Goal: Task Accomplishment & Management: Use online tool/utility

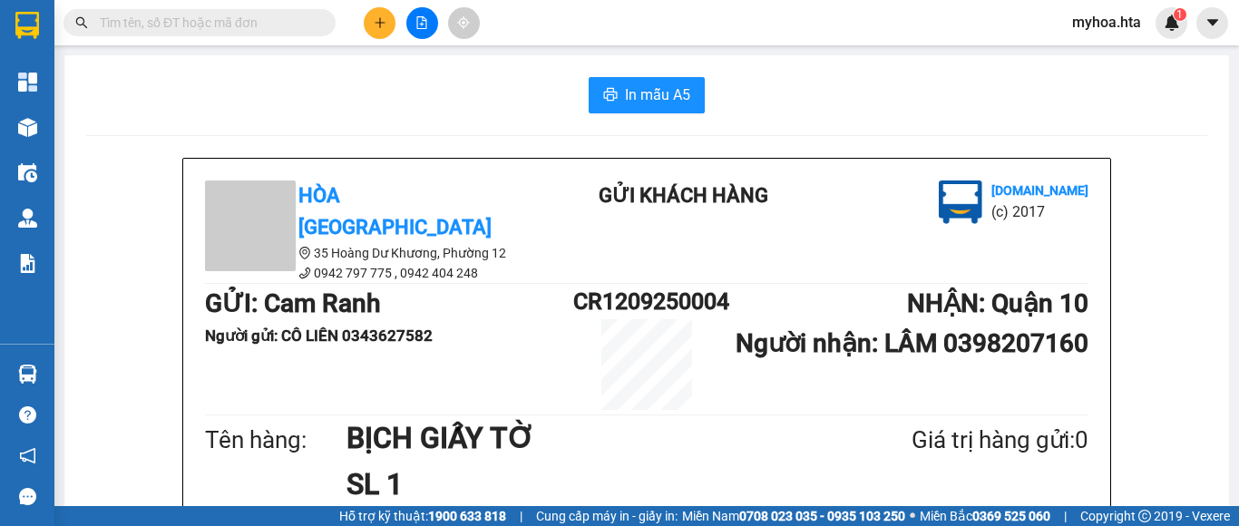
scroll to position [363, 0]
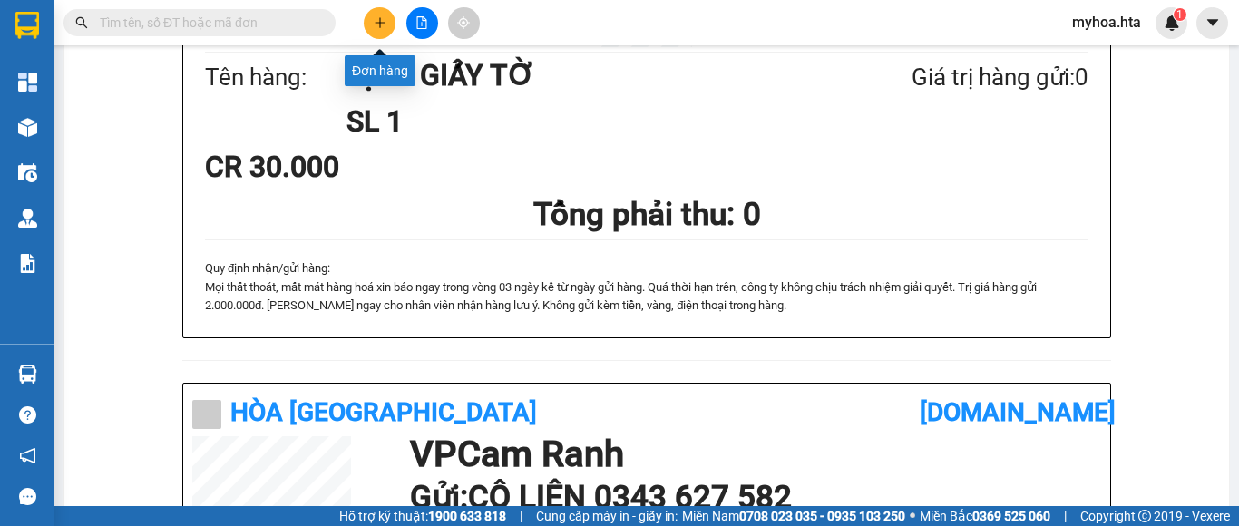
click at [380, 27] on icon "plus" at bounding box center [379, 22] width 1 height 10
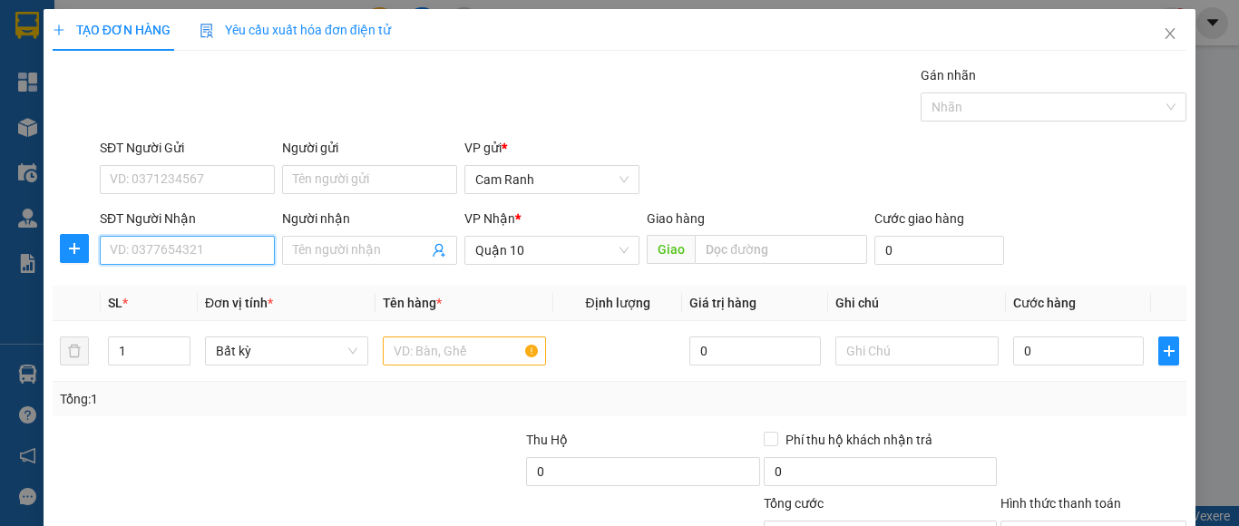
click at [253, 259] on input "SĐT Người Nhận" at bounding box center [187, 250] width 175 height 29
click at [220, 287] on div "0389977417 - THỌ" at bounding box center [185, 287] width 151 height 20
type input "0389977417"
type input "THỌ"
type input "50.000"
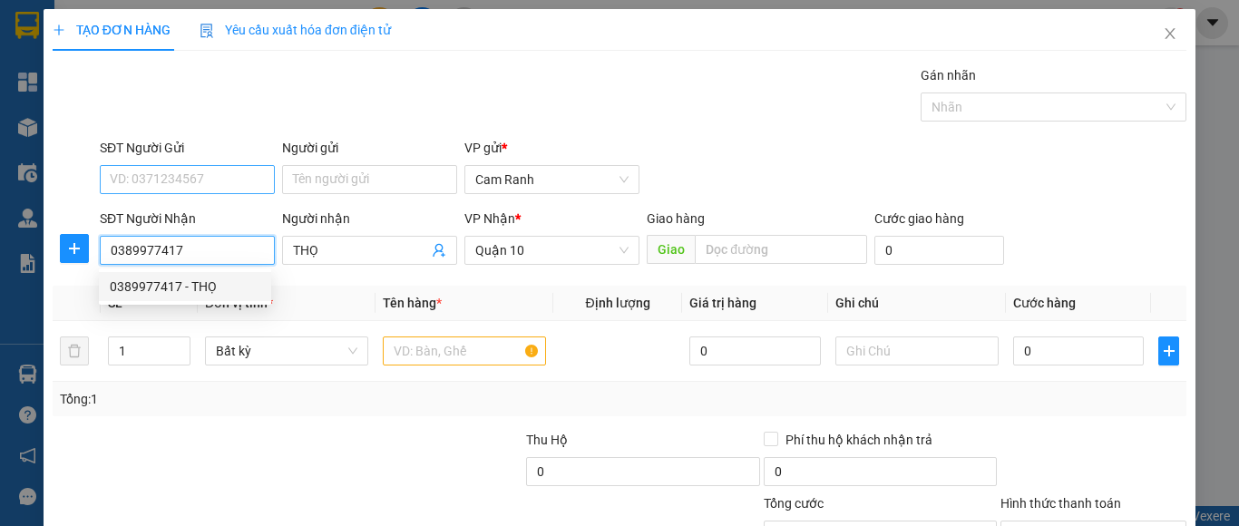
type input "50.000"
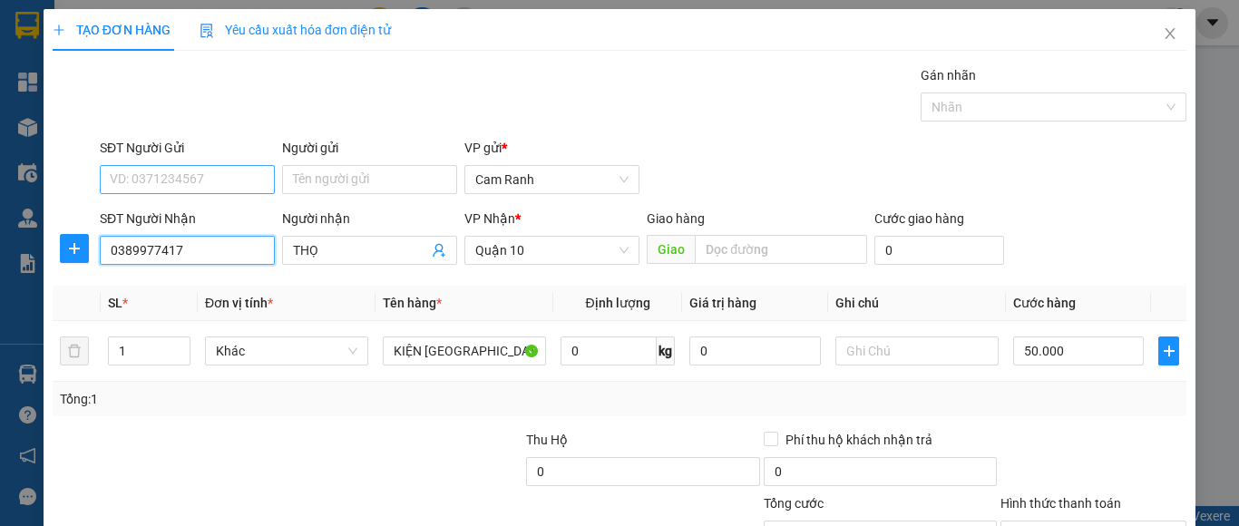
type input "0389977417"
click at [233, 184] on input "SĐT Người Gửi" at bounding box center [187, 179] width 175 height 29
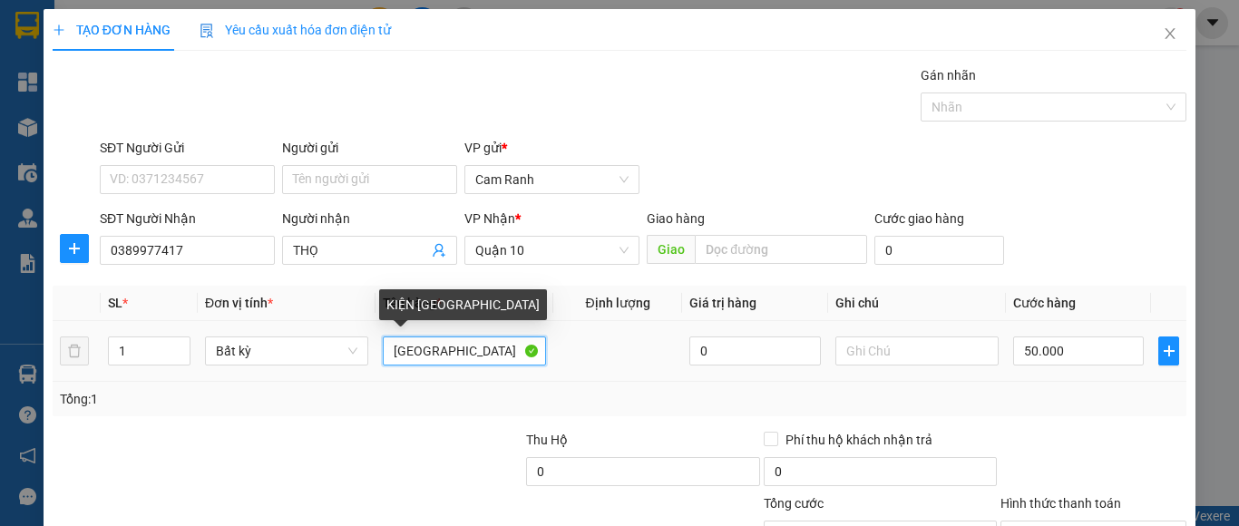
drag, startPoint x: 421, startPoint y: 357, endPoint x: 378, endPoint y: 363, distance: 43.0
click at [383, 363] on input "[GEOGRAPHIC_DATA]" at bounding box center [464, 351] width 163 height 29
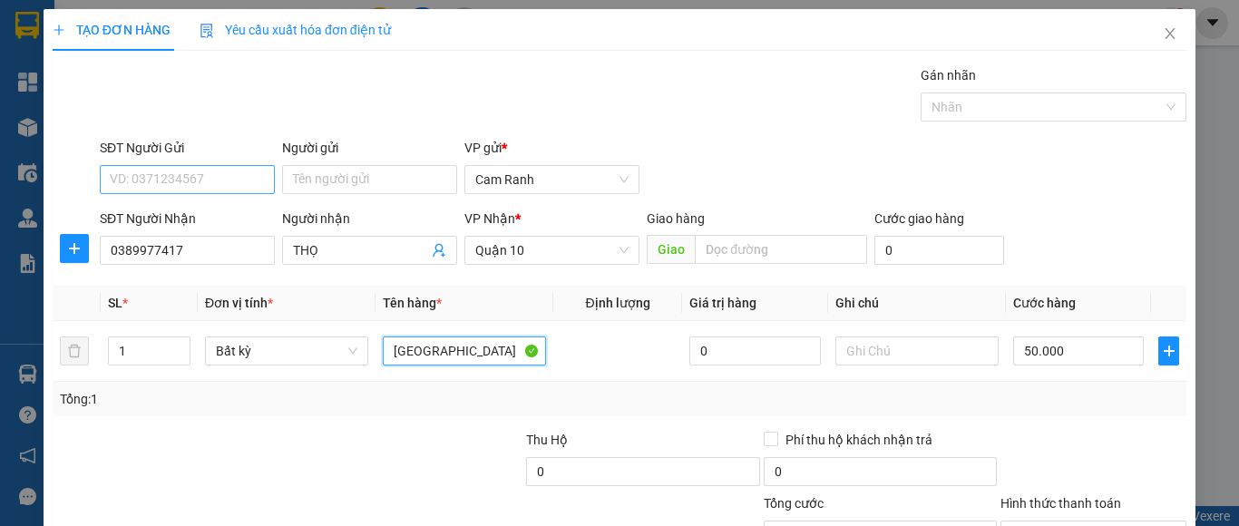
type input "[GEOGRAPHIC_DATA]"
click at [200, 175] on input "SĐT Người Gửi" at bounding box center [187, 179] width 175 height 29
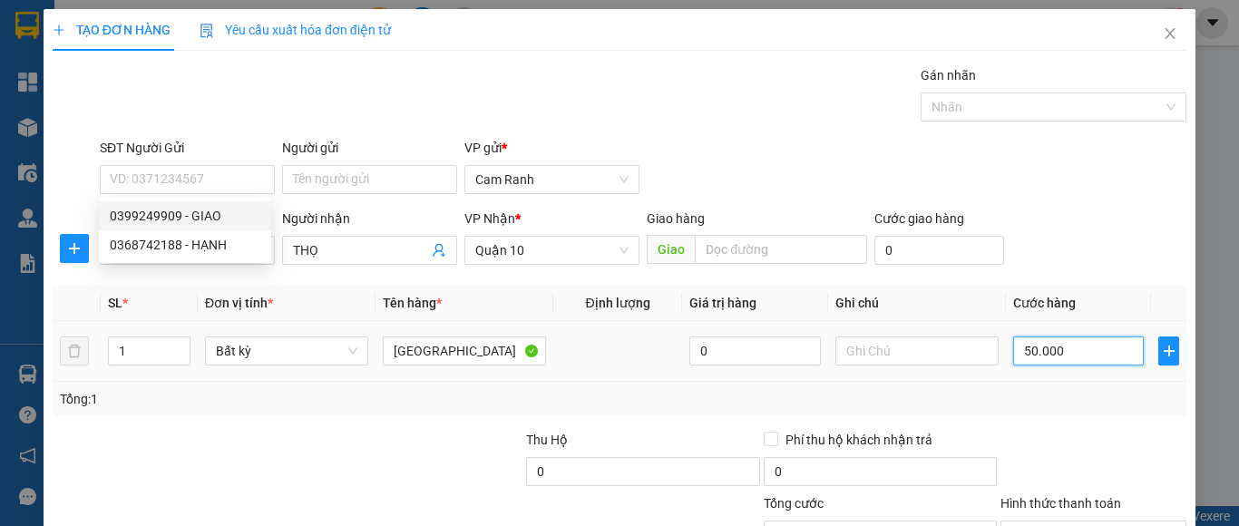
click at [1048, 349] on input "50.000" at bounding box center [1078, 351] width 131 height 29
type input "6"
type input "60"
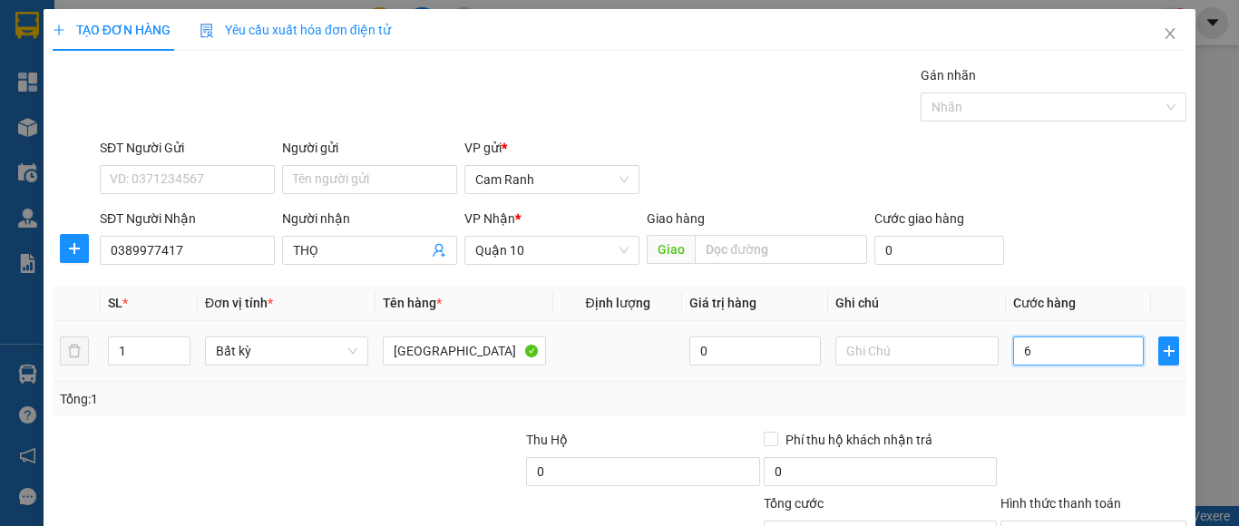
type input "60"
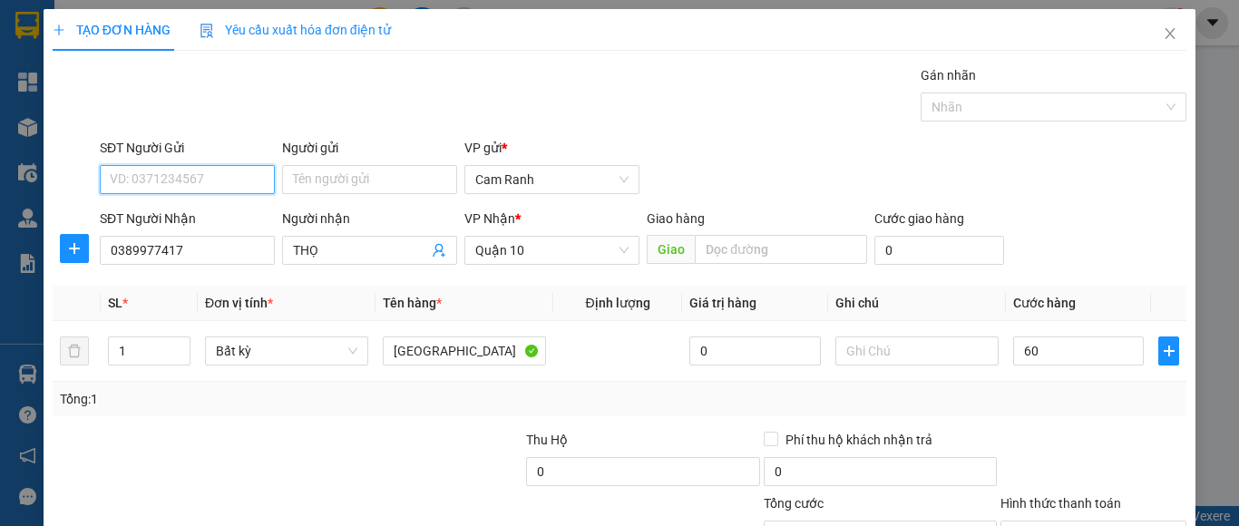
type input "60.000"
click at [148, 171] on input "SĐT Người Gửi" at bounding box center [187, 179] width 175 height 29
type input "0367054994"
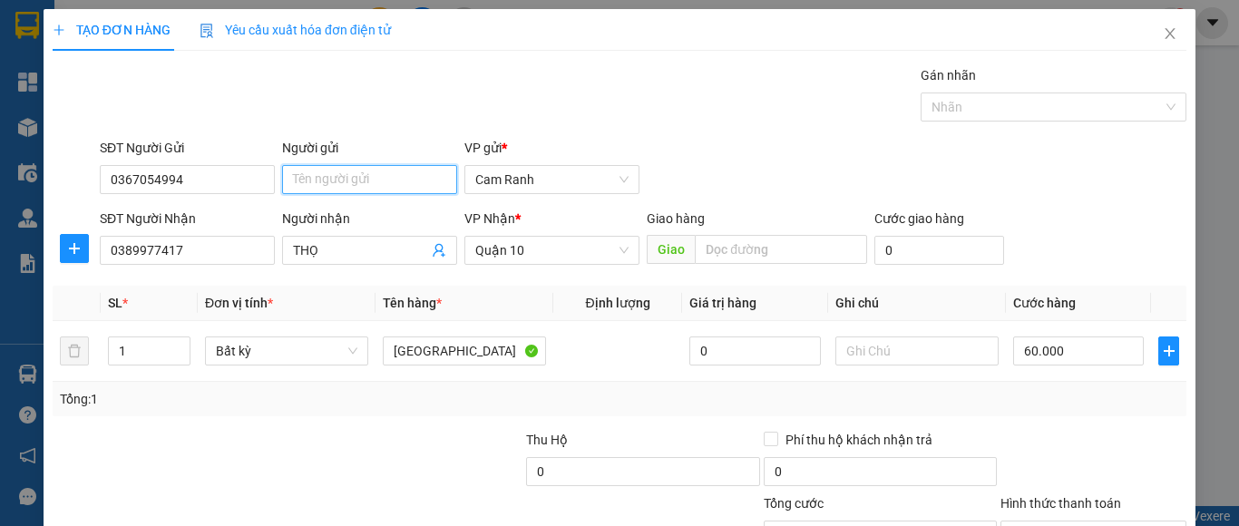
click at [301, 171] on input "Người gửi" at bounding box center [369, 179] width 175 height 29
type input "D"
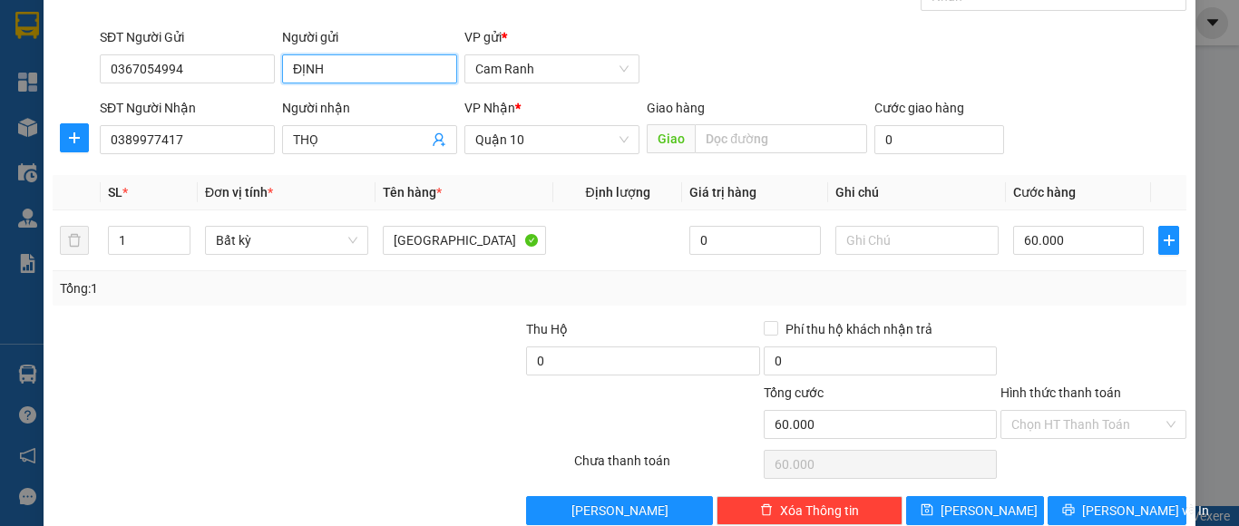
scroll to position [145, 0]
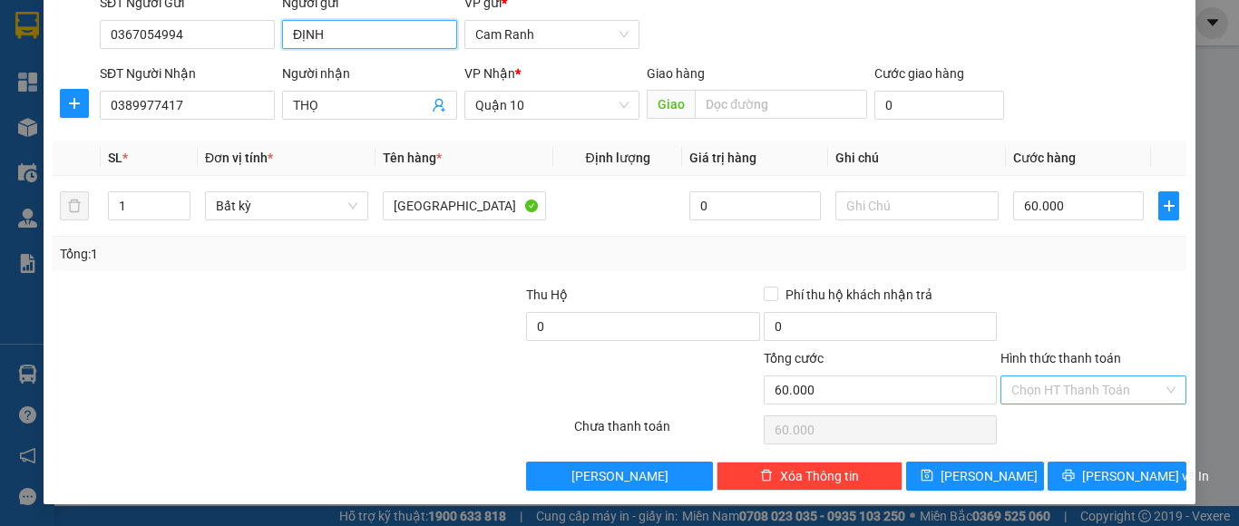
type input "ĐỊNH"
click at [1096, 397] on input "Hình thức thanh toán" at bounding box center [1086, 389] width 151 height 27
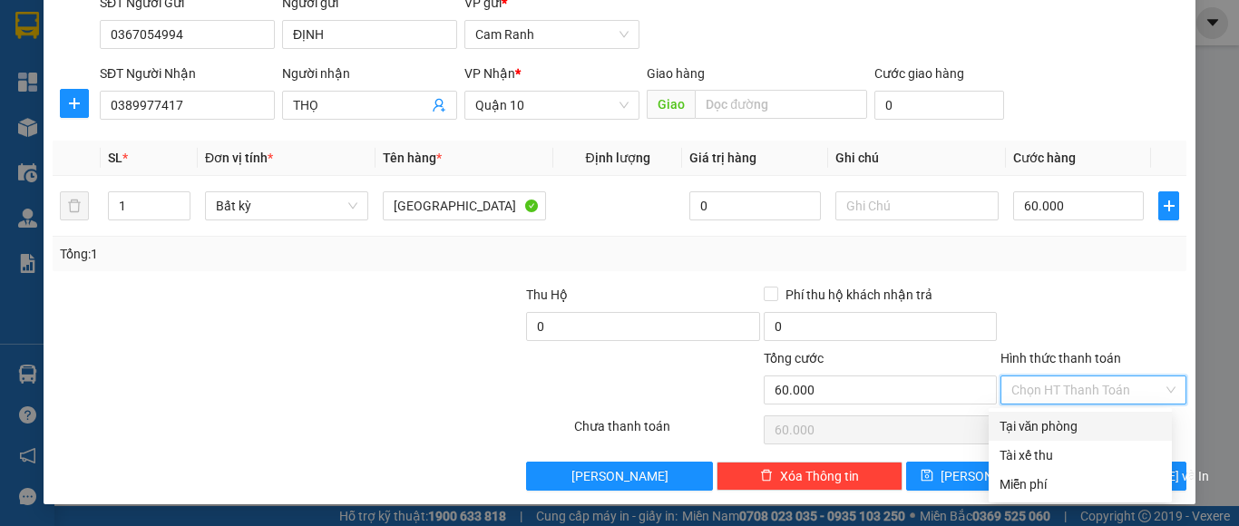
click at [1085, 427] on div "Tại văn phòng" at bounding box center [1080, 426] width 161 height 20
type input "0"
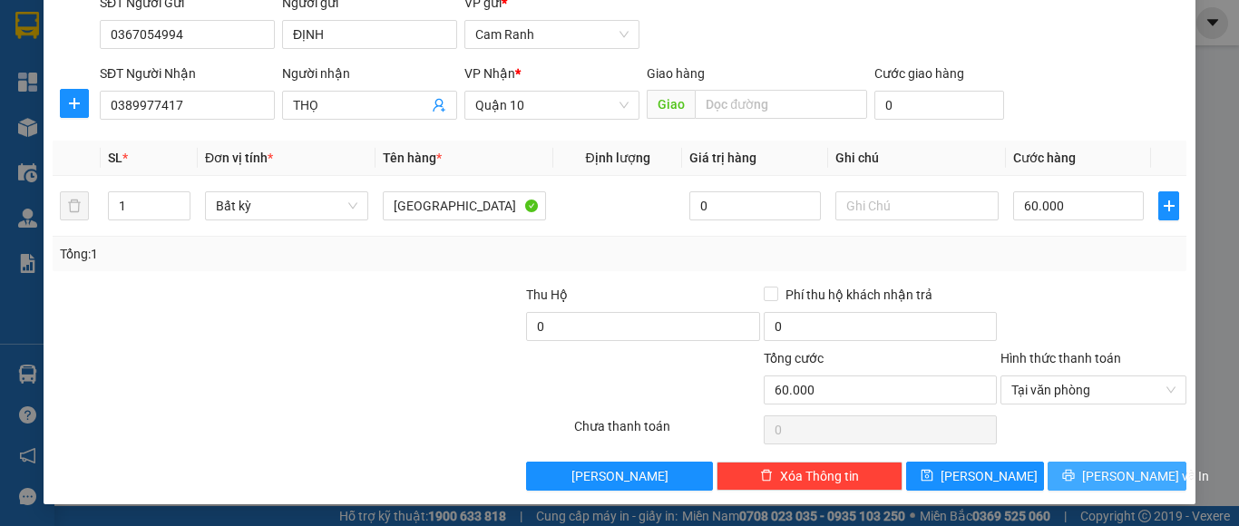
click at [1095, 479] on span "[PERSON_NAME] và In" at bounding box center [1145, 476] width 127 height 20
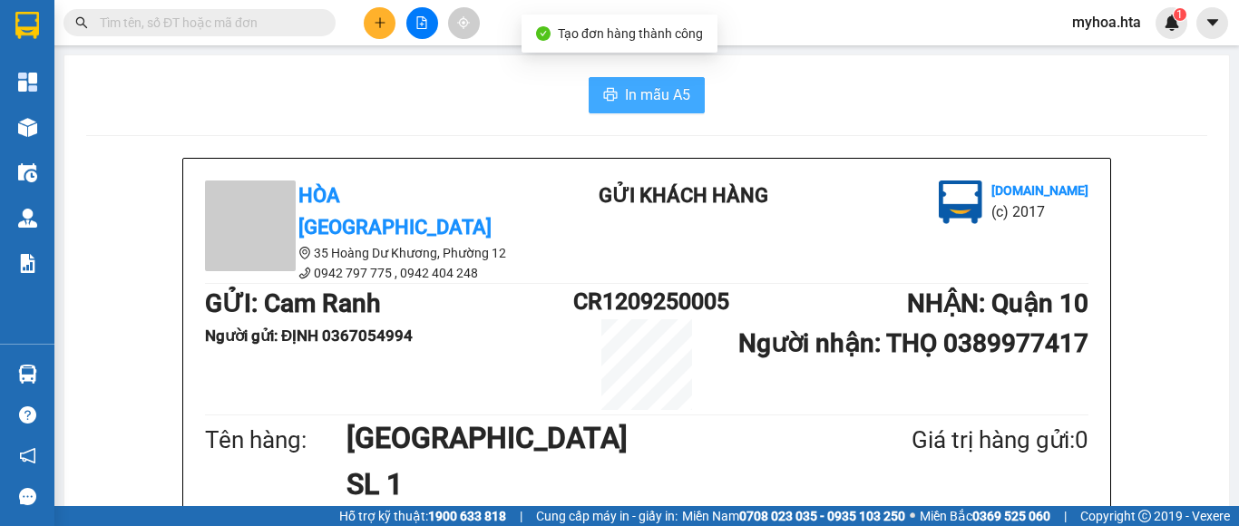
click at [639, 97] on span "In mẫu A5" at bounding box center [657, 94] width 65 height 23
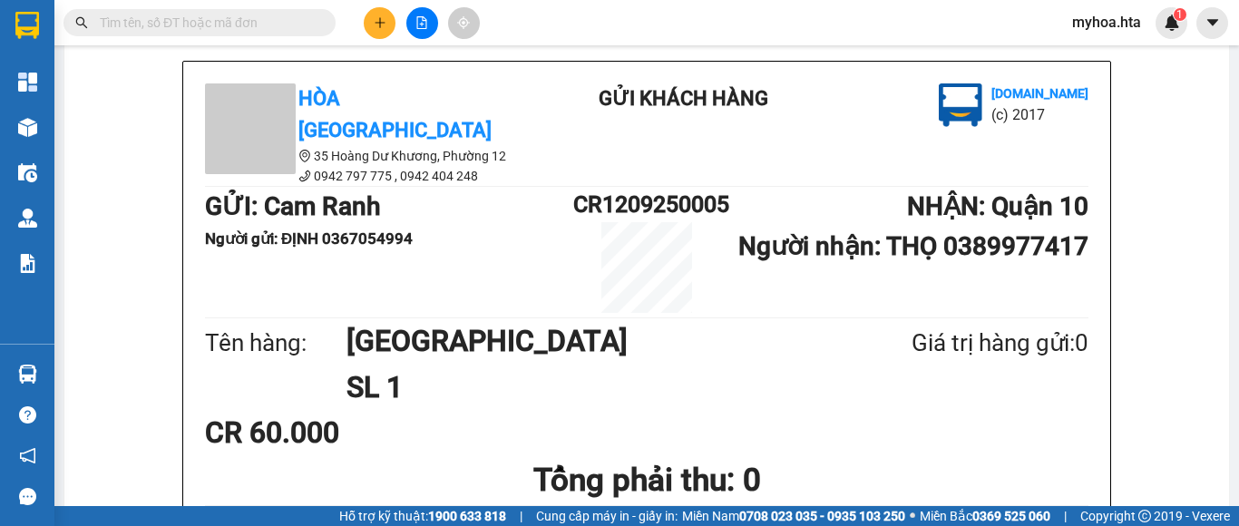
click at [378, 30] on button at bounding box center [380, 23] width 32 height 32
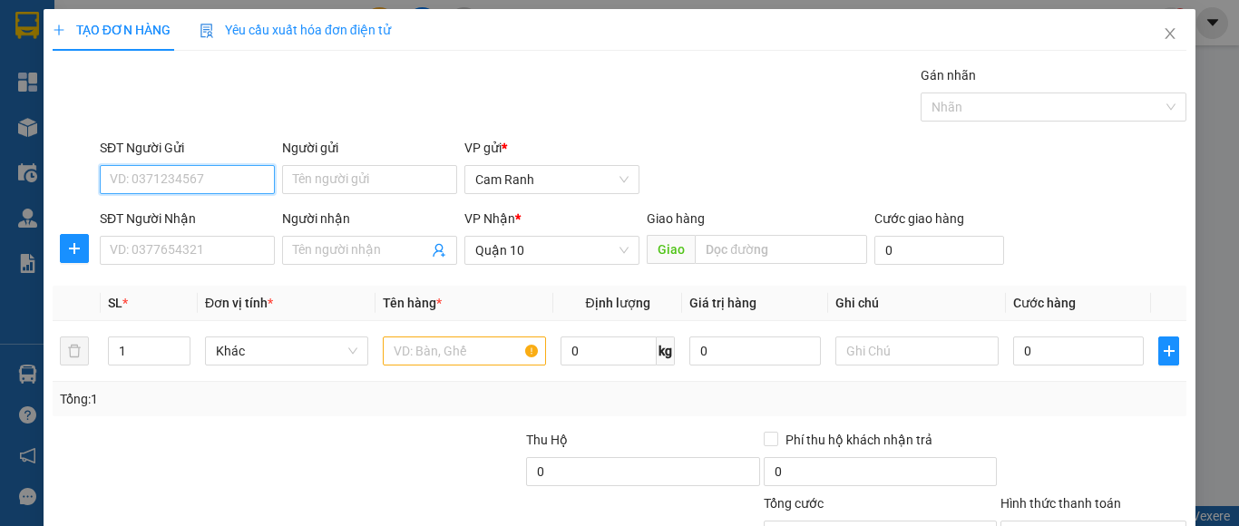
drag, startPoint x: 214, startPoint y: 181, endPoint x: 185, endPoint y: 158, distance: 37.4
click at [214, 181] on input "SĐT Người Gửi" at bounding box center [187, 179] width 175 height 29
click at [215, 225] on div "0945257066 - MINH" at bounding box center [185, 216] width 151 height 20
type input "0945257066"
type input "MINH"
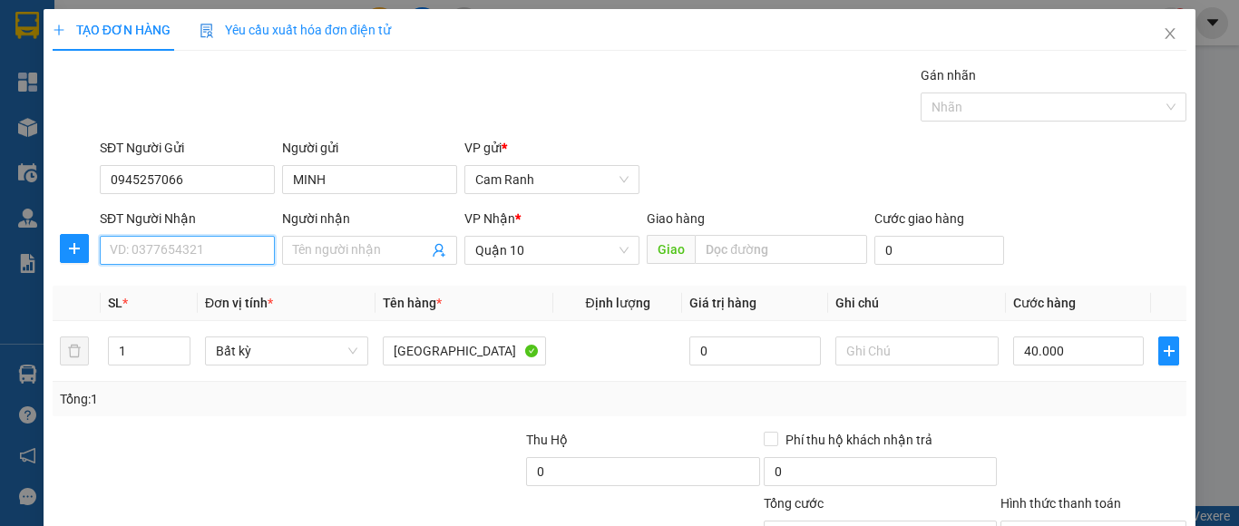
click at [211, 249] on input "SĐT Người Nhận" at bounding box center [187, 250] width 175 height 29
drag, startPoint x: 212, startPoint y: 284, endPoint x: 731, endPoint y: 386, distance: 528.7
click at [224, 287] on div "0937163032 - THOẠI" at bounding box center [185, 287] width 151 height 20
click at [1090, 458] on div "Transit Pickup Surcharge Ids Transit Deliver Surcharge Ids Transit Deliver Surc…" at bounding box center [620, 350] width 1134 height 571
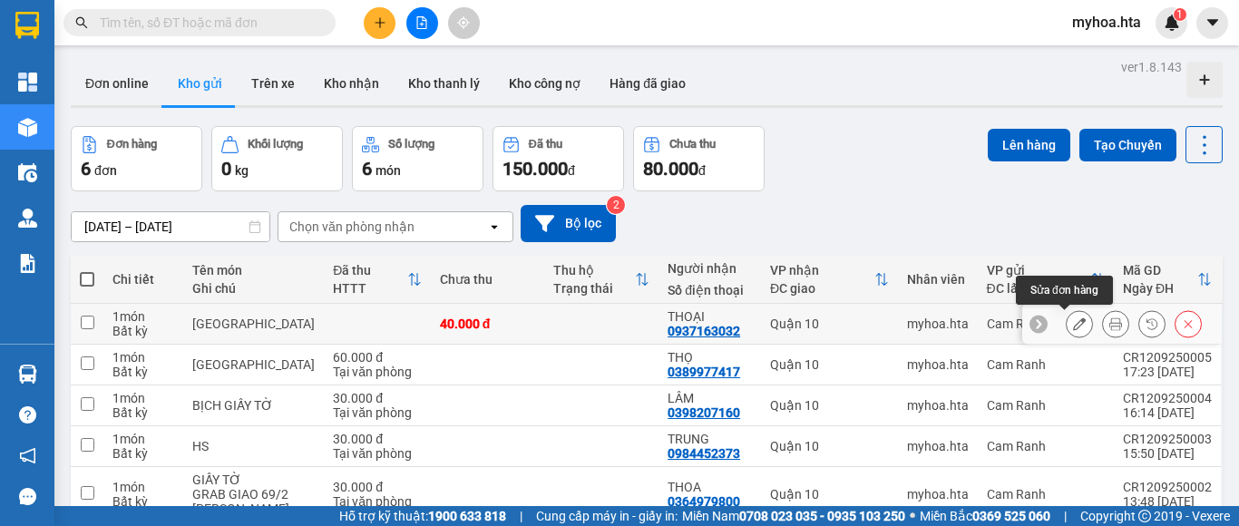
click at [1073, 326] on icon at bounding box center [1079, 323] width 13 height 13
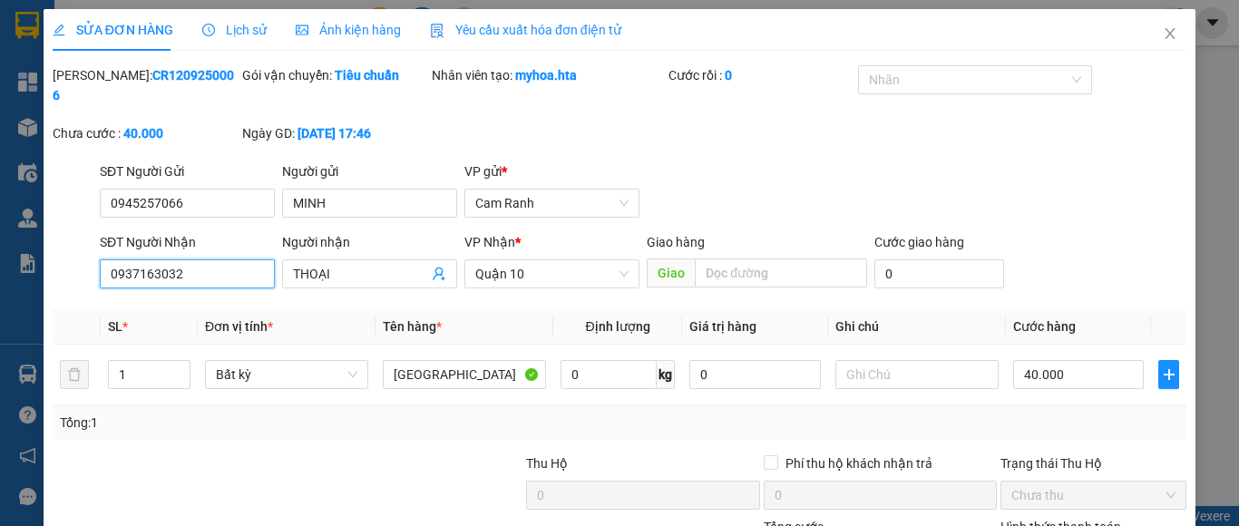
type input "0945257066"
type input "MINH"
type input "0937163032"
type input "THOẠI"
type input "40.000"
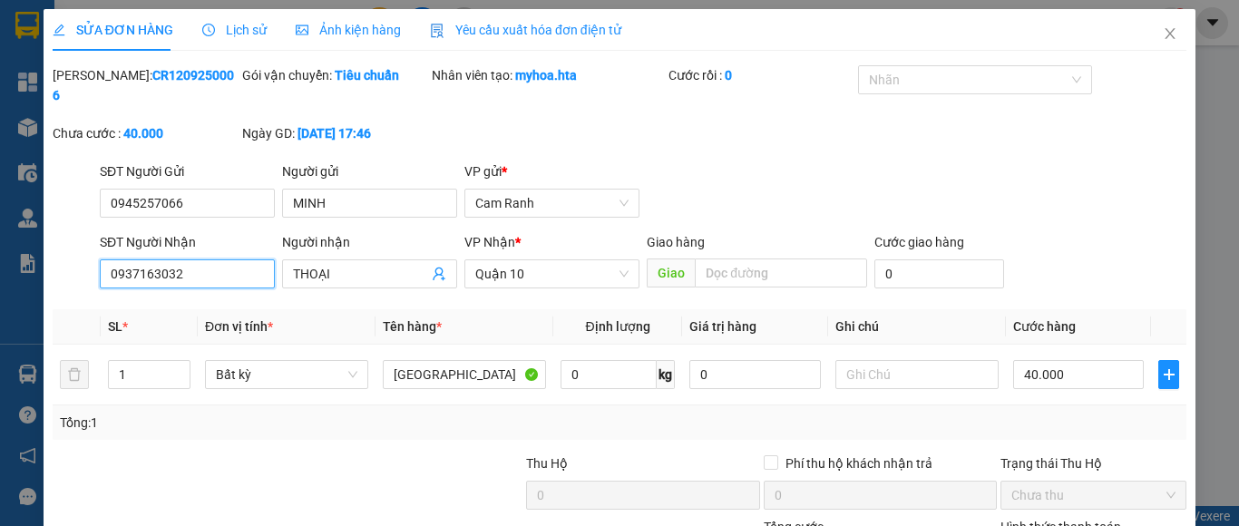
type input "40.000"
click at [251, 259] on input "0937163032" at bounding box center [187, 273] width 175 height 29
drag, startPoint x: 251, startPoint y: 252, endPoint x: 72, endPoint y: 244, distance: 179.8
click at [72, 244] on div "SĐT Người Nhận 0937163032 0937163032 Người nhận THOẠI VP Nhận * Quận 10 Giao hà…" at bounding box center [619, 263] width 1137 height 63
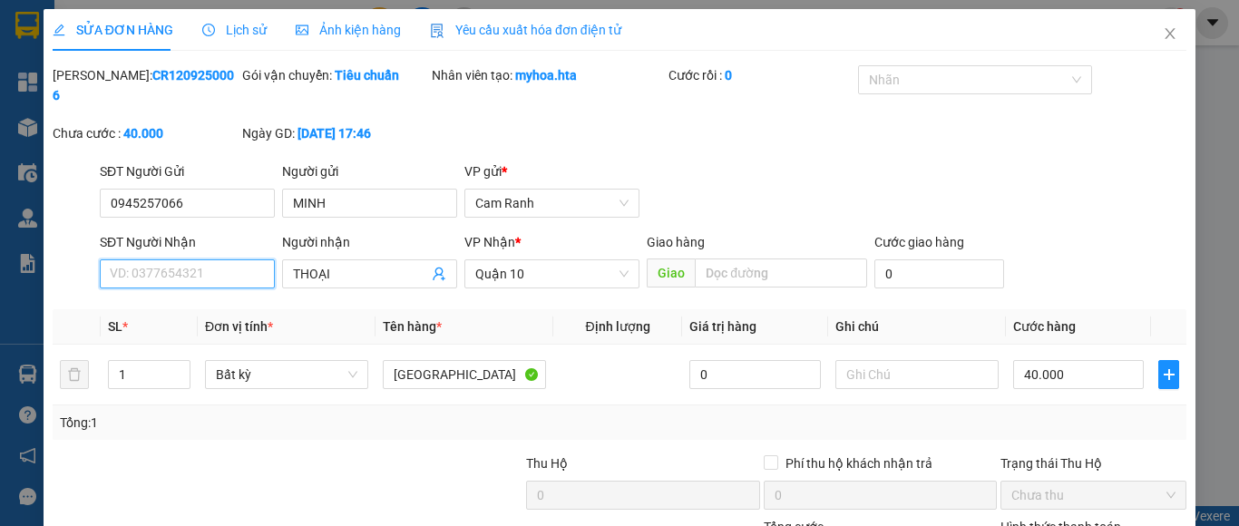
click at [187, 263] on input "SĐT Người Nhận" at bounding box center [187, 273] width 175 height 29
click at [187, 259] on input "SĐT Người Nhận" at bounding box center [187, 273] width 175 height 29
drag, startPoint x: 190, startPoint y: 254, endPoint x: 285, endPoint y: 264, distance: 95.8
click at [205, 259] on input "SĐT Người Nhận" at bounding box center [187, 273] width 175 height 29
drag, startPoint x: 351, startPoint y: 256, endPoint x: 264, endPoint y: 254, distance: 87.1
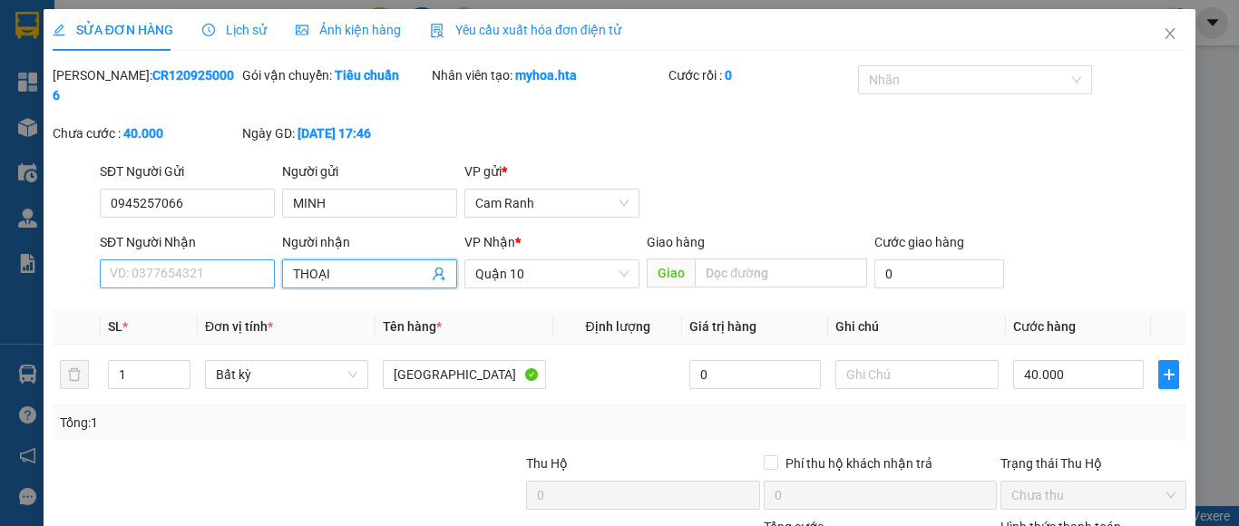
click at [264, 254] on div "SĐT Người Nhận VD: 0377654321 Người nhận THOẠI THOẠI VP Nhận * Quận 10 Giao hàn…" at bounding box center [643, 263] width 1094 height 63
click at [206, 262] on input "SĐT Người Nhận" at bounding box center [187, 273] width 175 height 29
click at [206, 261] on input "SĐT Người Nhận" at bounding box center [187, 273] width 175 height 29
click at [207, 259] on input "SĐT Người Nhận" at bounding box center [187, 273] width 175 height 29
type input "0944483554"
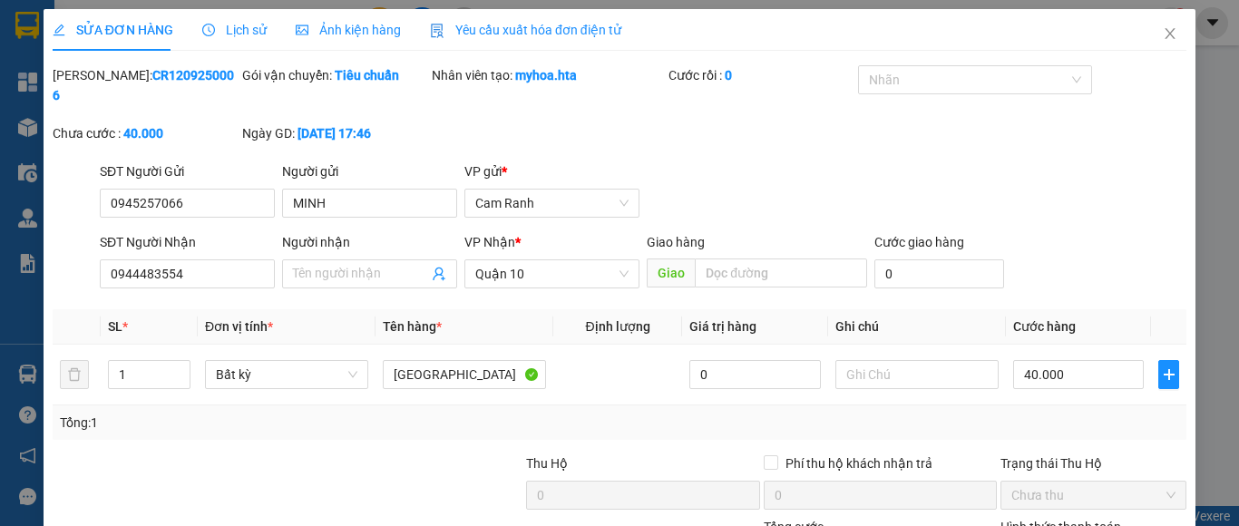
drag, startPoint x: 309, startPoint y: 258, endPoint x: 309, endPoint y: 235, distance: 22.7
click at [309, 264] on input "Người nhận" at bounding box center [360, 274] width 135 height 20
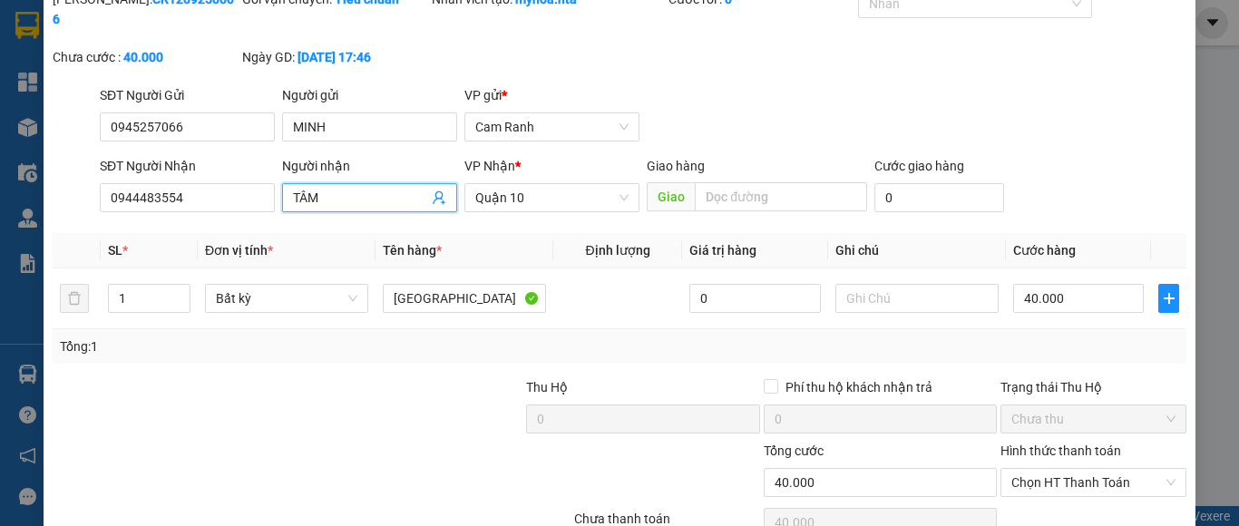
scroll to position [149, 0]
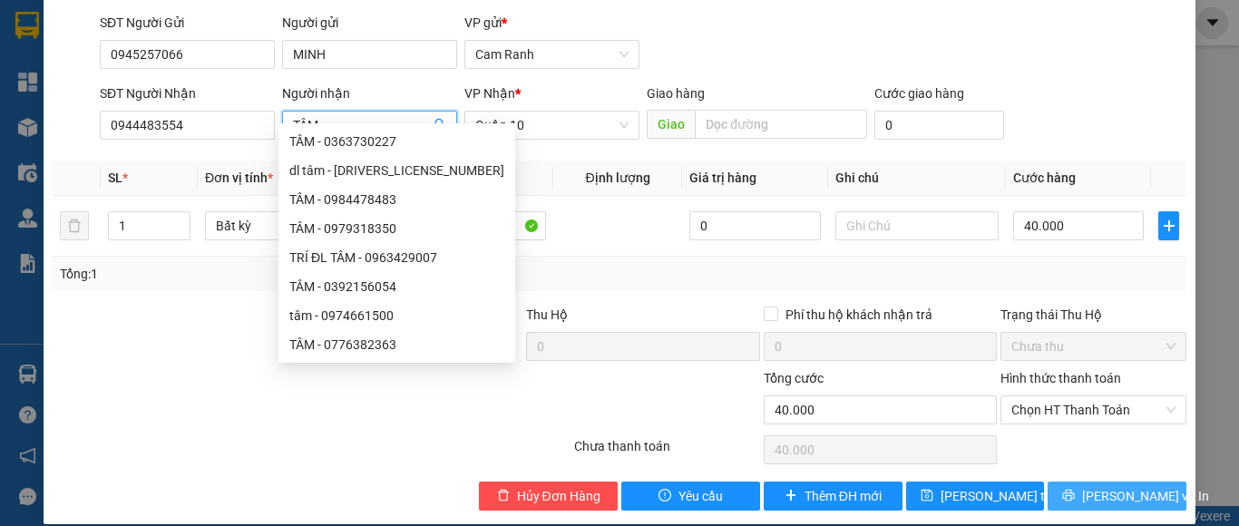
type input "TÂM"
click at [1098, 486] on span "[PERSON_NAME] và In" at bounding box center [1145, 496] width 127 height 20
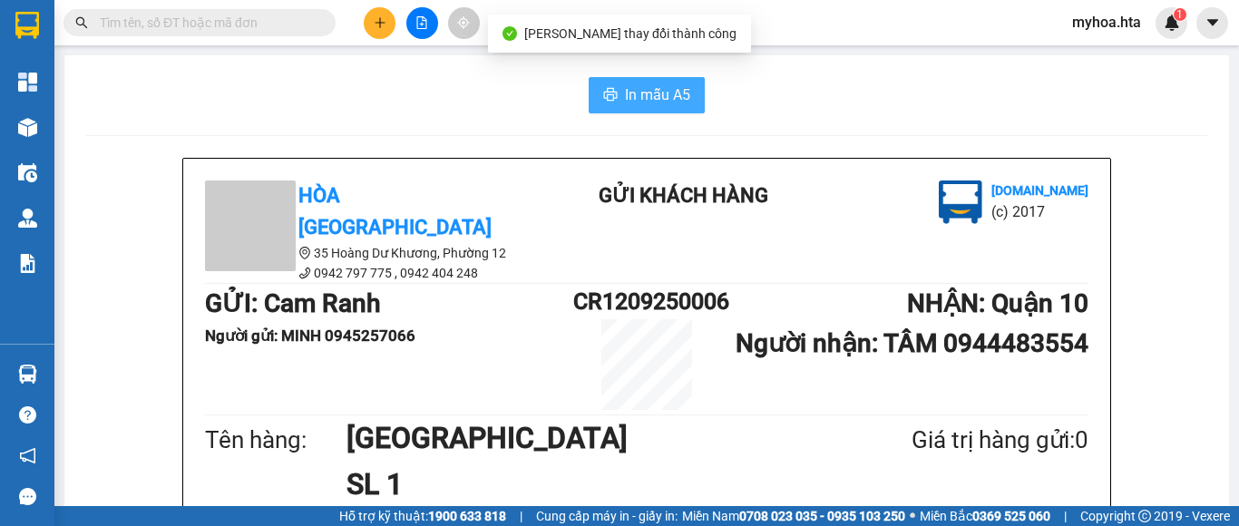
click at [642, 97] on span "In mẫu A5" at bounding box center [657, 94] width 65 height 23
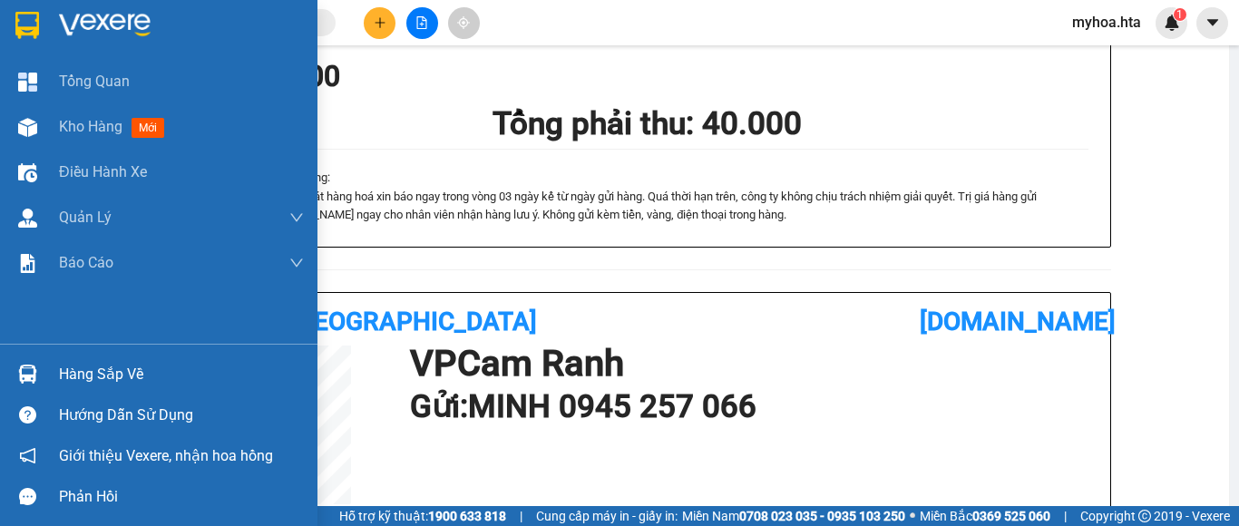
scroll to position [210, 0]
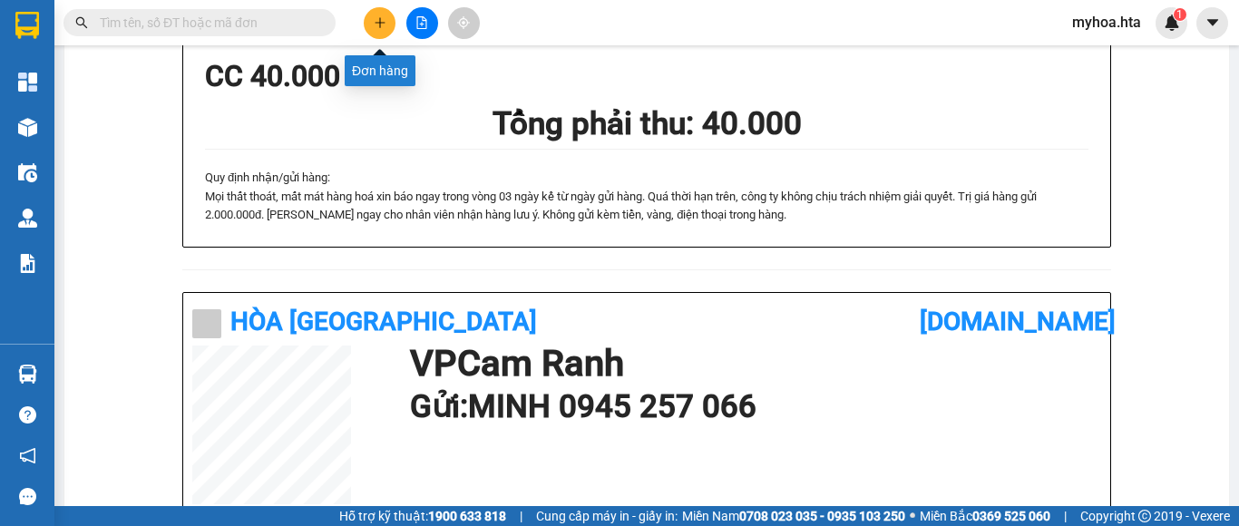
click at [367, 15] on button at bounding box center [380, 23] width 32 height 32
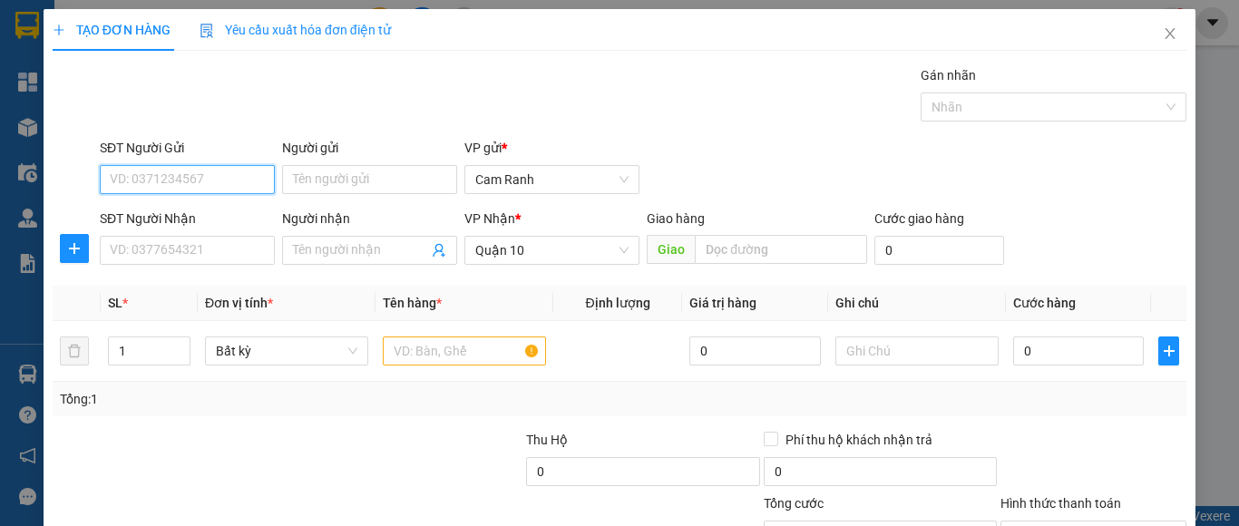
click at [251, 187] on input "SĐT Người Gửi" at bounding box center [187, 179] width 175 height 29
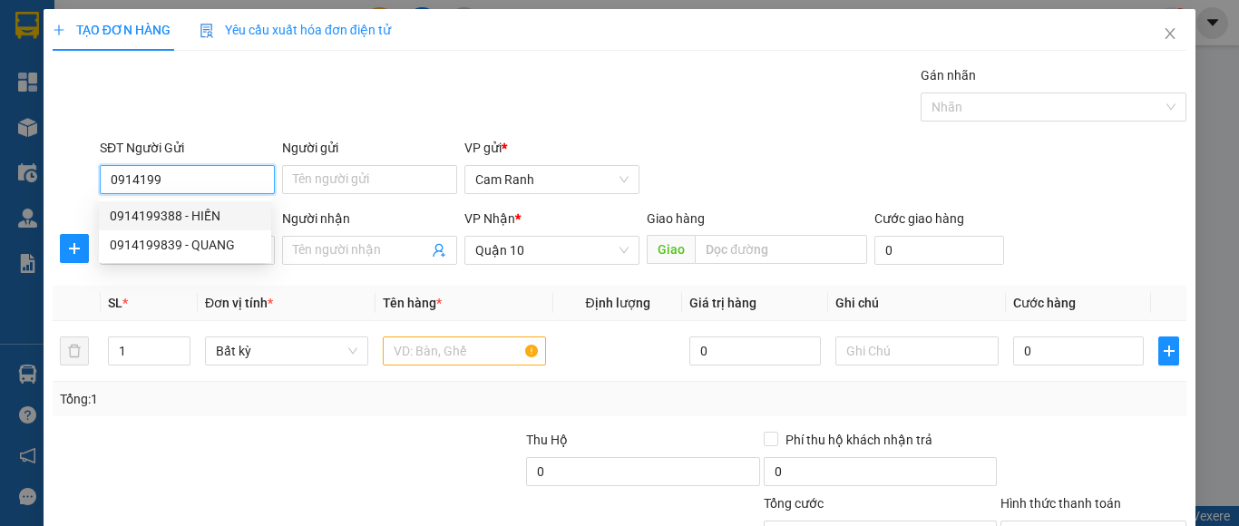
click at [219, 219] on div "0914199388 - HIẾN" at bounding box center [185, 216] width 151 height 20
type input "0914199388"
type input "HIẾN"
type input "60.000"
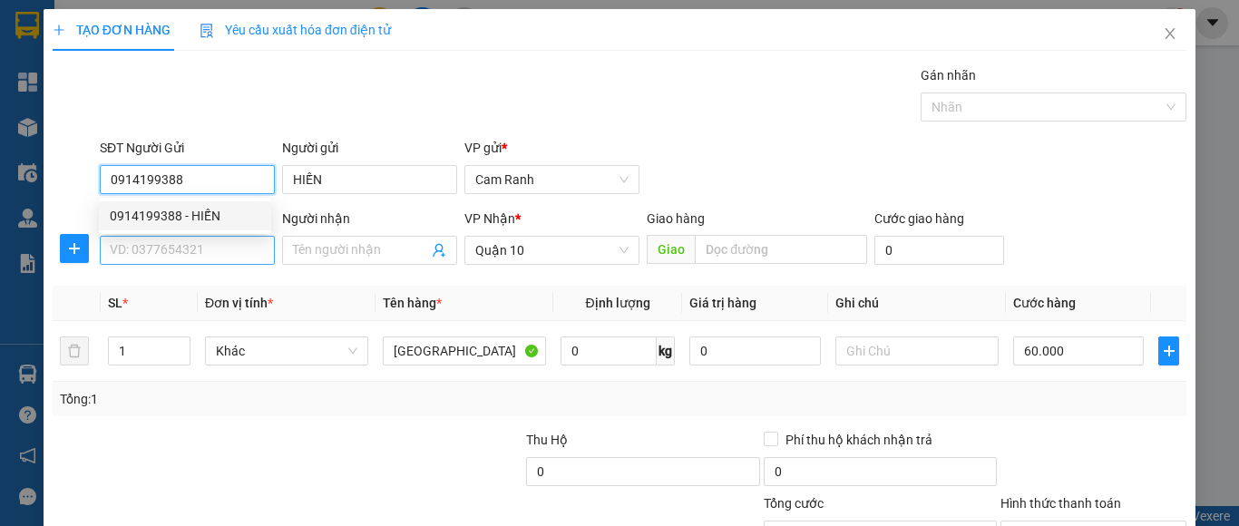
type input "0914199388"
click at [200, 238] on input "SĐT Người Nhận" at bounding box center [187, 250] width 175 height 29
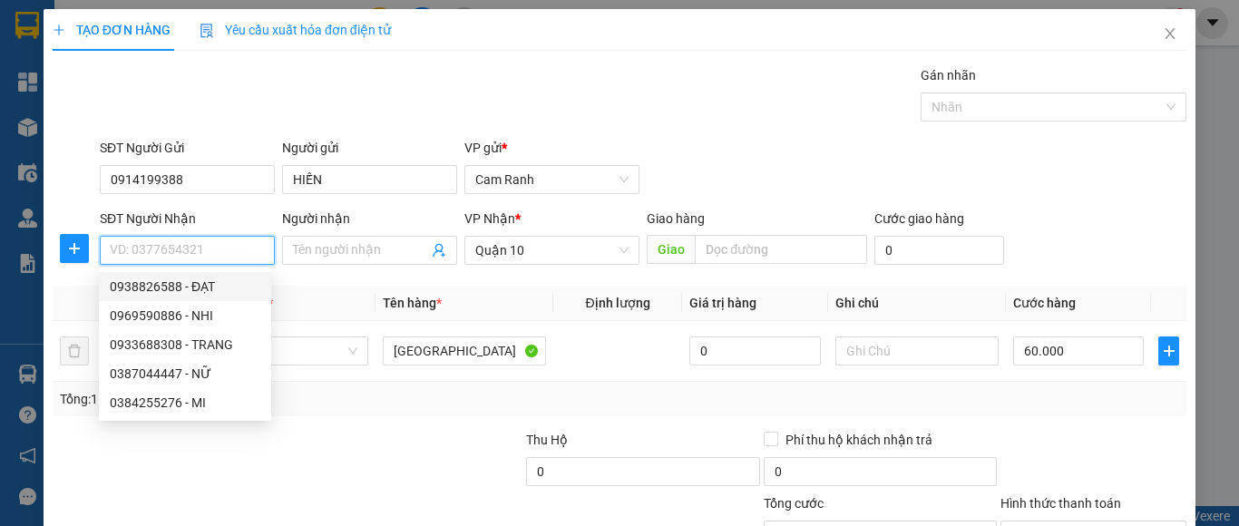
click at [203, 291] on div "0938826588 - ĐẠT" at bounding box center [185, 287] width 151 height 20
type input "0938826588"
type input "ĐẠT"
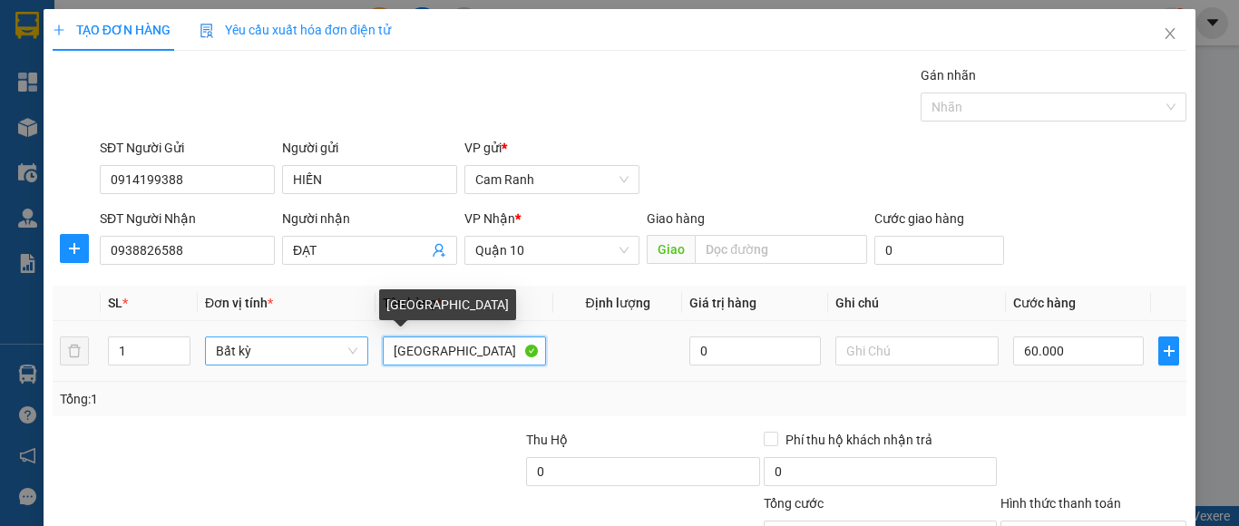
drag, startPoint x: 418, startPoint y: 346, endPoint x: 353, endPoint y: 348, distance: 65.4
click at [355, 367] on tr "1 Bất kỳ TX 0 60.000" at bounding box center [620, 351] width 1134 height 61
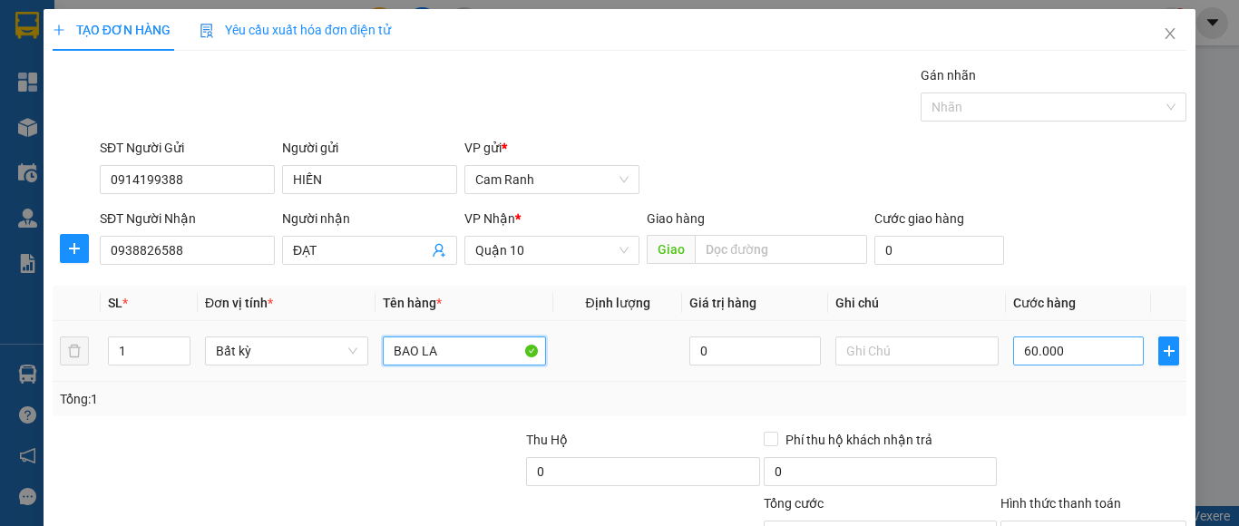
type input "BAO LA"
click at [1076, 352] on input "60.000" at bounding box center [1078, 351] width 131 height 29
type input "4"
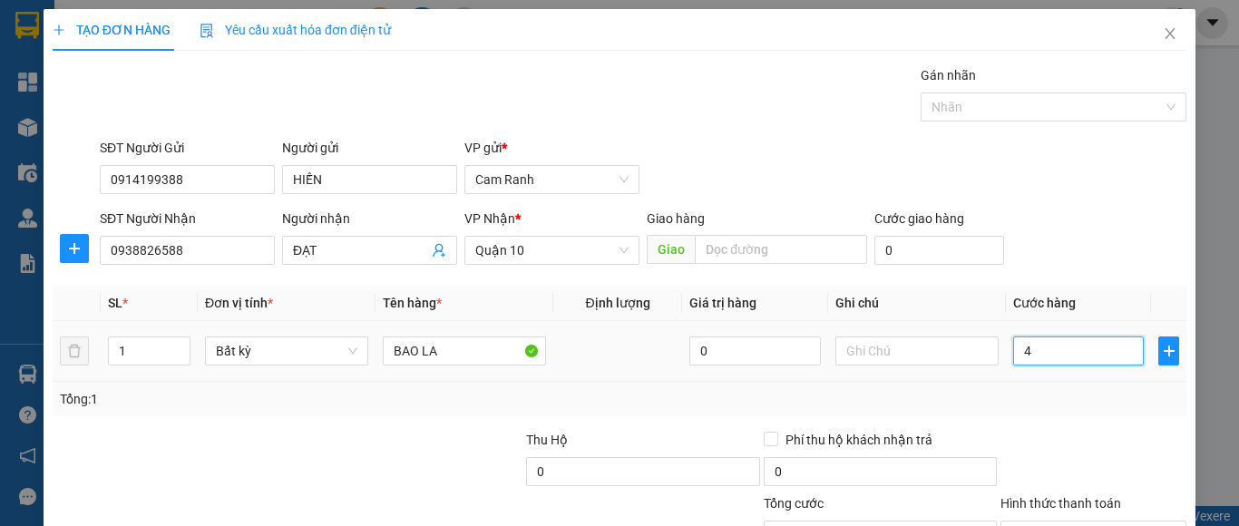
type input "40"
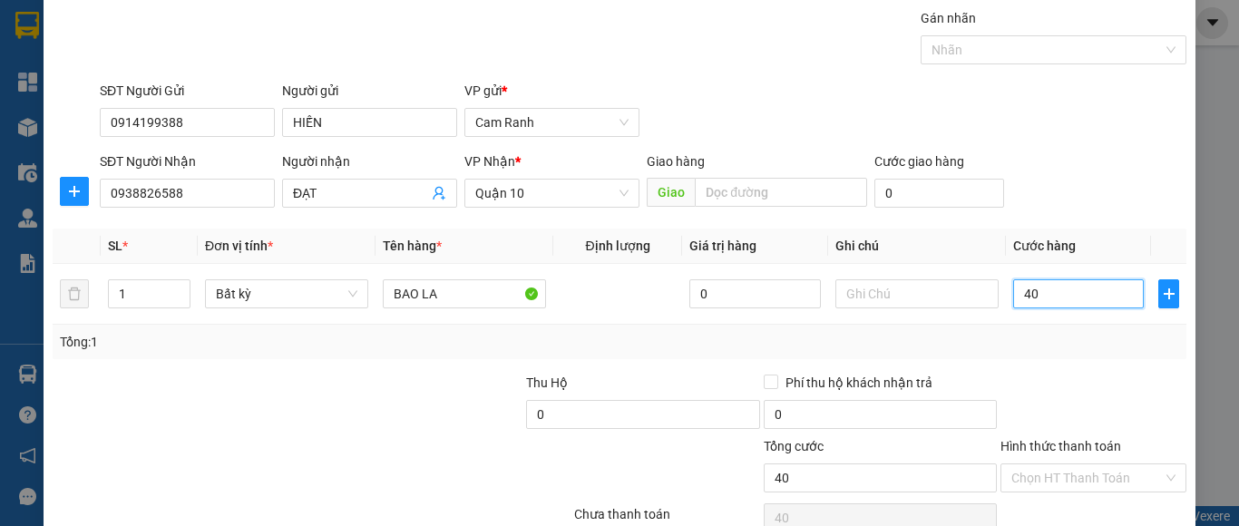
scroll to position [145, 0]
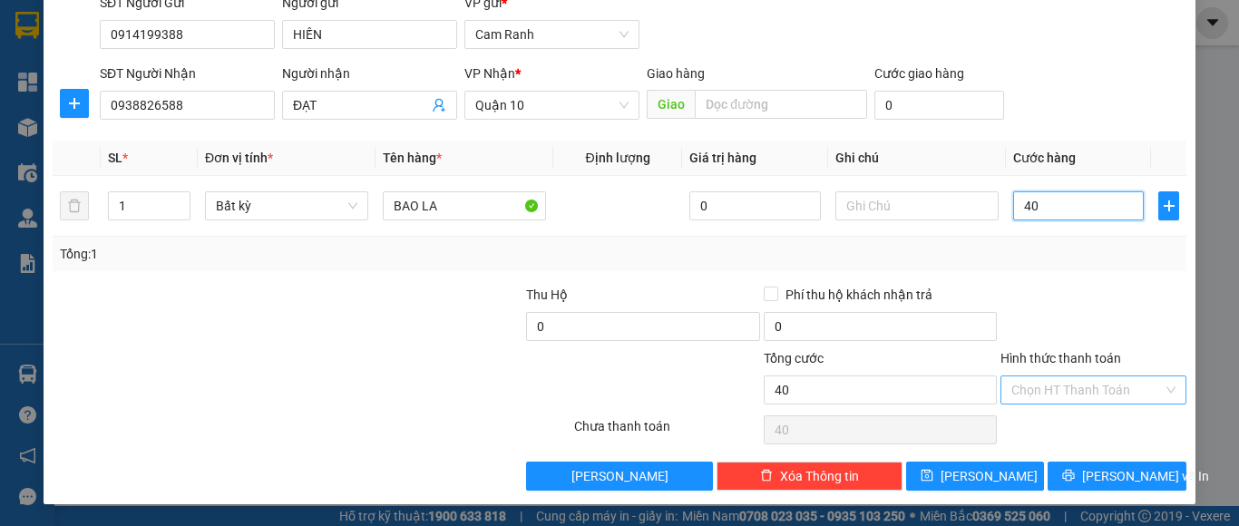
type input "40"
click at [1089, 382] on input "Hình thức thanh toán" at bounding box center [1086, 389] width 151 height 27
type input "40.000"
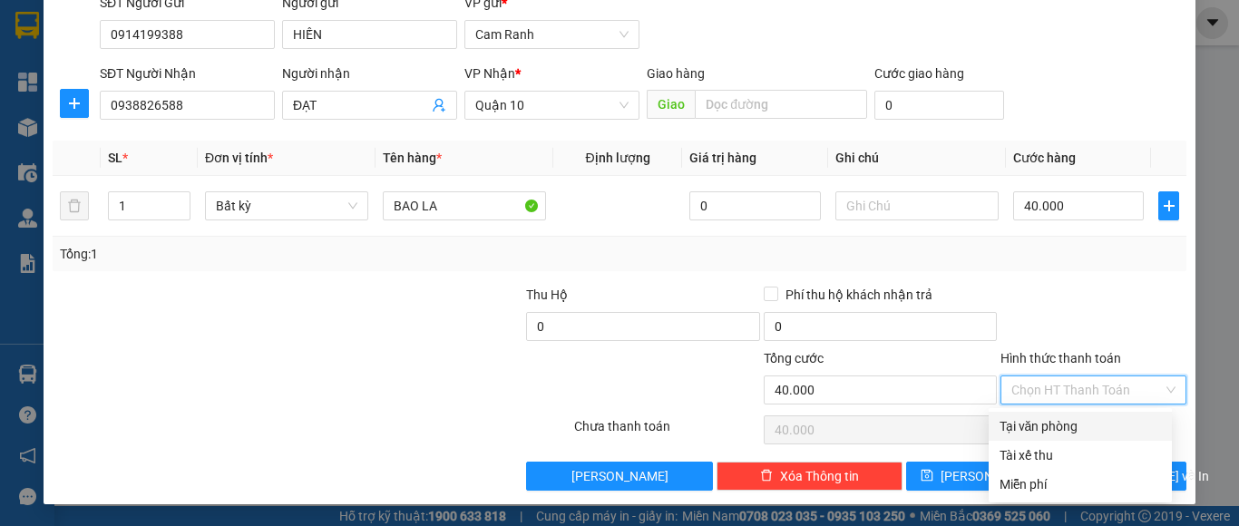
click at [1079, 440] on div "Tại văn phòng" at bounding box center [1080, 426] width 183 height 29
type input "0"
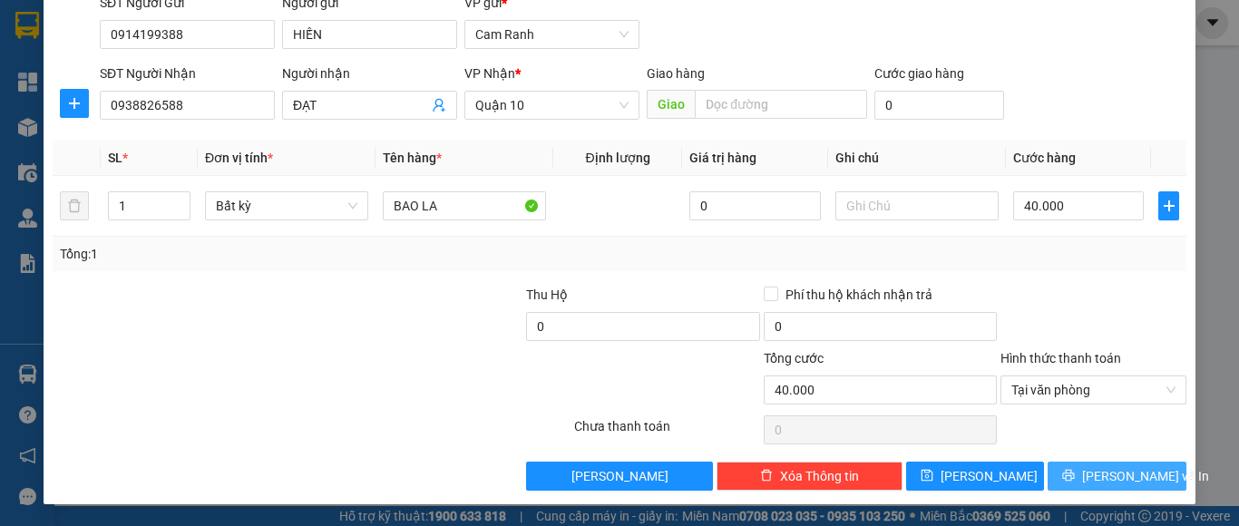
click at [1075, 470] on icon "printer" at bounding box center [1069, 476] width 12 height 12
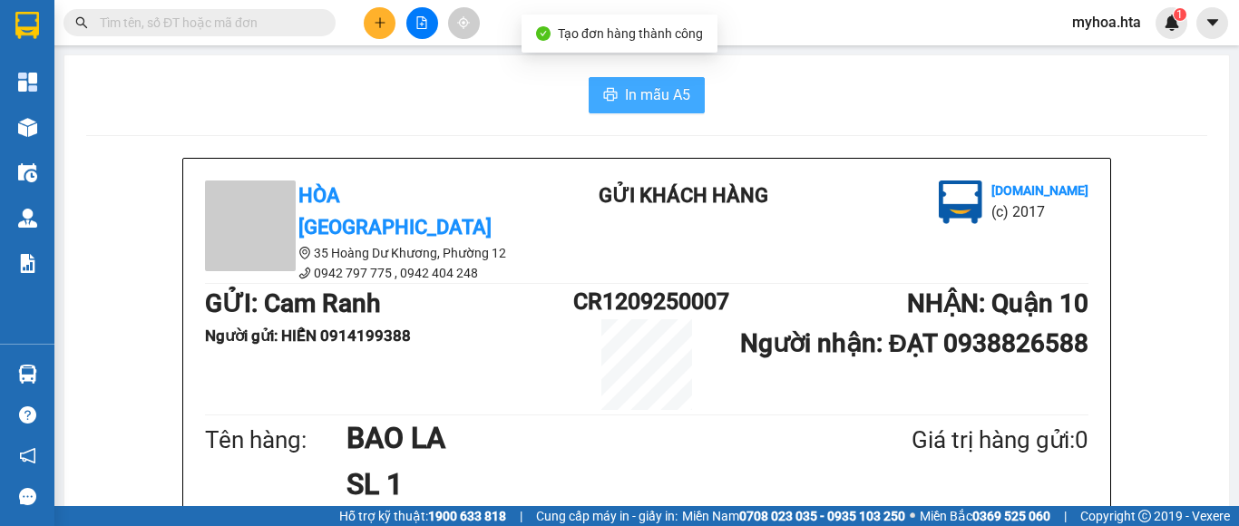
click at [643, 91] on span "In mẫu A5" at bounding box center [657, 94] width 65 height 23
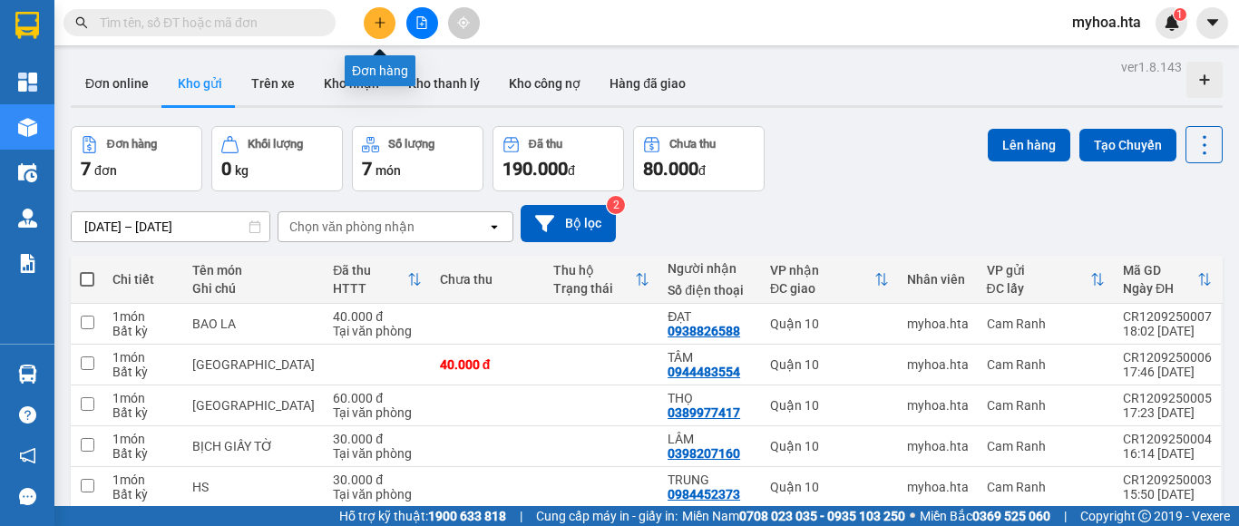
click at [379, 24] on icon "plus" at bounding box center [380, 22] width 13 height 13
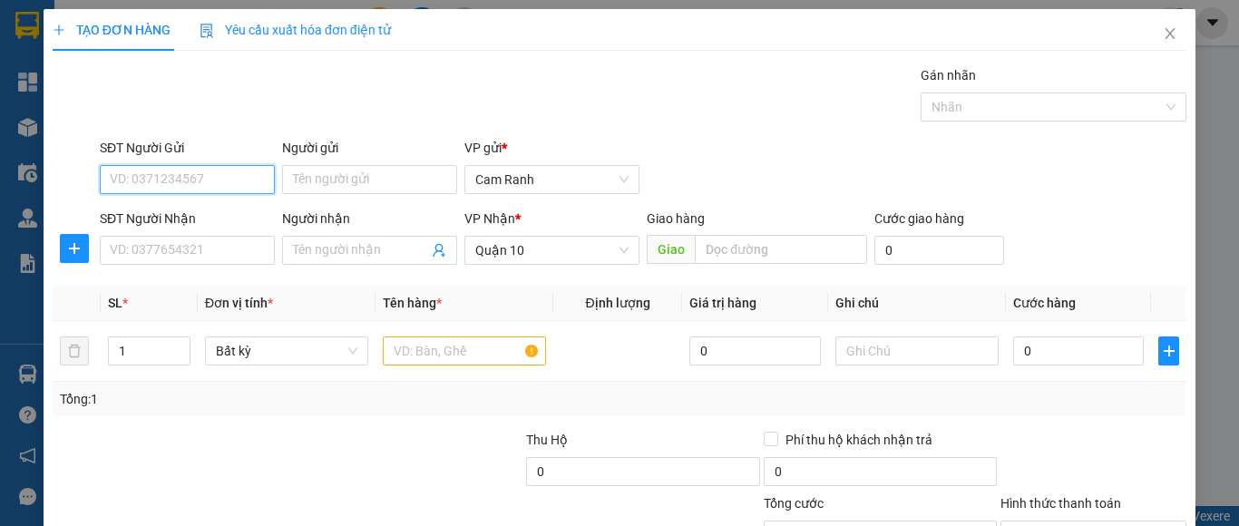
click at [252, 179] on input "SĐT Người Gửi" at bounding box center [187, 179] width 175 height 29
drag, startPoint x: 252, startPoint y: 179, endPoint x: 252, endPoint y: 155, distance: 23.6
click at [252, 171] on input "SĐT Người Gửi" at bounding box center [187, 179] width 175 height 29
click at [223, 181] on input "SĐT Người Gửi" at bounding box center [187, 179] width 175 height 29
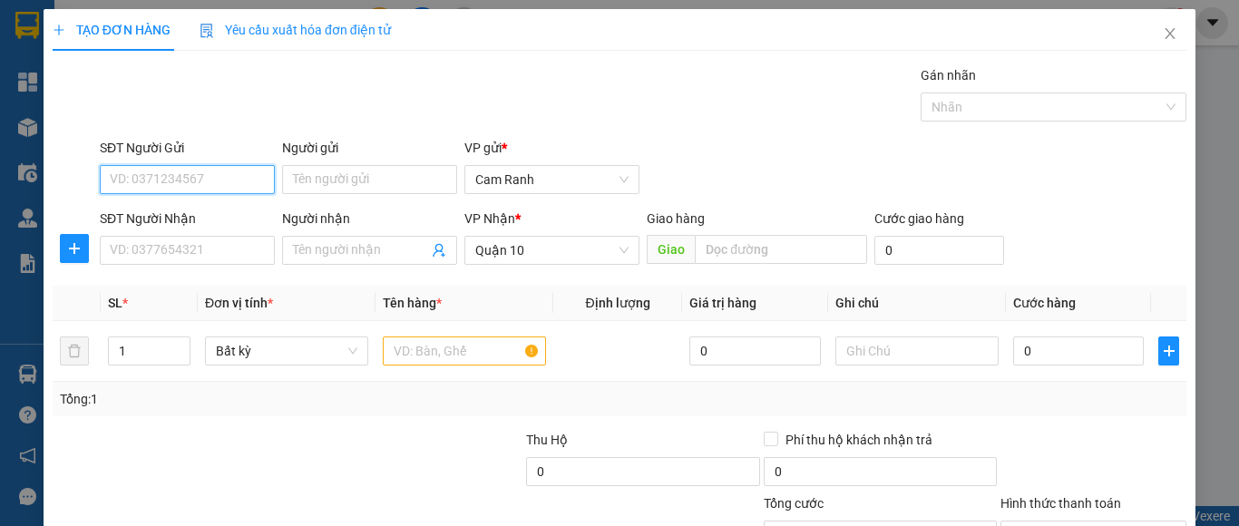
type input "0"
drag, startPoint x: 135, startPoint y: 173, endPoint x: 27, endPoint y: 146, distance: 111.3
click at [63, 165] on div "SĐT Người Gửi 0 0 Người gửi Tên người gửi VP gửi * [PERSON_NAME]" at bounding box center [619, 169] width 1137 height 63
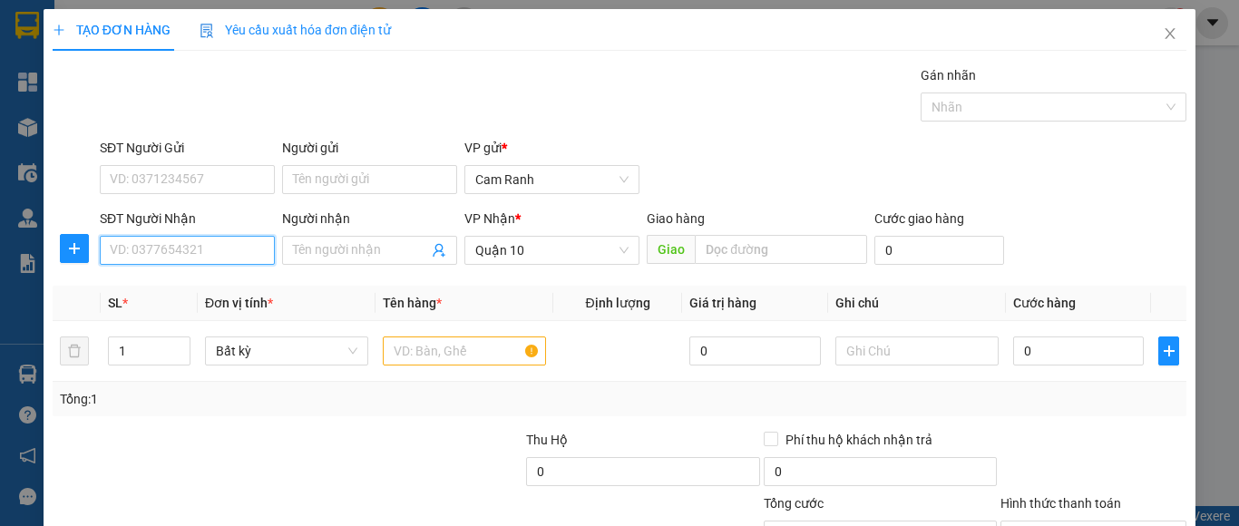
click at [182, 256] on input "SĐT Người Nhận" at bounding box center [187, 250] width 175 height 29
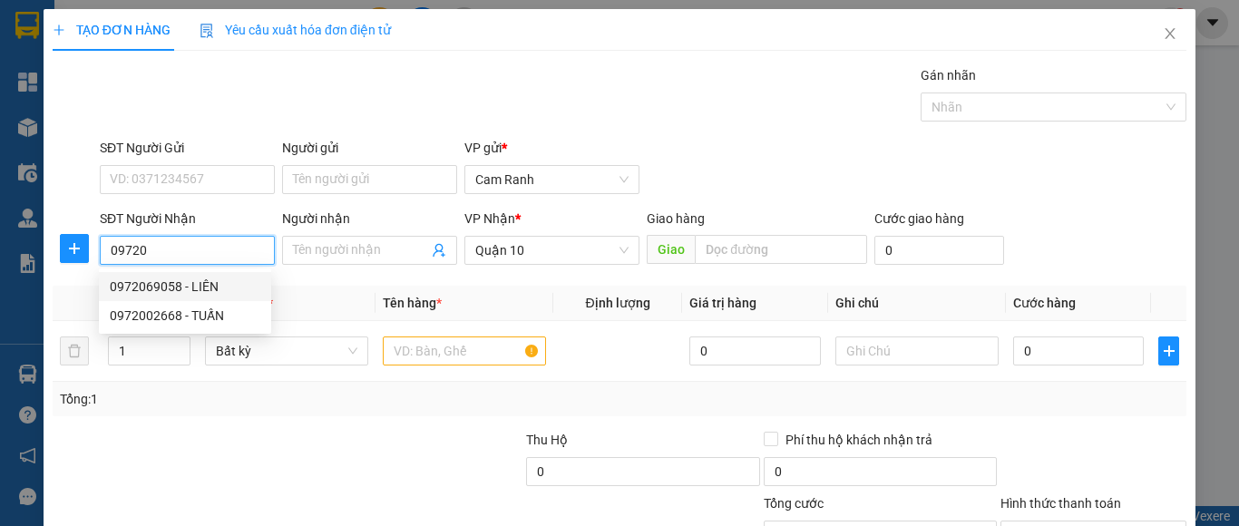
click at [211, 283] on div "0972069058 - LIÊN" at bounding box center [185, 287] width 151 height 20
type input "0972069058"
type input "LIÊN"
type input "20.000"
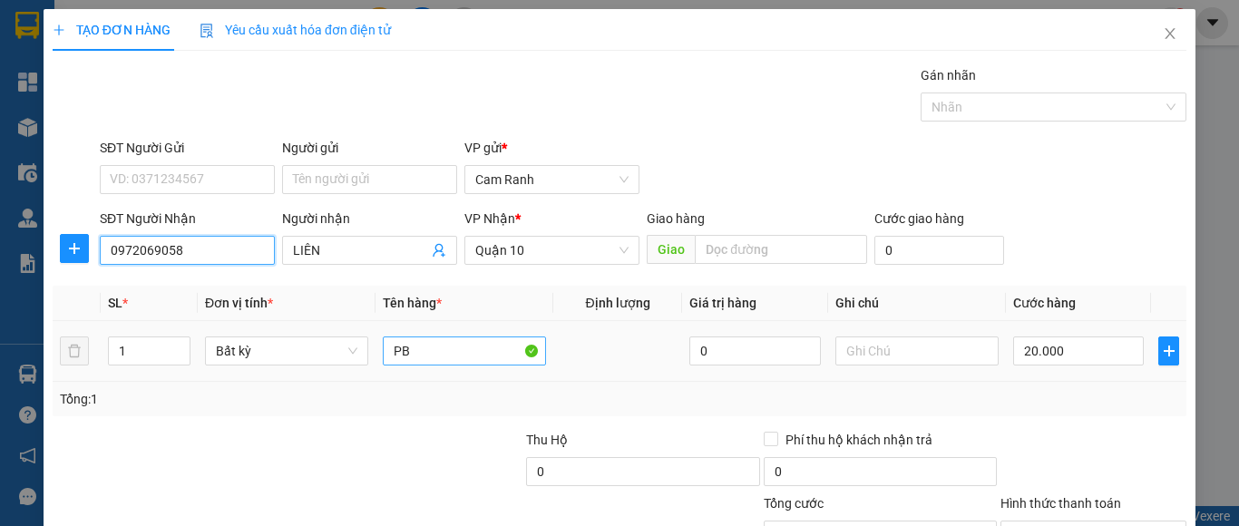
type input "0972069058"
drag, startPoint x: 418, startPoint y: 343, endPoint x: 388, endPoint y: 309, distance: 45.0
click at [376, 363] on td "PB" at bounding box center [465, 351] width 178 height 61
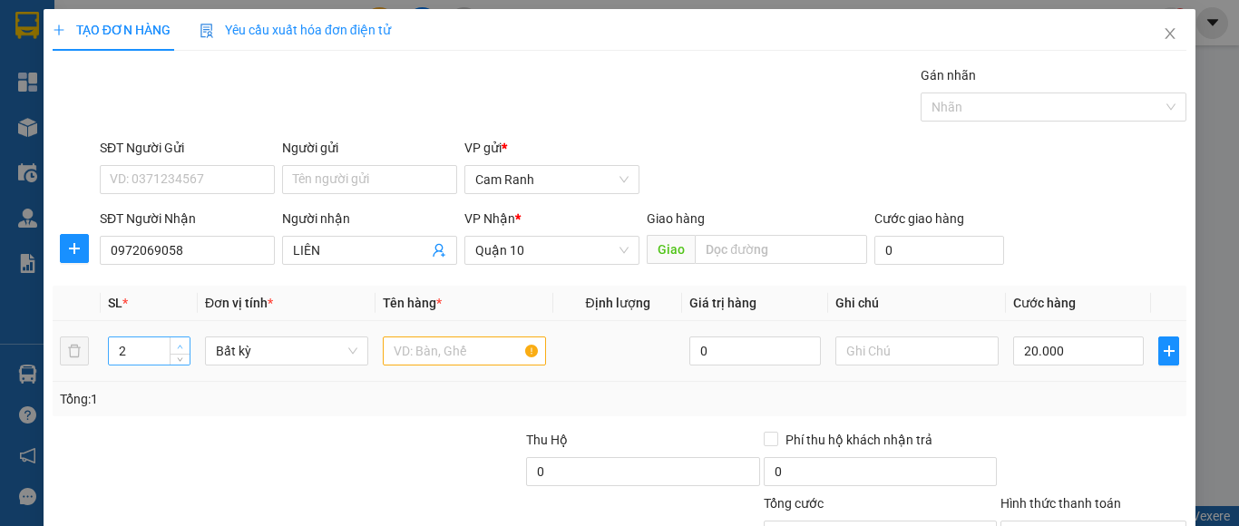
click at [178, 342] on span "up" at bounding box center [180, 346] width 11 height 11
type input "3"
click at [178, 342] on span "up" at bounding box center [180, 346] width 11 height 11
click at [415, 356] on input "text" at bounding box center [464, 351] width 163 height 29
type input "2"
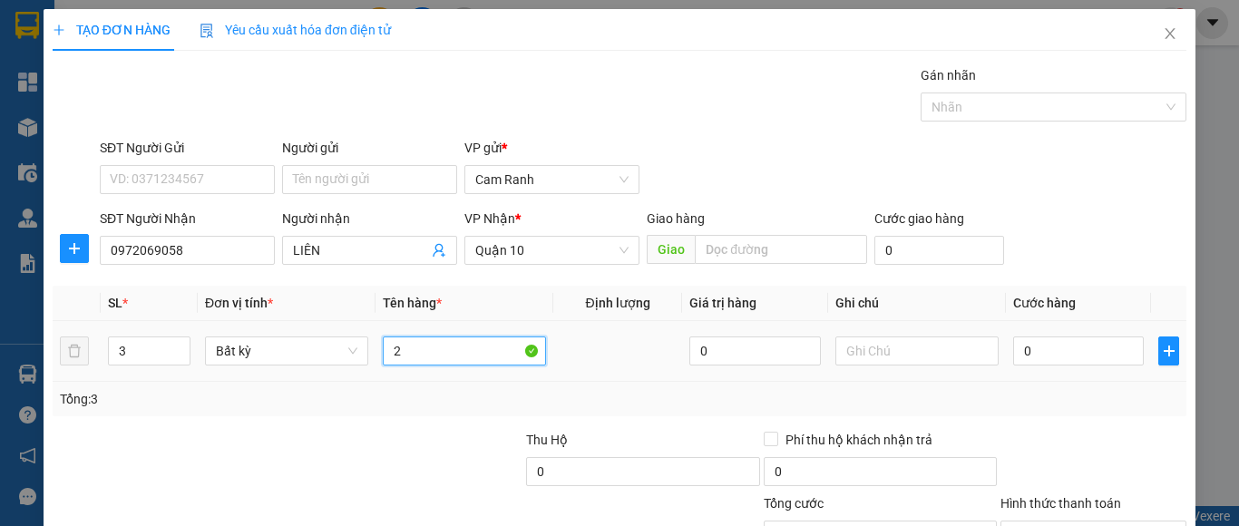
type input "0"
drag, startPoint x: 459, startPoint y: 356, endPoint x: 554, endPoint y: 359, distance: 95.3
click at [554, 359] on tr "3 Bất kỳ 2BAO GẠO+1KIEENJ [GEOGRAPHIC_DATA] 0 0" at bounding box center [620, 351] width 1134 height 61
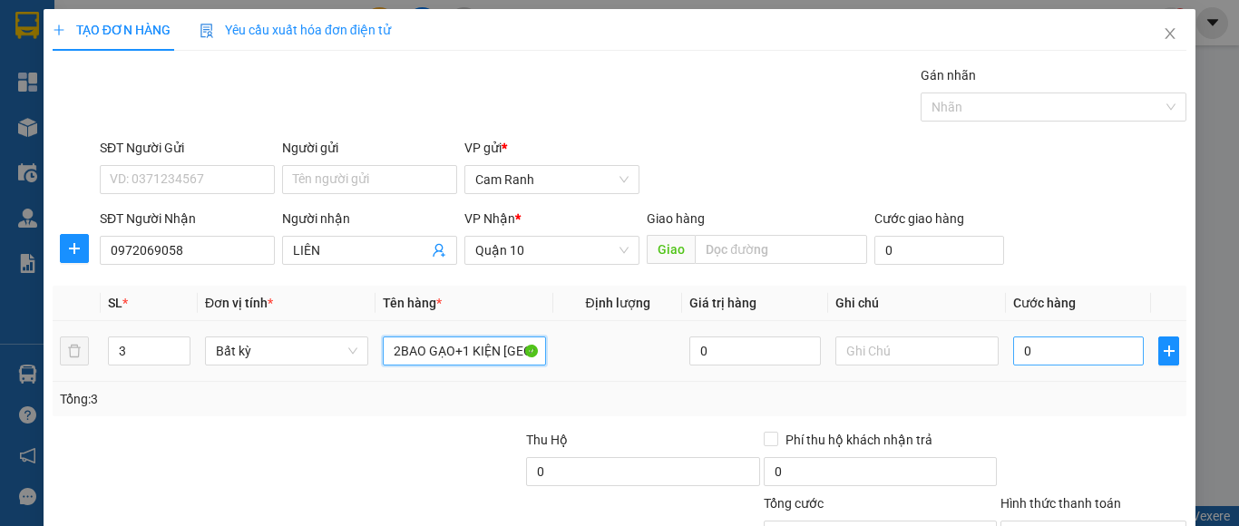
type input "2BAO GẠO+1 KIỆN [GEOGRAPHIC_DATA]"
click at [1041, 359] on input "0" at bounding box center [1078, 351] width 131 height 29
type input "1"
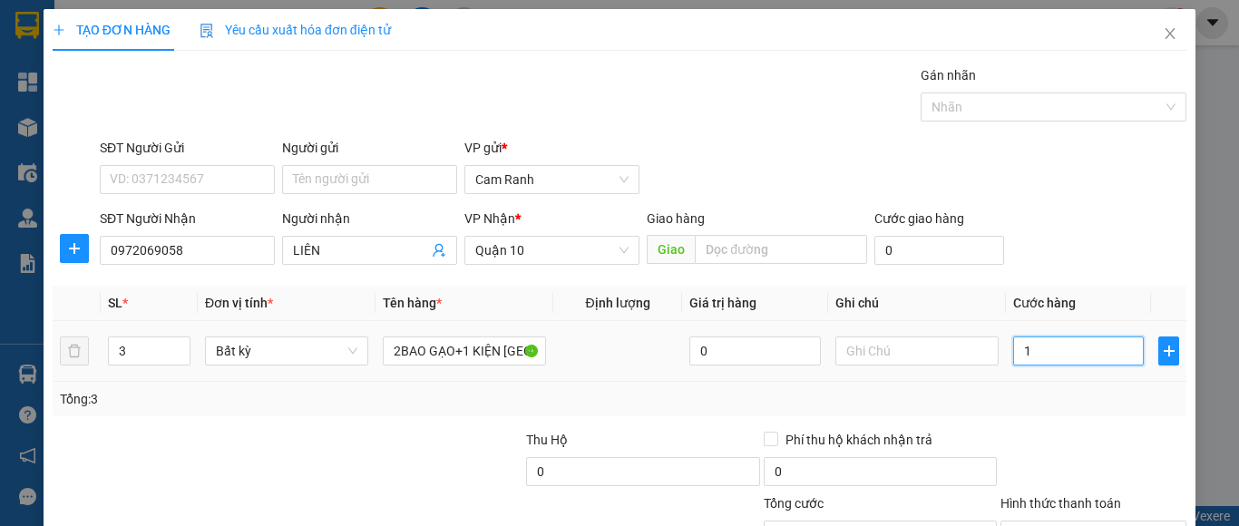
type input "14"
type input "140"
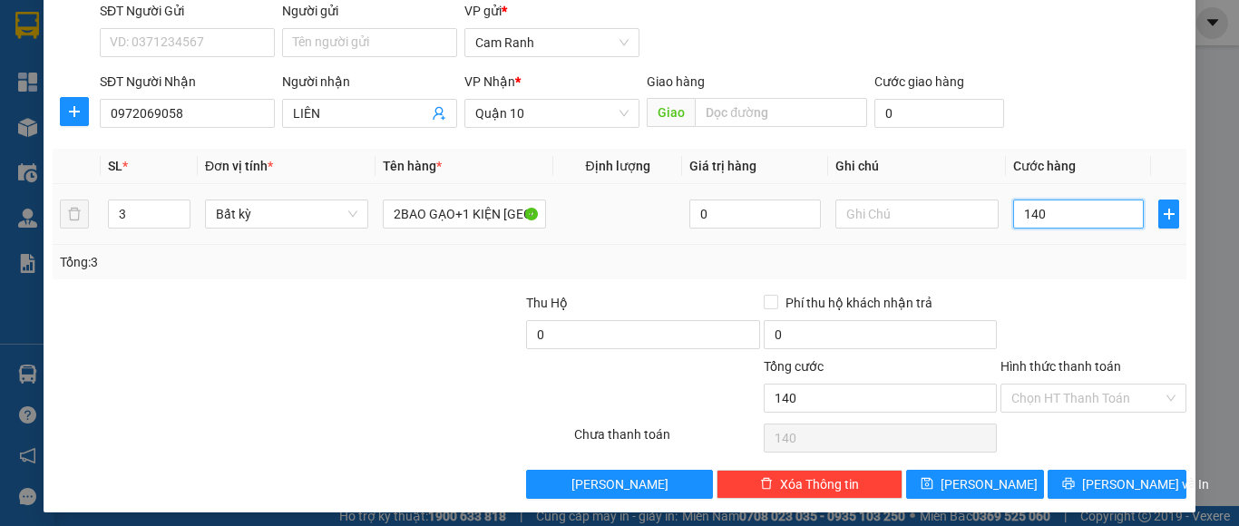
scroll to position [145, 0]
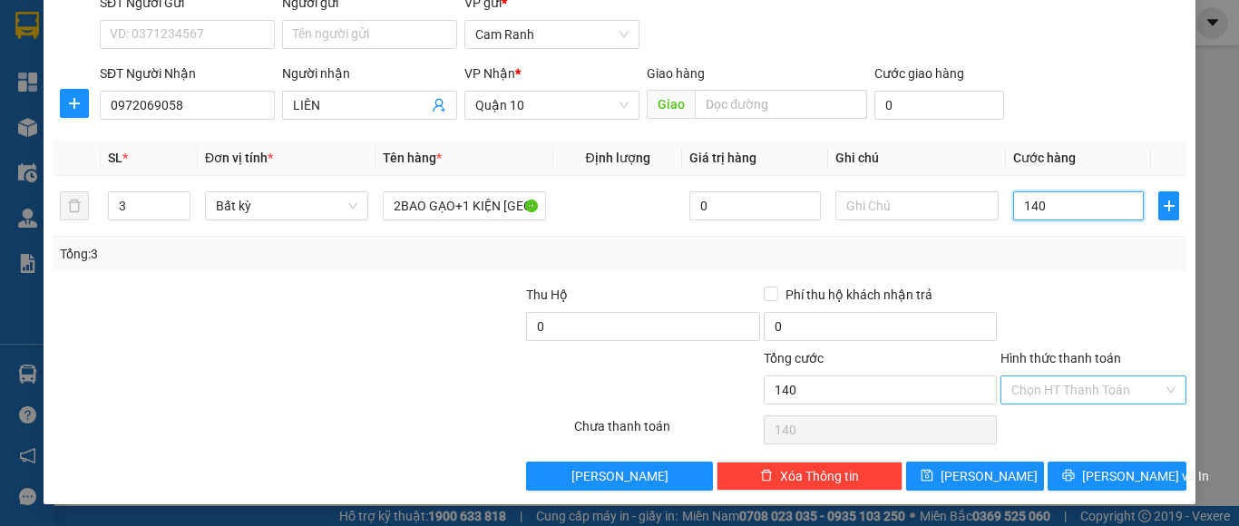
type input "140"
type input "140.000"
drag, startPoint x: 1044, startPoint y: 376, endPoint x: 1045, endPoint y: 395, distance: 19.1
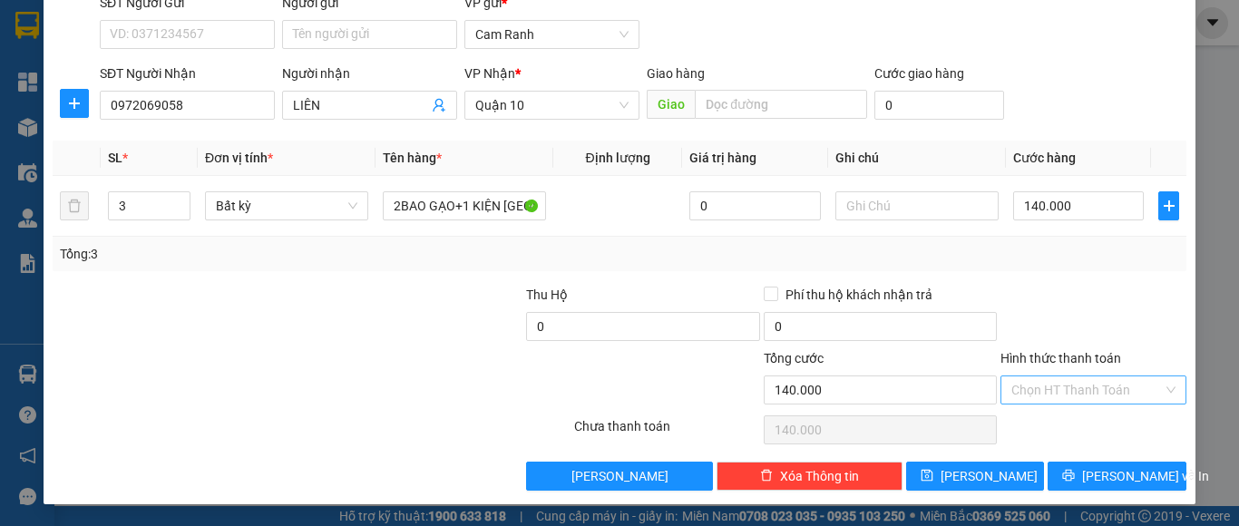
click at [1044, 384] on input "Hình thức thanh toán" at bounding box center [1086, 389] width 151 height 27
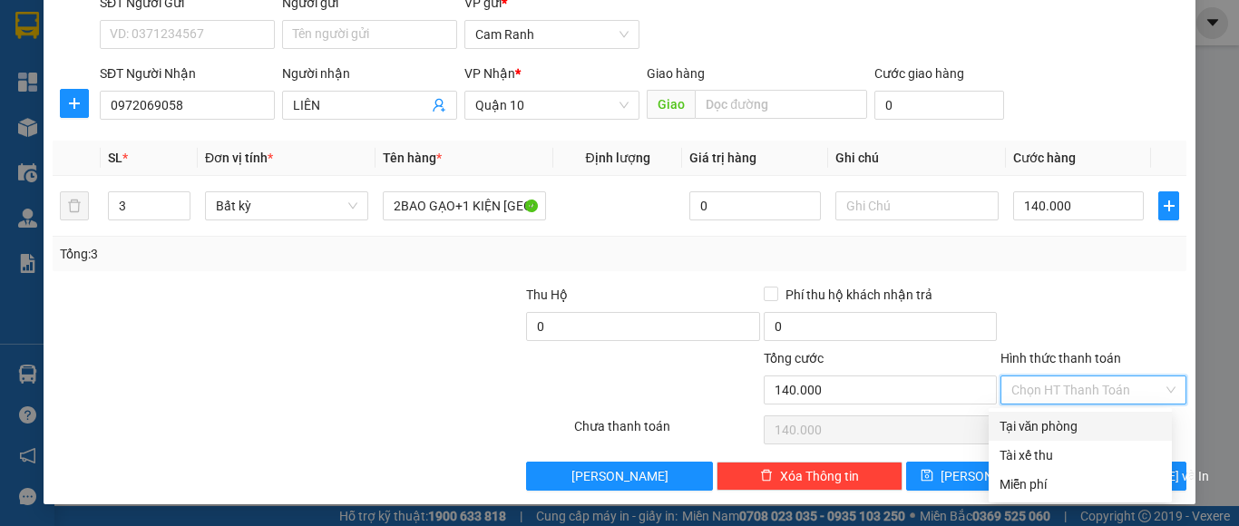
click at [1054, 418] on div "Tại văn phòng" at bounding box center [1080, 426] width 161 height 20
type input "0"
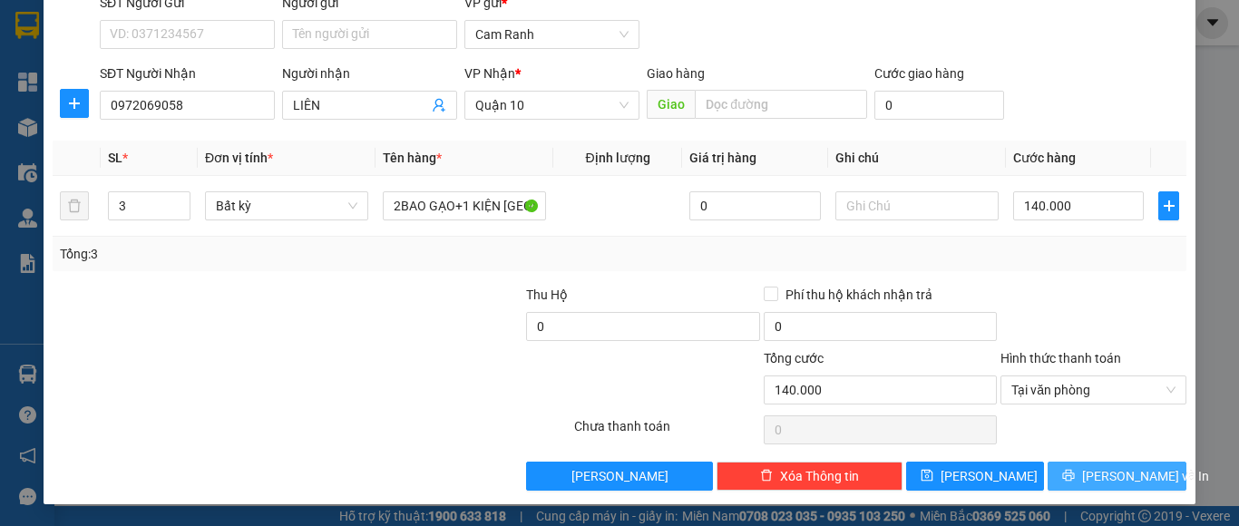
click at [1071, 478] on icon "printer" at bounding box center [1068, 475] width 13 height 13
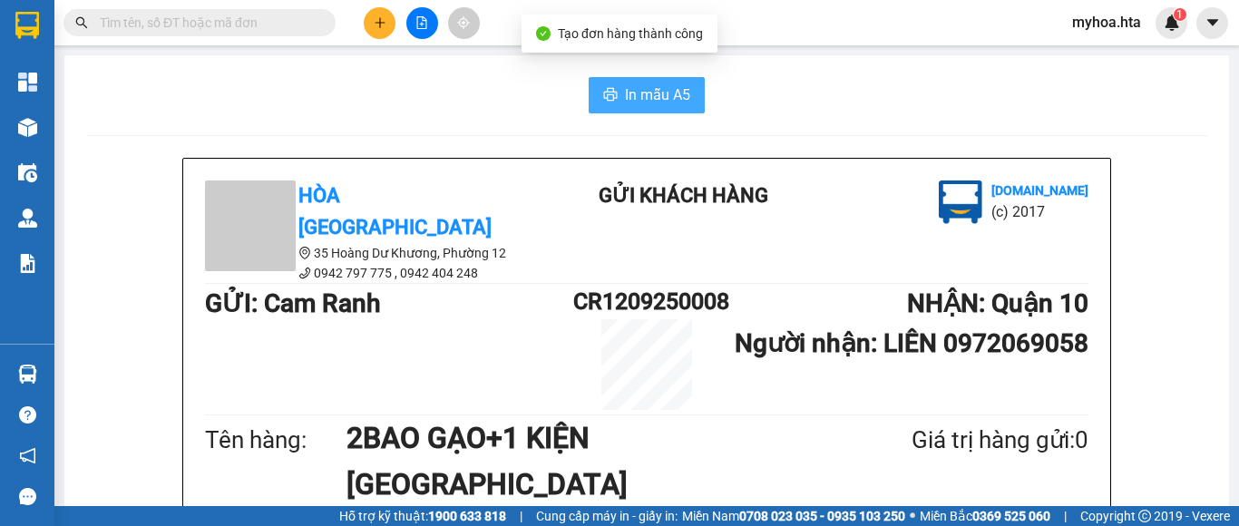
click at [665, 100] on span "In mẫu A5" at bounding box center [657, 94] width 65 height 23
click at [680, 79] on button "In mẫu A5" at bounding box center [647, 95] width 116 height 36
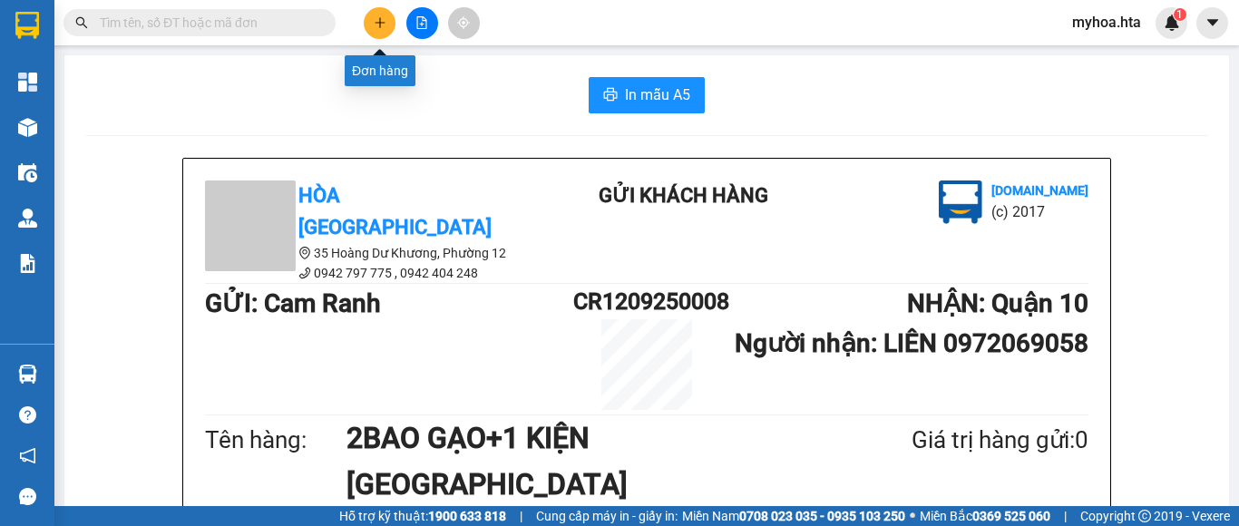
click at [385, 28] on icon "plus" at bounding box center [380, 22] width 13 height 13
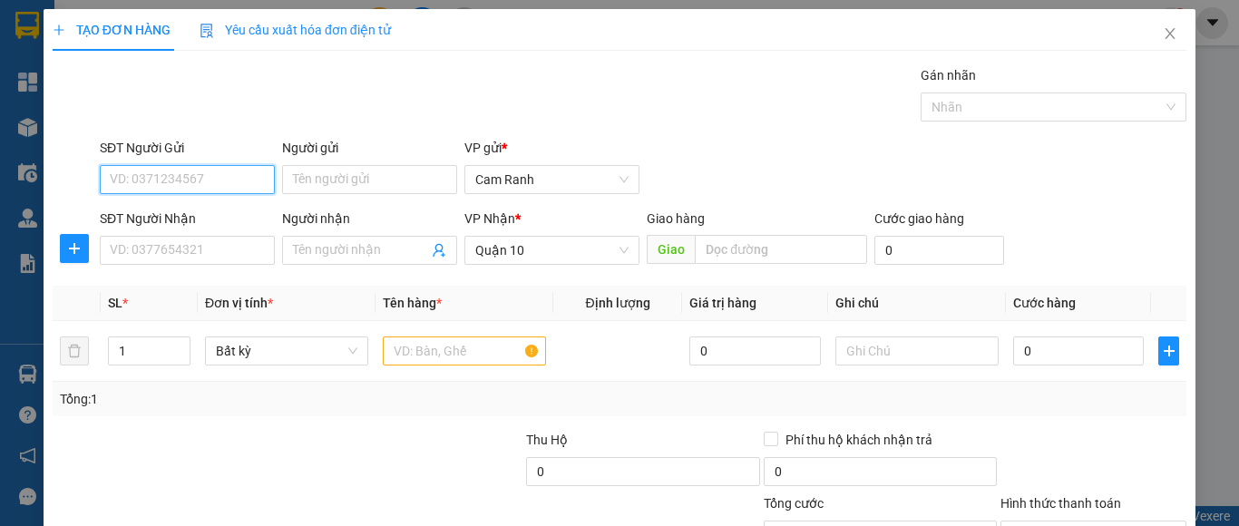
click at [195, 175] on input "SĐT Người Gửi" at bounding box center [187, 179] width 175 height 29
click at [193, 186] on input "SĐT Người Gửi" at bounding box center [187, 179] width 175 height 29
click at [206, 212] on div "0918888472 - PHU" at bounding box center [185, 216] width 151 height 20
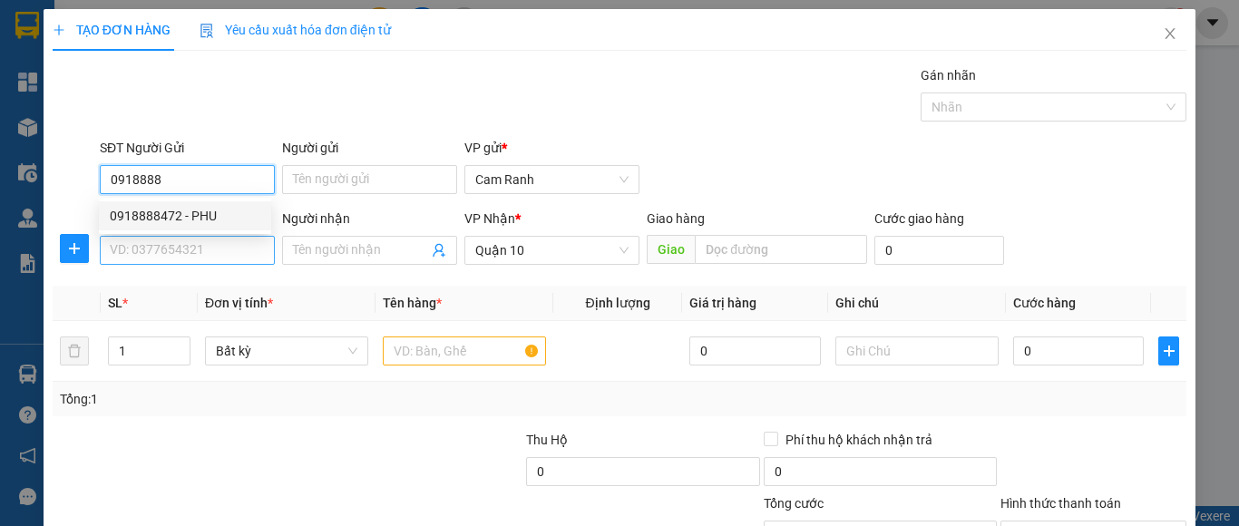
type input "0918888472"
type input "PHU"
type input "50.000"
type input "0918888472"
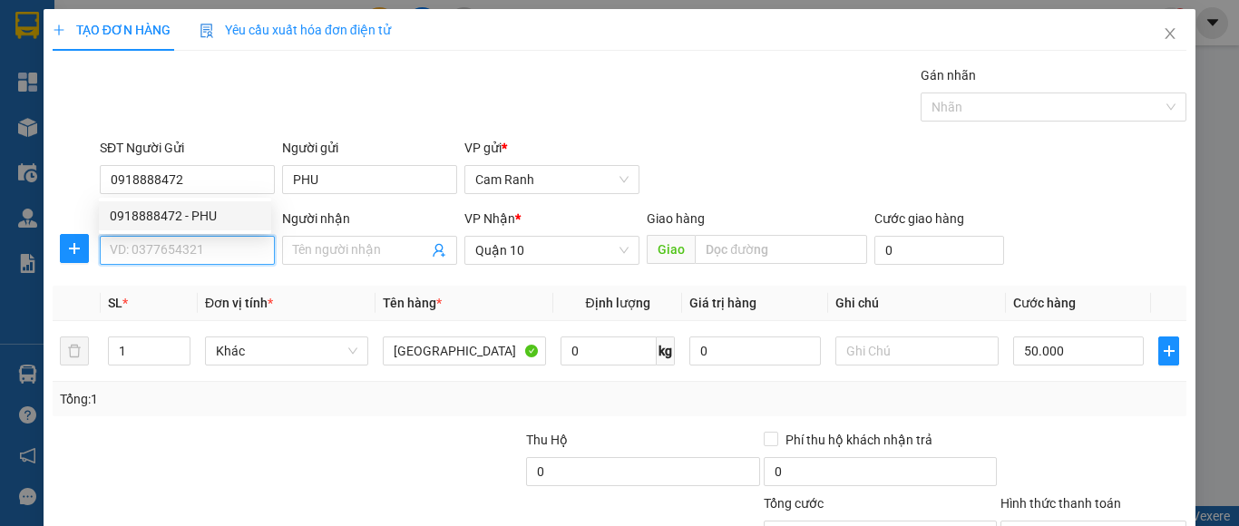
click at [193, 254] on input "SĐT Người Nhận" at bounding box center [187, 250] width 175 height 29
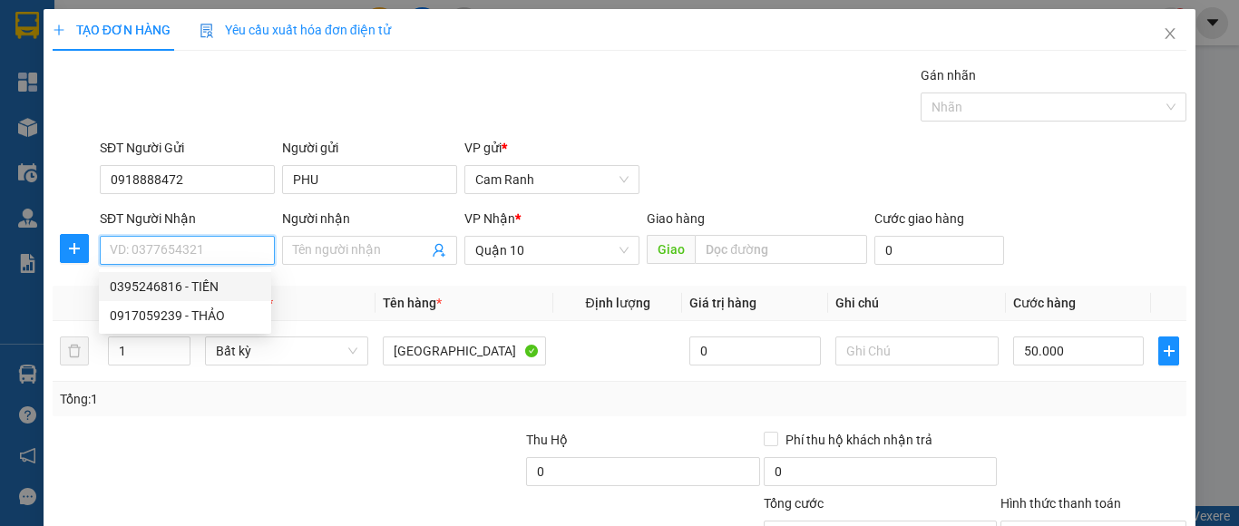
click at [214, 290] on div "0395246816 - TIẾN" at bounding box center [185, 287] width 151 height 20
type input "0395246816"
type input "TIẾN"
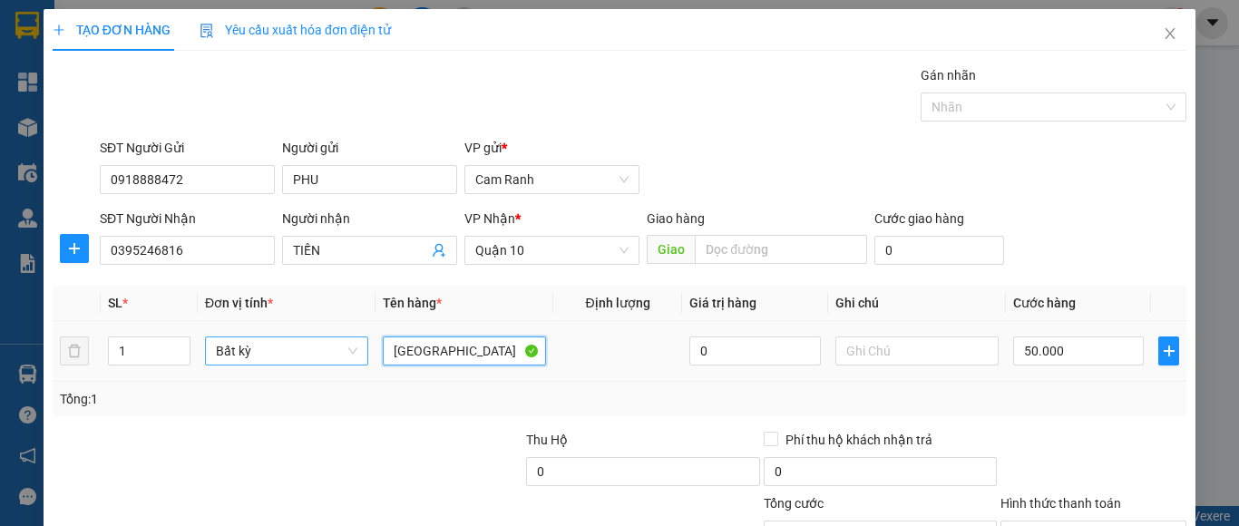
drag, startPoint x: 420, startPoint y: 355, endPoint x: 330, endPoint y: 361, distance: 90.0
click at [340, 366] on tr "1 Bất kỳ TX 0 50.000" at bounding box center [620, 351] width 1134 height 61
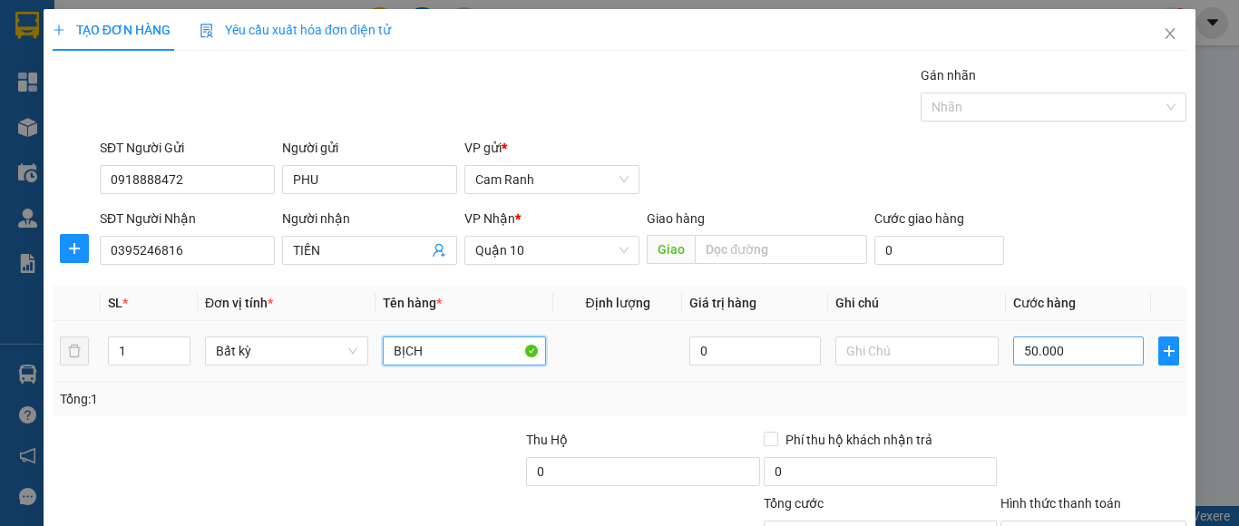
type input "BỊCH"
click at [1027, 356] on input "50.000" at bounding box center [1078, 351] width 131 height 29
type input "3"
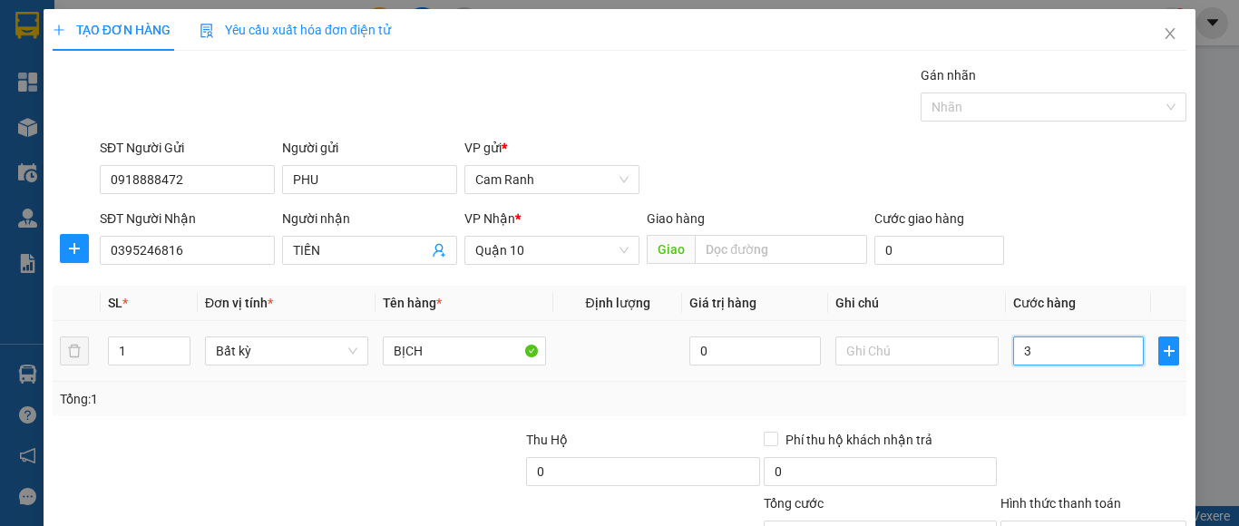
type input "30"
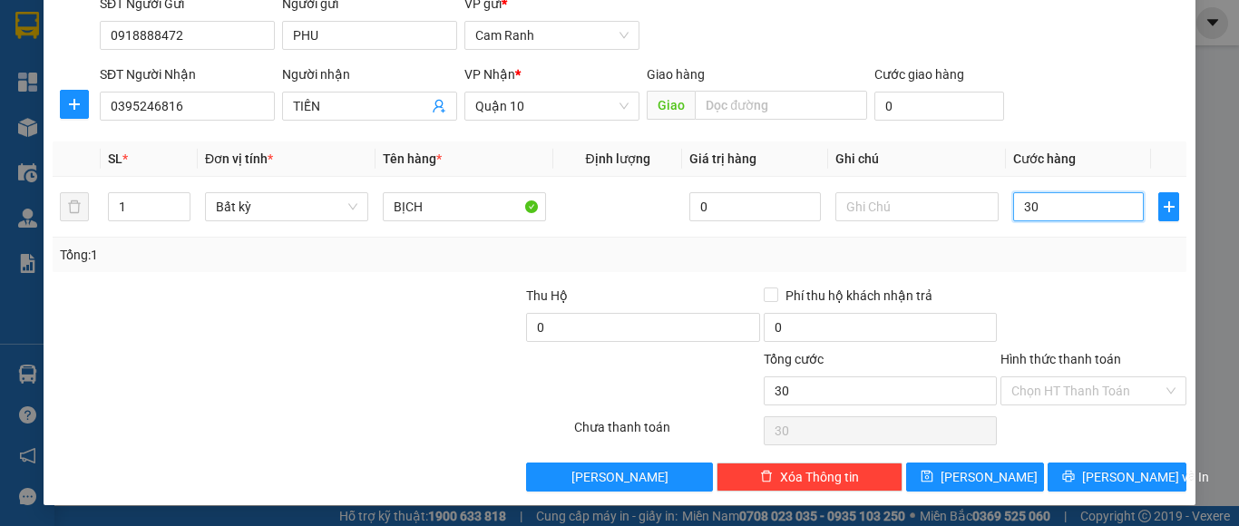
scroll to position [145, 0]
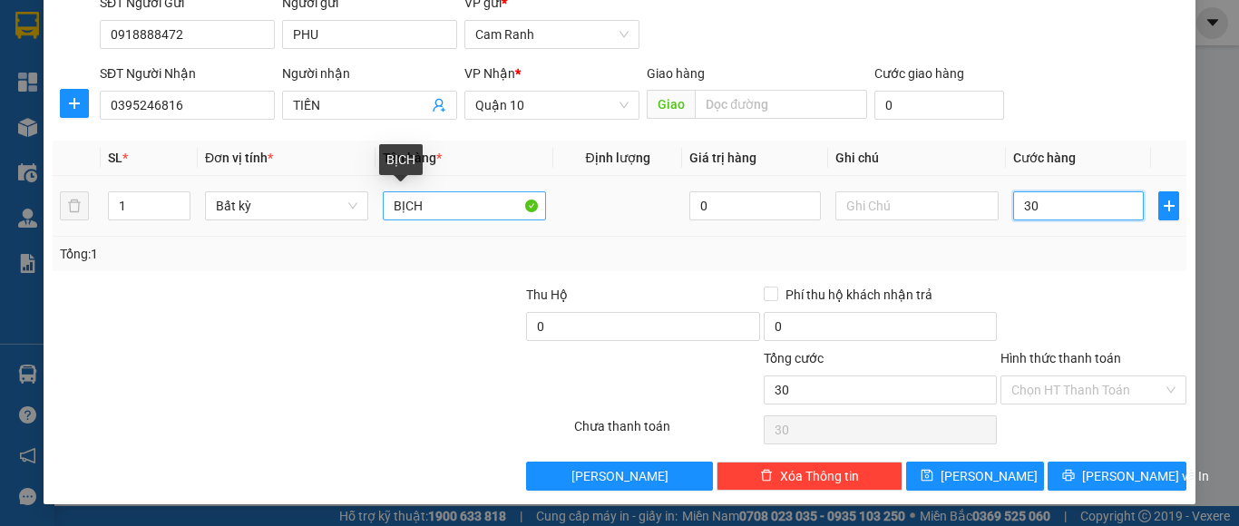
type input "30"
type input "30.000"
click at [451, 211] on input "BỊCH" at bounding box center [464, 205] width 163 height 29
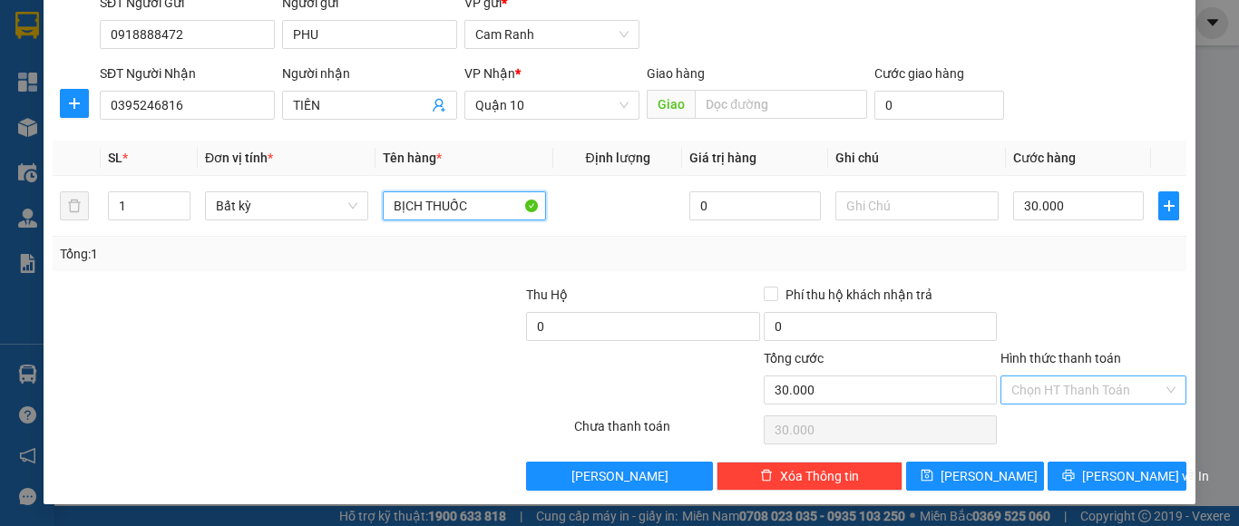
type input "BỊCH THUỐC"
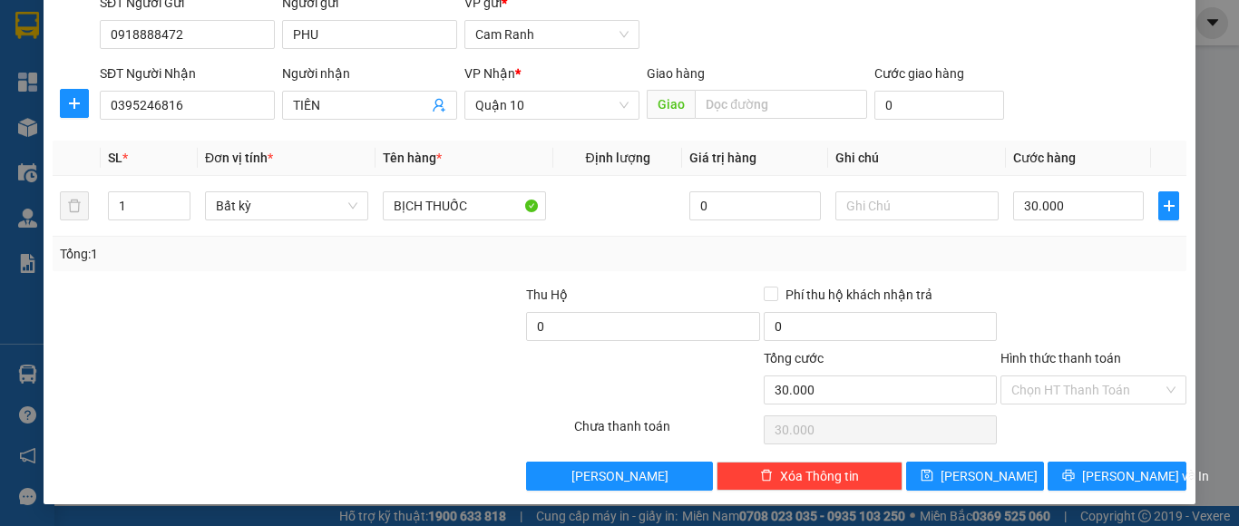
drag, startPoint x: 1080, startPoint y: 392, endPoint x: 1046, endPoint y: 416, distance: 42.3
click at [1047, 415] on div "Transit Pickup Surcharge Ids Transit Deliver Surcharge Ids Transit Deliver Surc…" at bounding box center [620, 205] width 1134 height 571
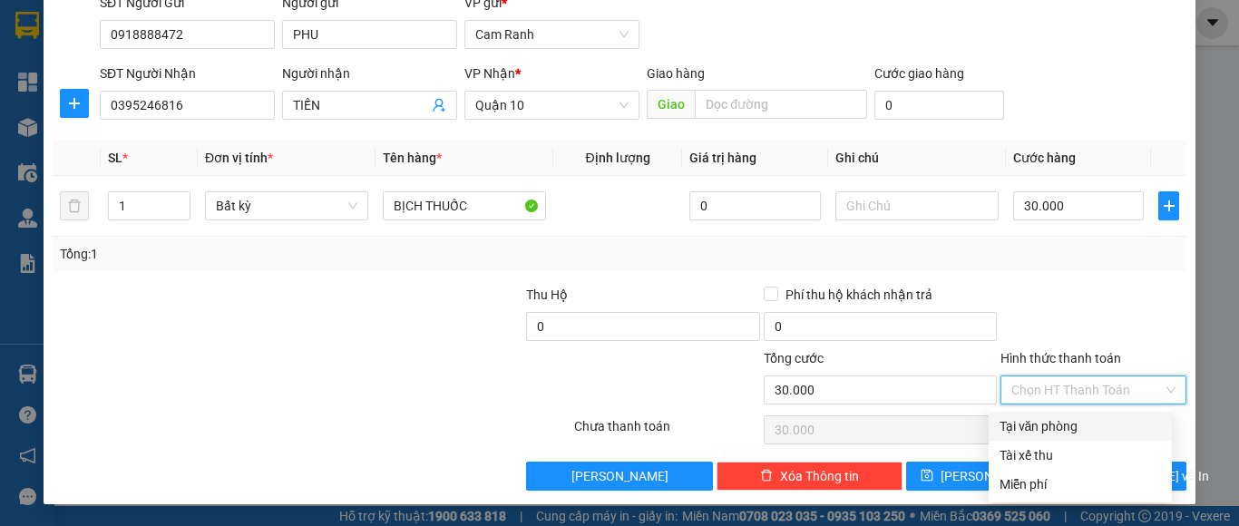
click at [1124, 429] on div "Tại văn phòng" at bounding box center [1080, 426] width 161 height 20
type input "0"
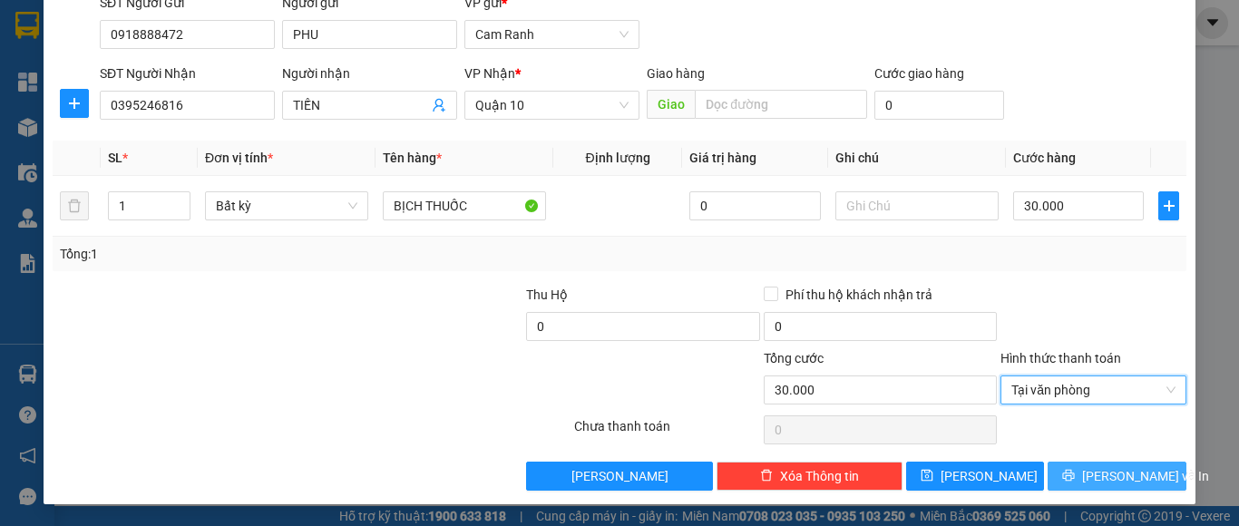
click at [1100, 476] on span "Lưu và In" at bounding box center [1145, 476] width 127 height 20
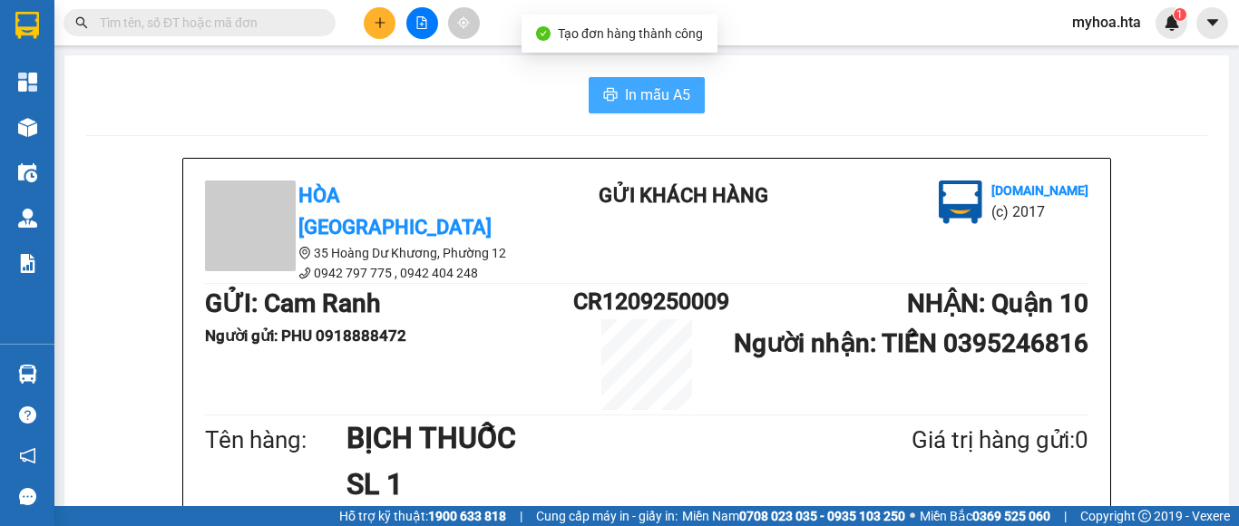
click at [630, 97] on span "In mẫu A5" at bounding box center [657, 94] width 65 height 23
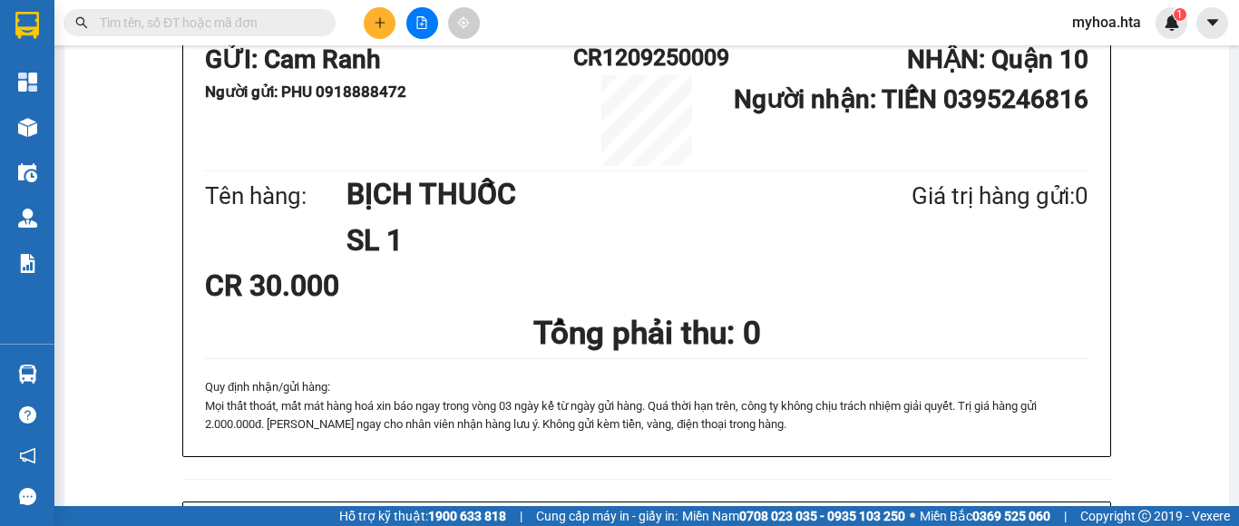
scroll to position [363, 0]
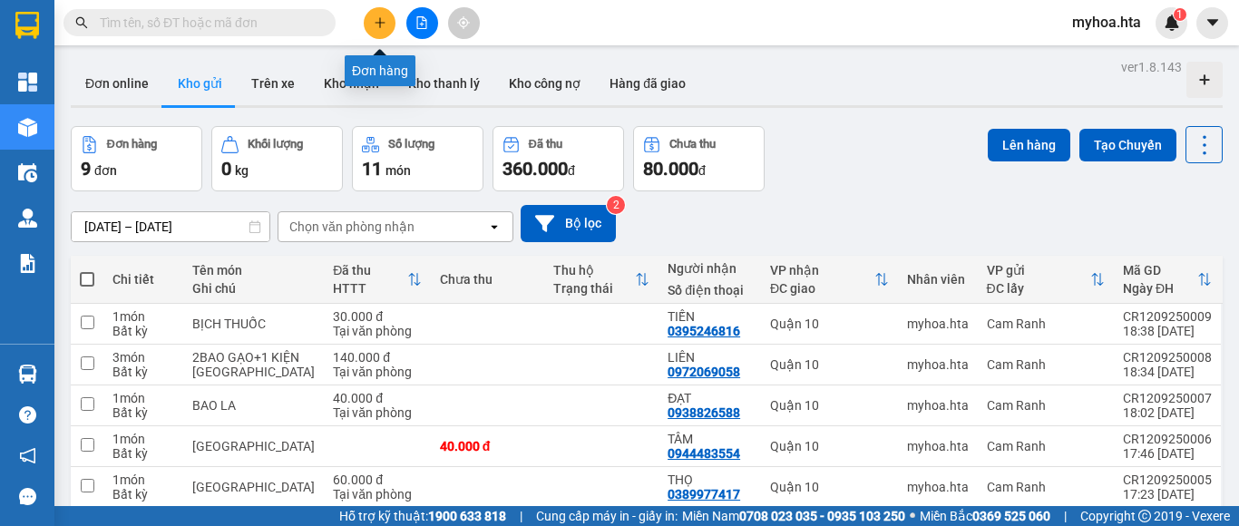
click at [386, 24] on icon "plus" at bounding box center [380, 22] width 13 height 13
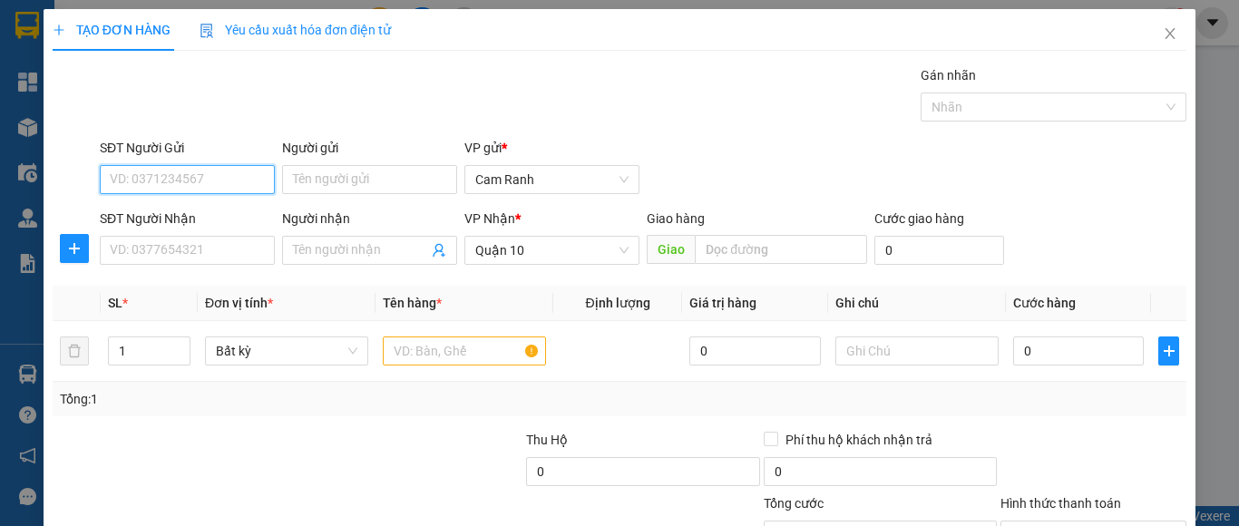
click at [216, 180] on input "SĐT Người Gửi" at bounding box center [187, 179] width 175 height 29
drag, startPoint x: 200, startPoint y: 219, endPoint x: 206, endPoint y: 262, distance: 43.9
click at [200, 220] on div "0703542040 - KIỀU" at bounding box center [185, 216] width 151 height 20
type input "0703542040"
type input "KIỀU"
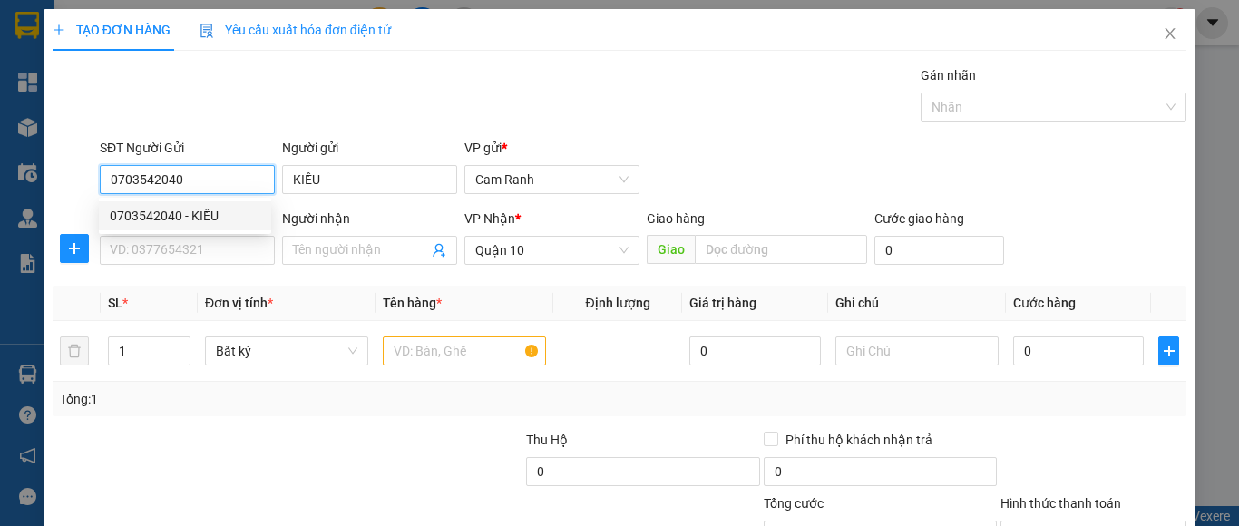
type input "0703542040"
type input "40.000"
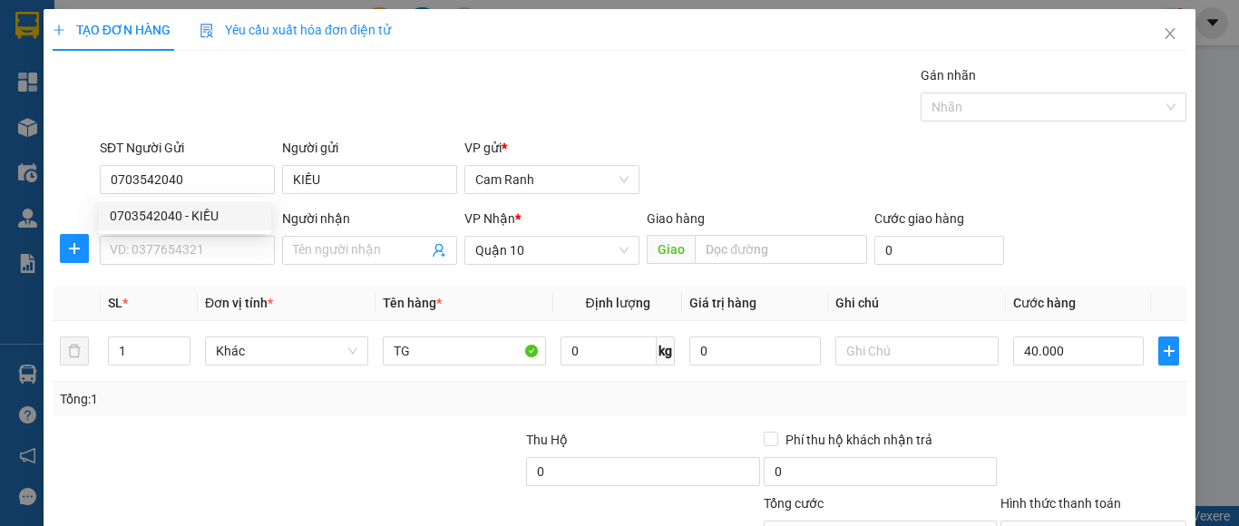
click at [206, 265] on div "SĐT Người Nhận VD: 0377654321" at bounding box center [187, 240] width 175 height 63
click at [222, 254] on input "SĐT Người Nhận" at bounding box center [187, 250] width 175 height 29
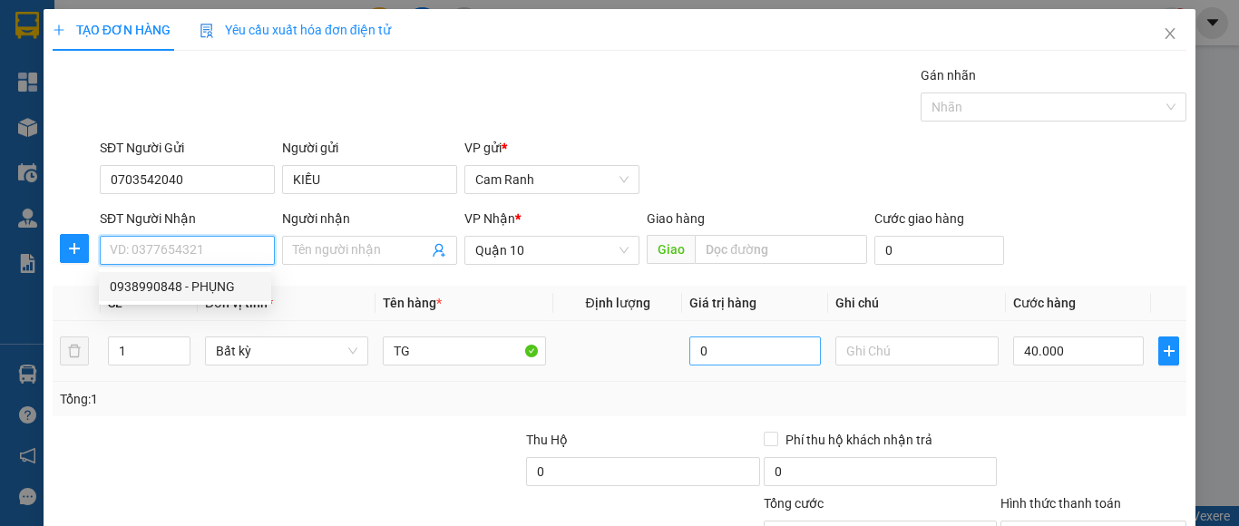
drag, startPoint x: 220, startPoint y: 287, endPoint x: 790, endPoint y: 353, distance: 574.4
click at [239, 287] on div "0938990848 - PHỤNG" at bounding box center [185, 287] width 151 height 20
type input "0938990848"
type input "PHỤNG"
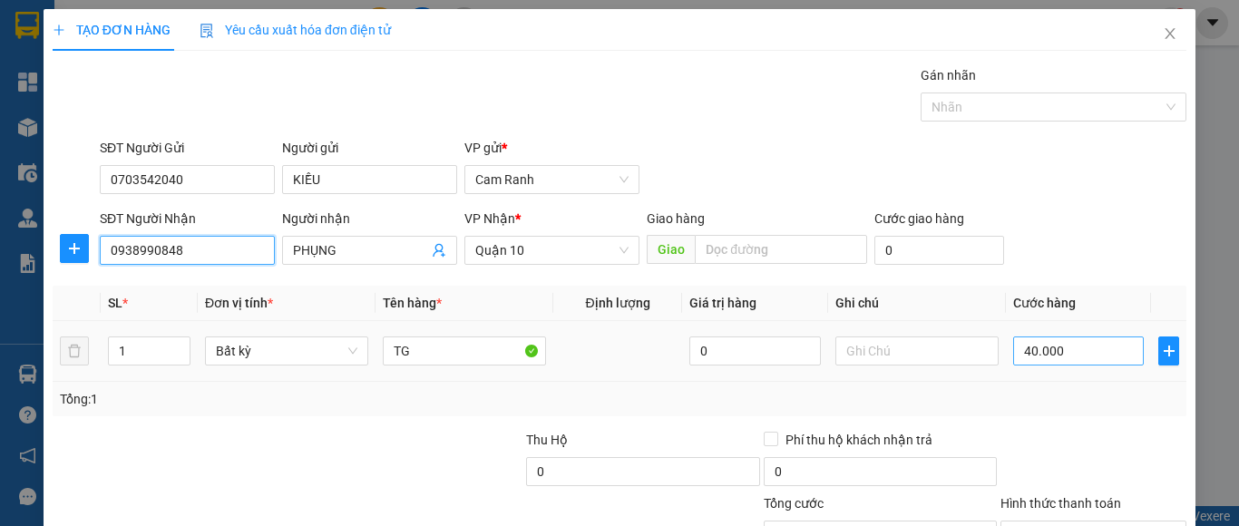
scroll to position [145, 0]
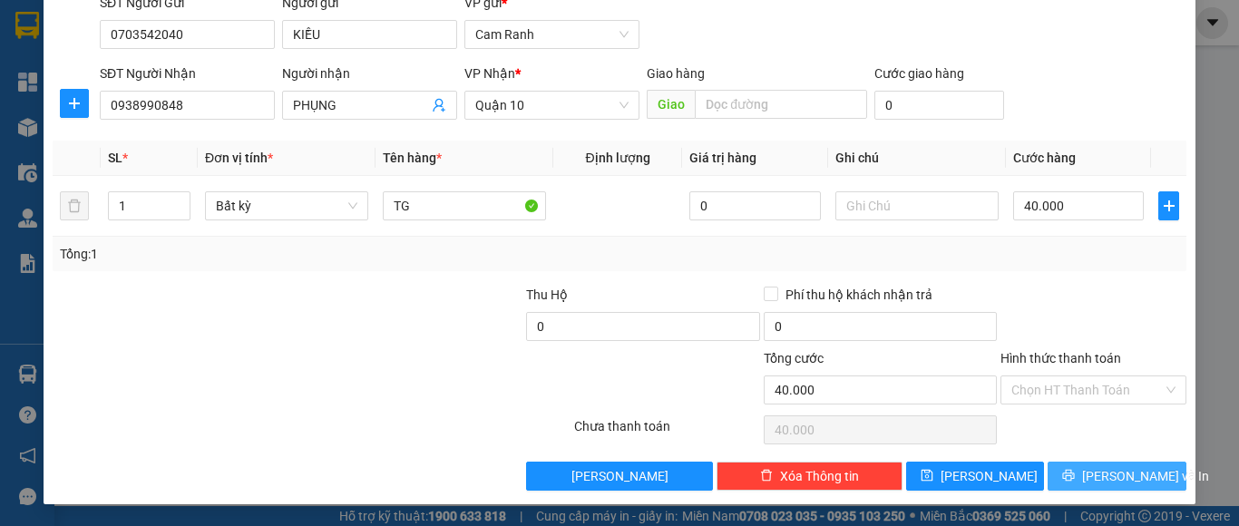
click at [1091, 483] on span "[PERSON_NAME] và In" at bounding box center [1145, 476] width 127 height 20
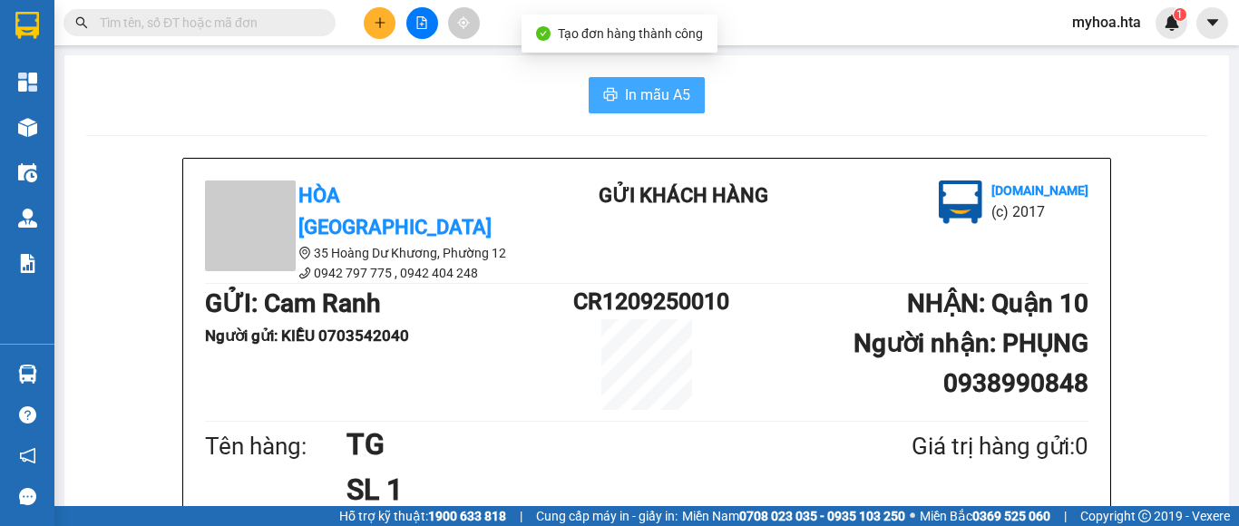
click at [657, 100] on span "In mẫu A5" at bounding box center [657, 94] width 65 height 23
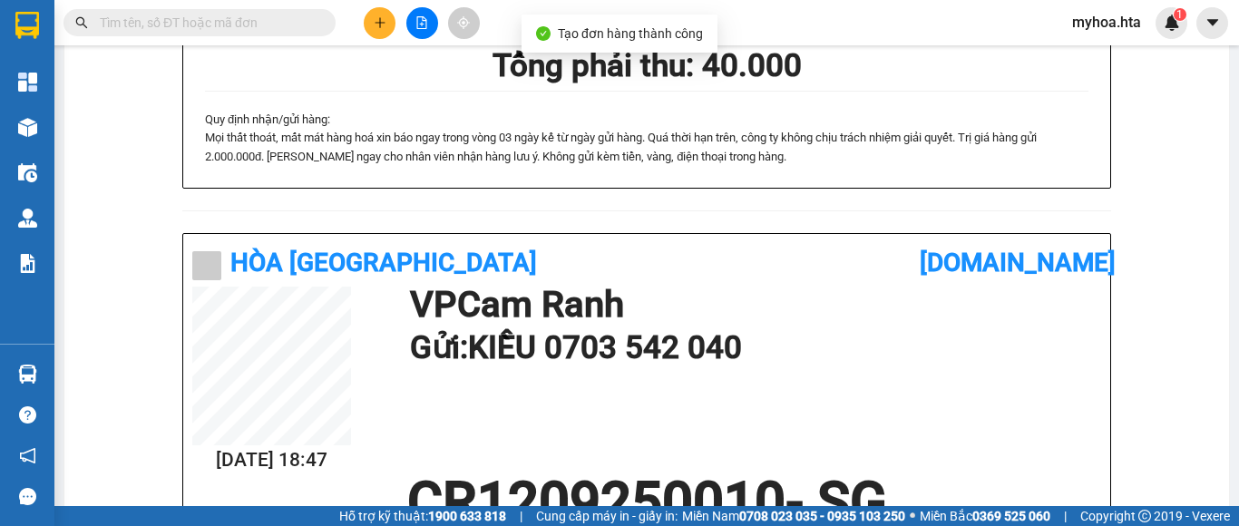
scroll to position [544, 0]
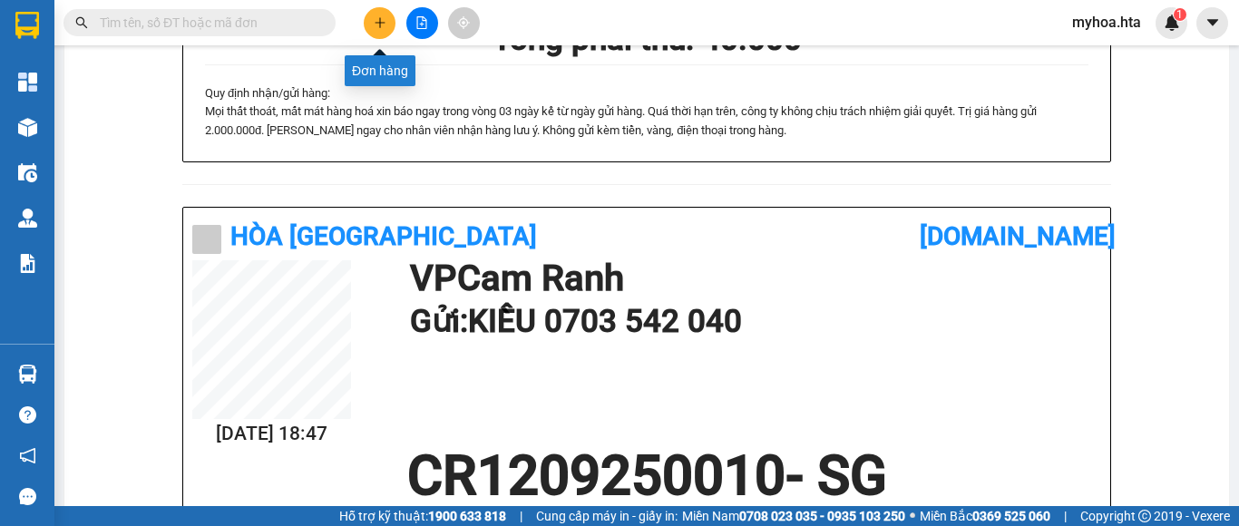
click at [377, 28] on icon "plus" at bounding box center [380, 22] width 13 height 13
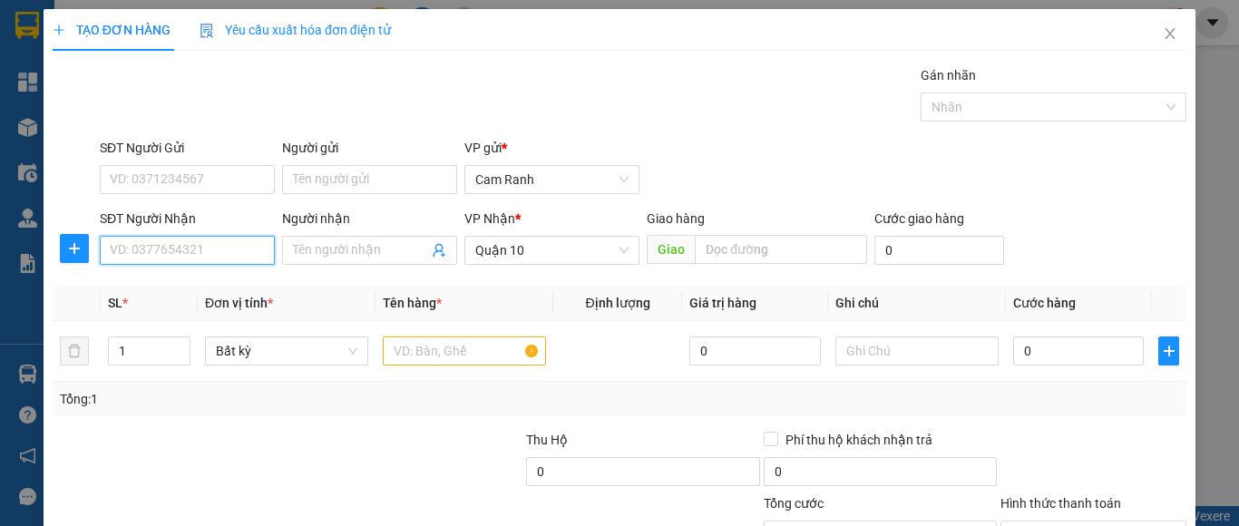
drag, startPoint x: 176, startPoint y: 259, endPoint x: 182, endPoint y: 248, distance: 12.6
click at [182, 248] on input "SĐT Người Nhận" at bounding box center [187, 250] width 175 height 29
drag, startPoint x: 193, startPoint y: 289, endPoint x: 200, endPoint y: 206, distance: 83.8
click at [194, 285] on div "0983319175 - HẬU" at bounding box center [185, 287] width 151 height 20
type input "0983319175"
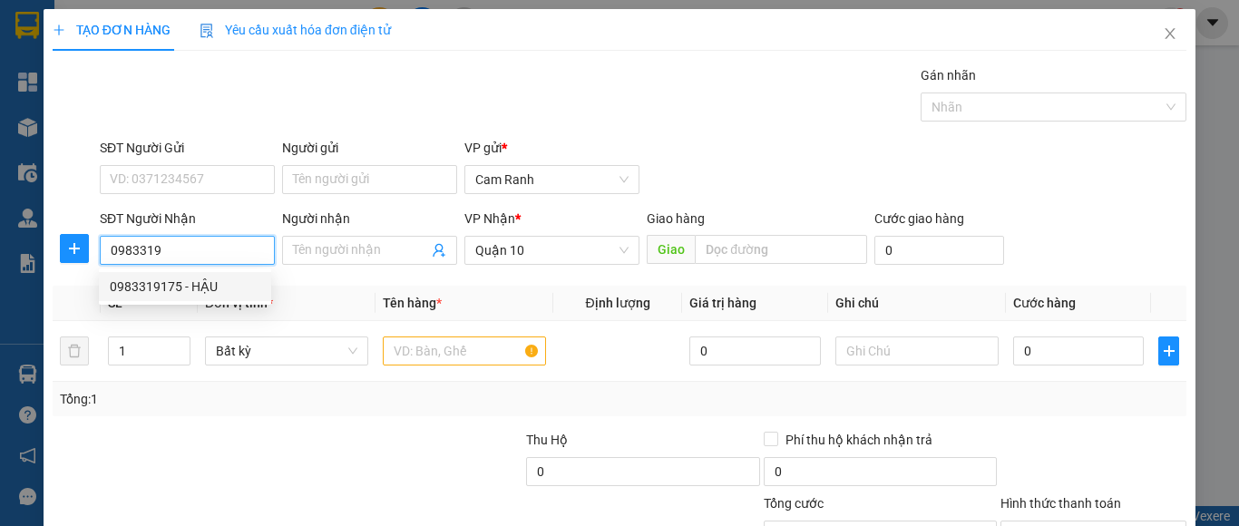
type input "HẬU"
type input "0983319175"
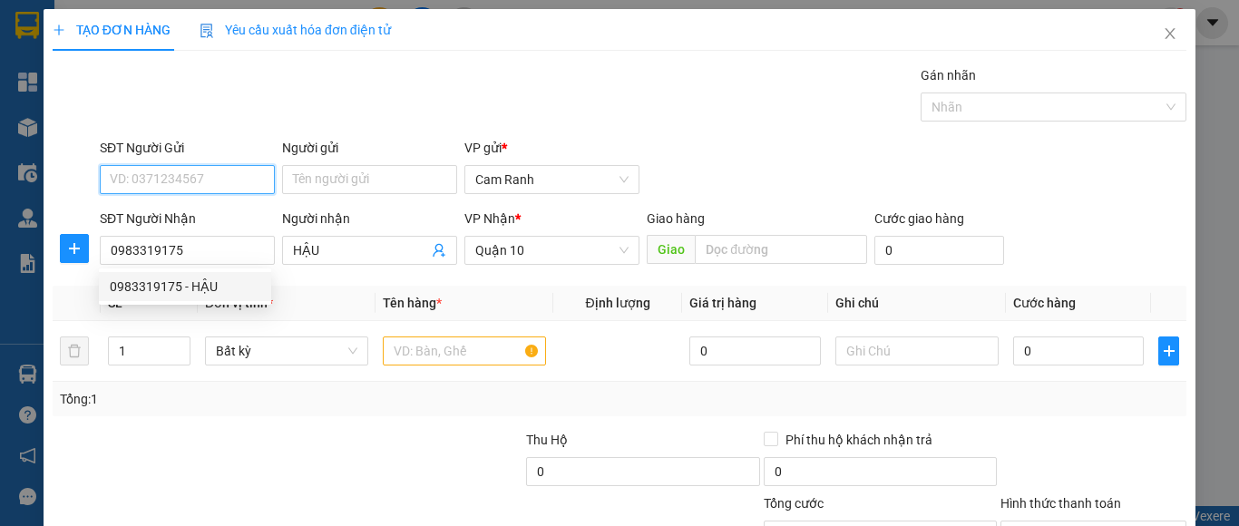
type input "30.000"
click at [200, 190] on input "SĐT Người Gửi" at bounding box center [187, 179] width 175 height 29
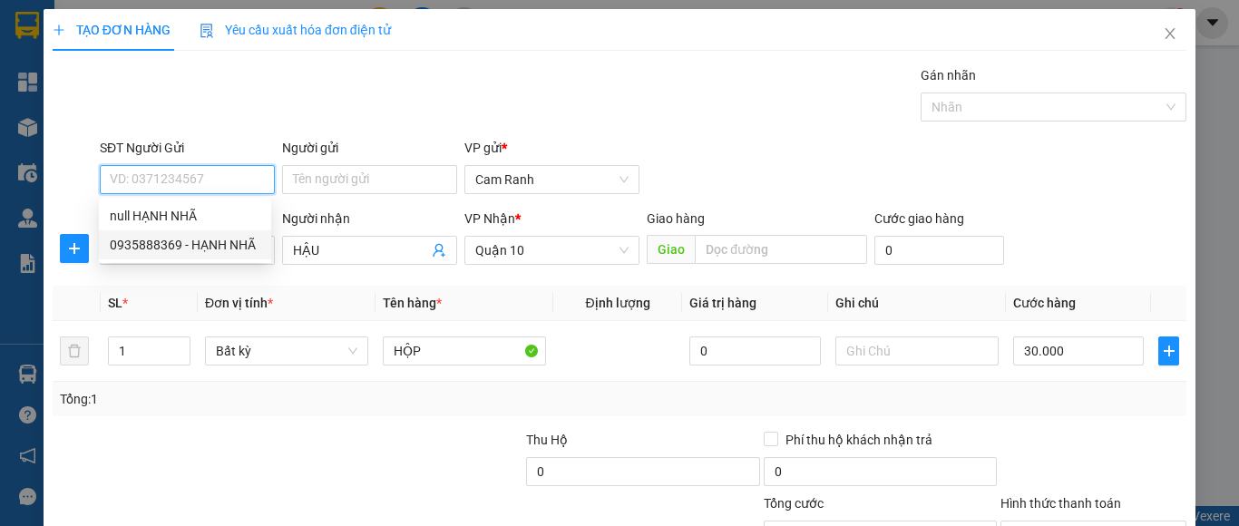
click at [203, 243] on div "0935888369 - HẠNH NHÃ" at bounding box center [185, 245] width 151 height 20
type input "0935888369"
type input "HẠNH NHÃ"
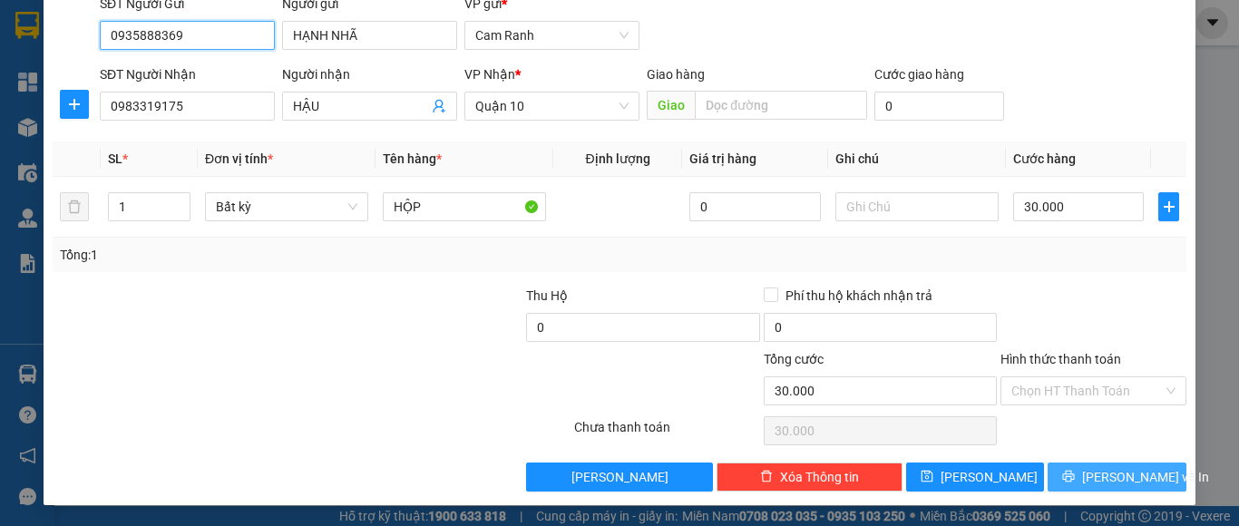
scroll to position [145, 0]
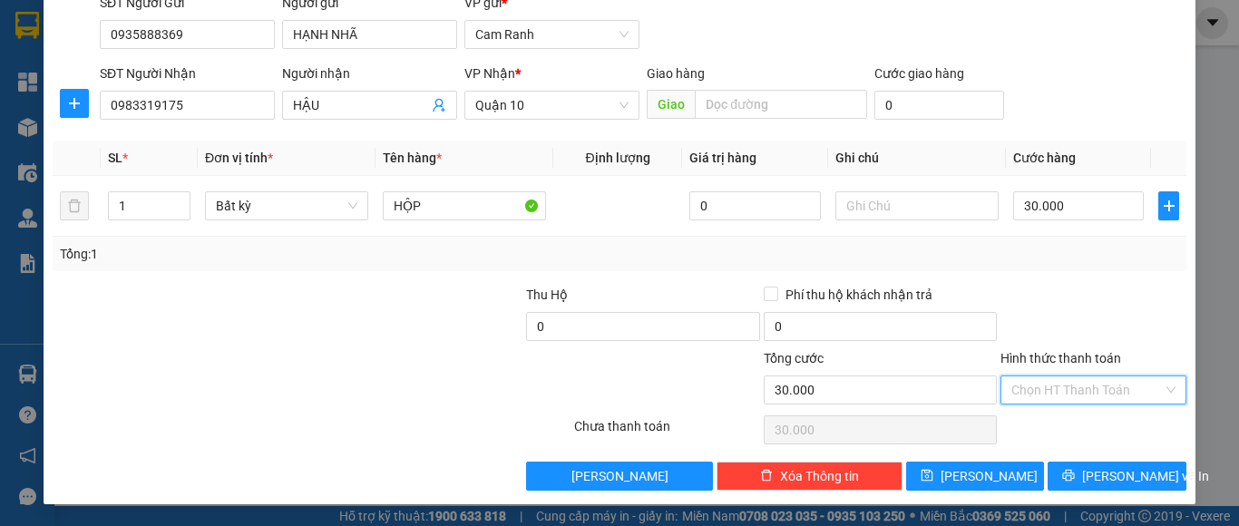
click at [1081, 388] on input "Hình thức thanh toán" at bounding box center [1086, 389] width 151 height 27
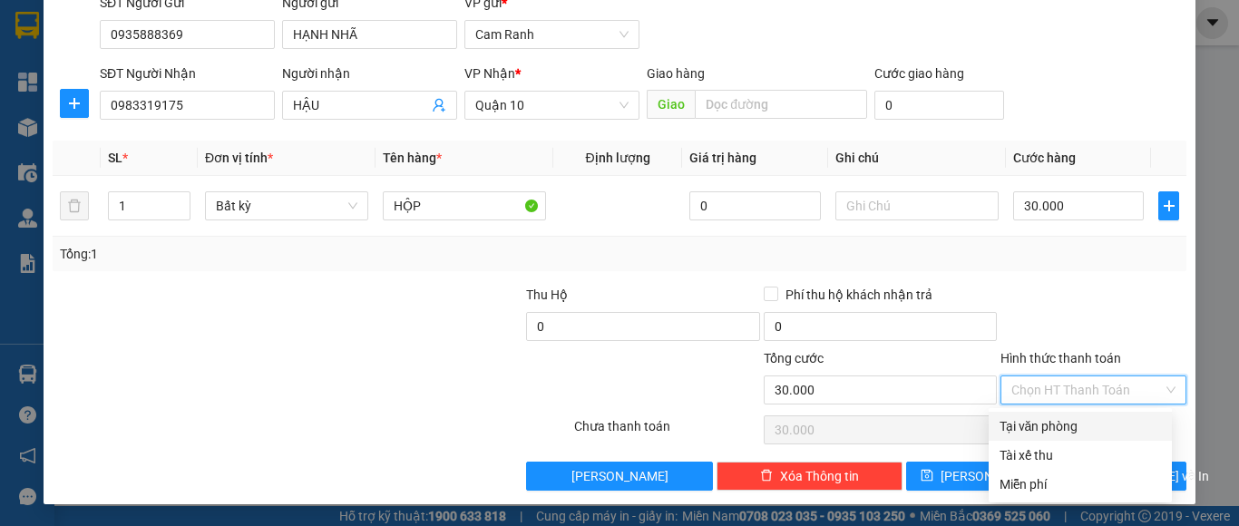
click at [1071, 433] on div "Tại văn phòng" at bounding box center [1080, 426] width 161 height 20
type input "0"
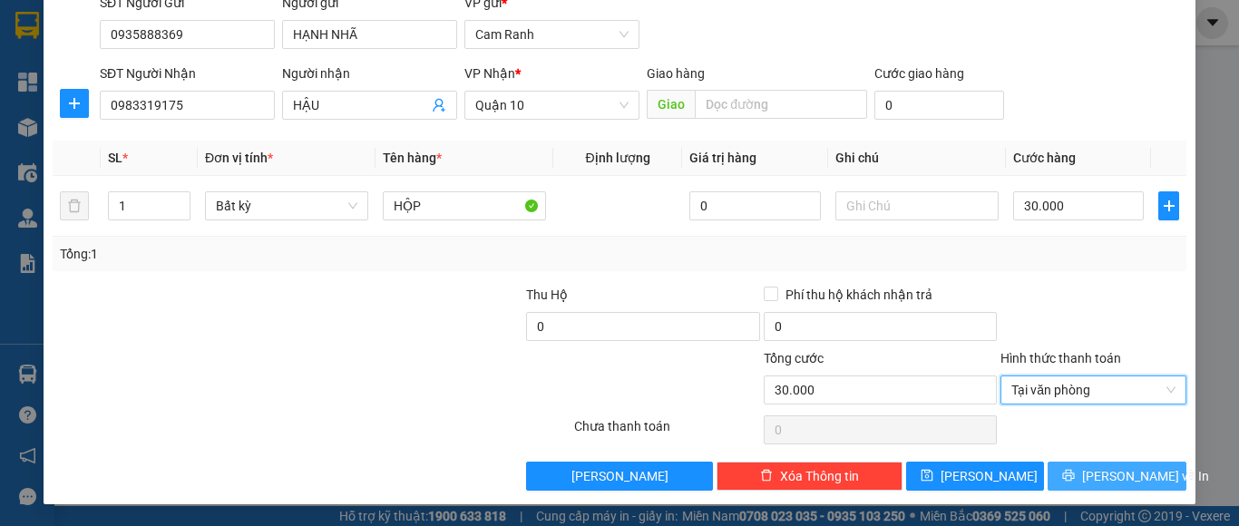
click at [1083, 471] on button "[PERSON_NAME] và In" at bounding box center [1117, 476] width 139 height 29
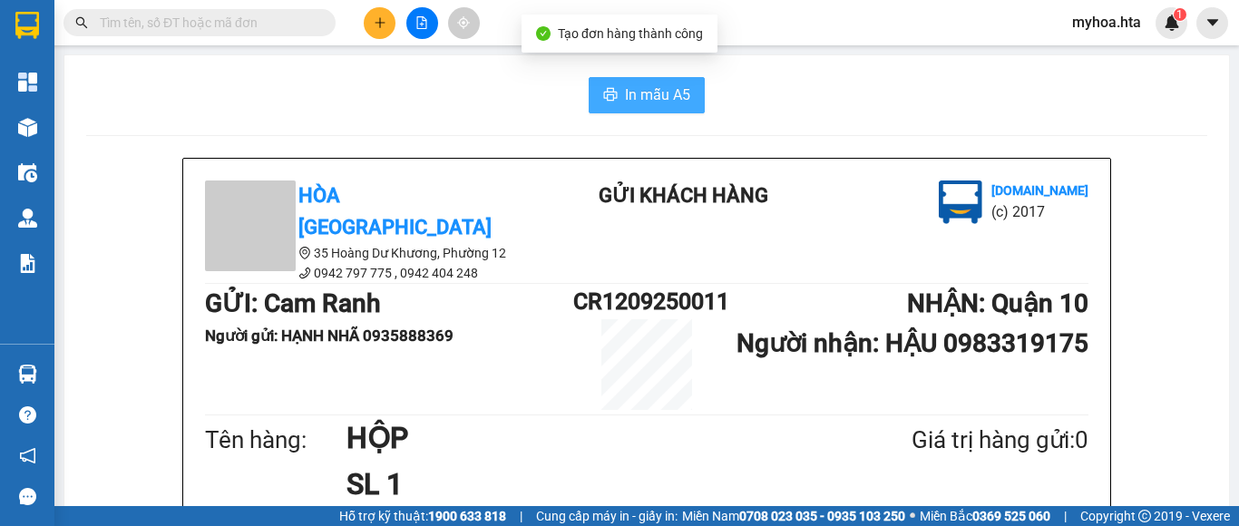
click at [645, 91] on span "In mẫu A5" at bounding box center [657, 94] width 65 height 23
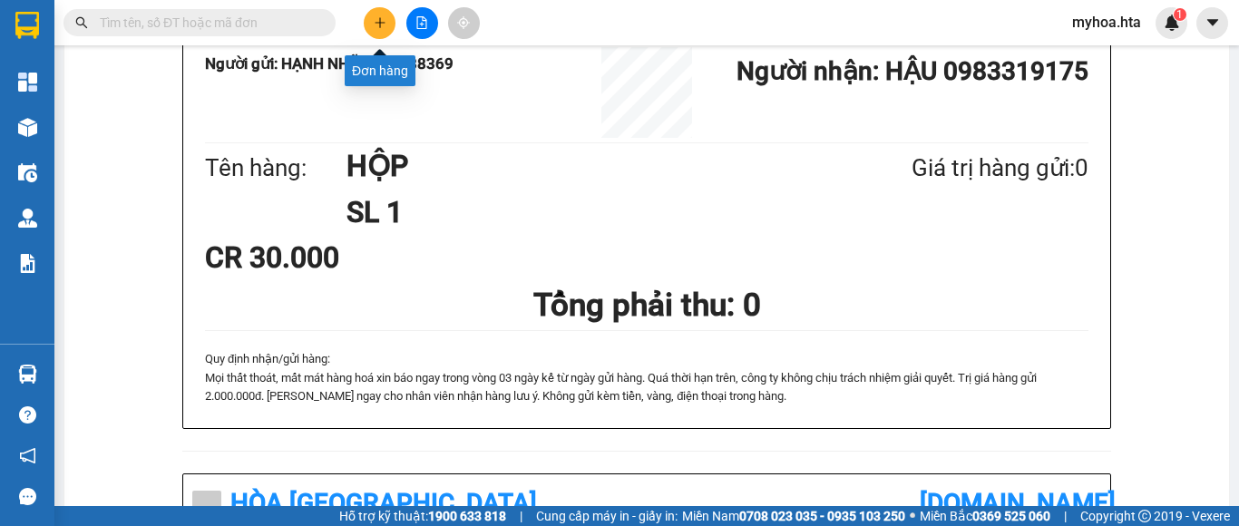
click at [376, 23] on icon "plus" at bounding box center [380, 22] width 10 height 1
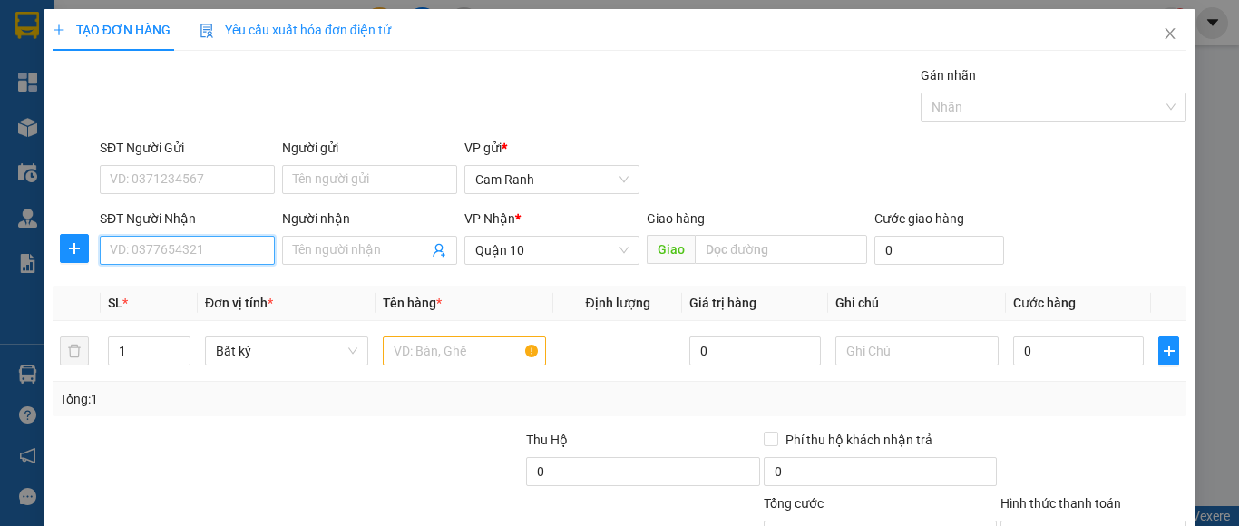
click at [203, 257] on input "SĐT Người Nhận" at bounding box center [187, 250] width 175 height 29
click at [203, 292] on div "0974260982 - THƯƠNG" at bounding box center [185, 287] width 151 height 20
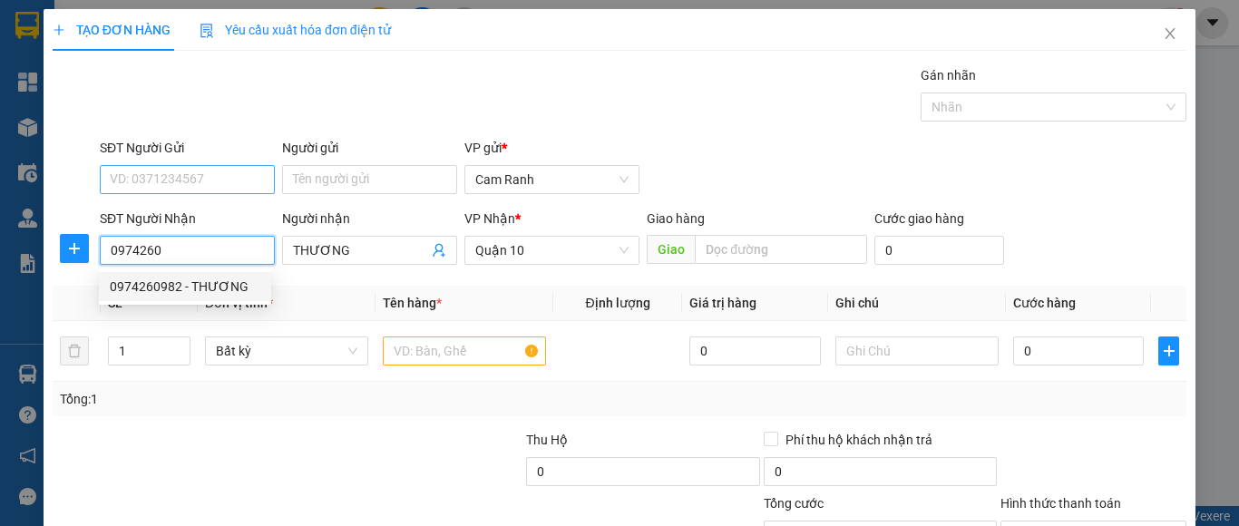
type input "0974260982"
type input "THƯƠNG"
type input "30.000"
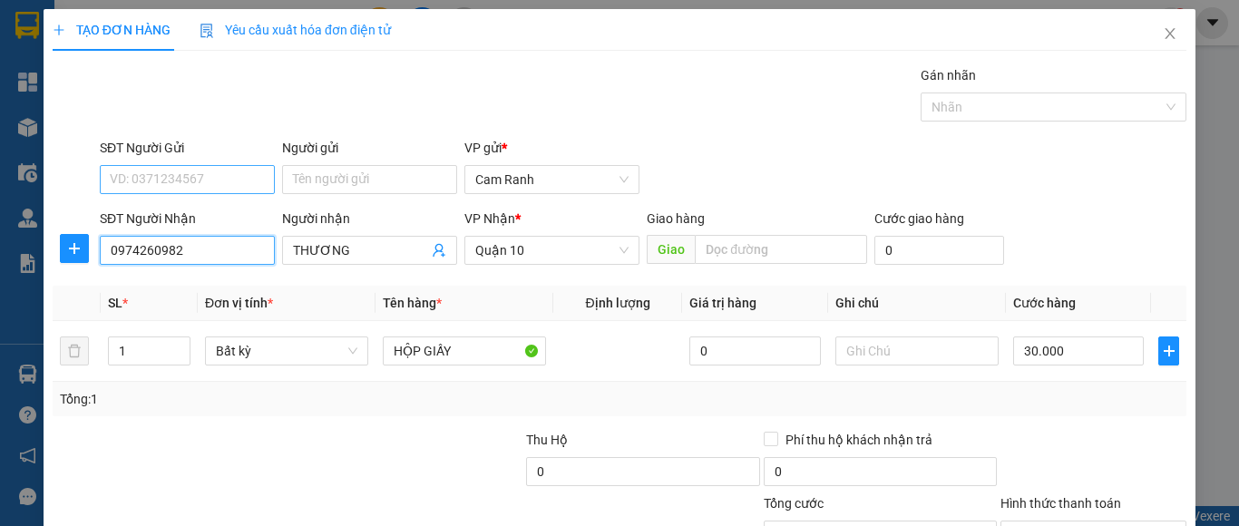
type input "0974260982"
click at [181, 176] on input "SĐT Người Gửi" at bounding box center [187, 179] width 175 height 29
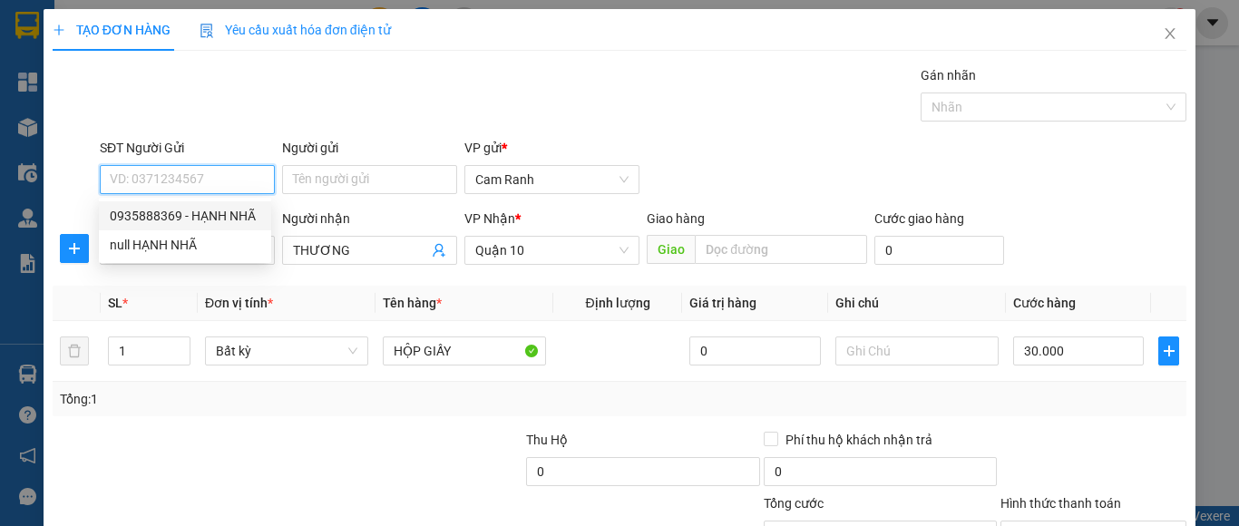
drag, startPoint x: 218, startPoint y: 224, endPoint x: 815, endPoint y: 383, distance: 617.6
click at [252, 232] on div "0935888369 - HẠNH NHÃ null HẠNH NHÃ" at bounding box center [185, 230] width 172 height 58
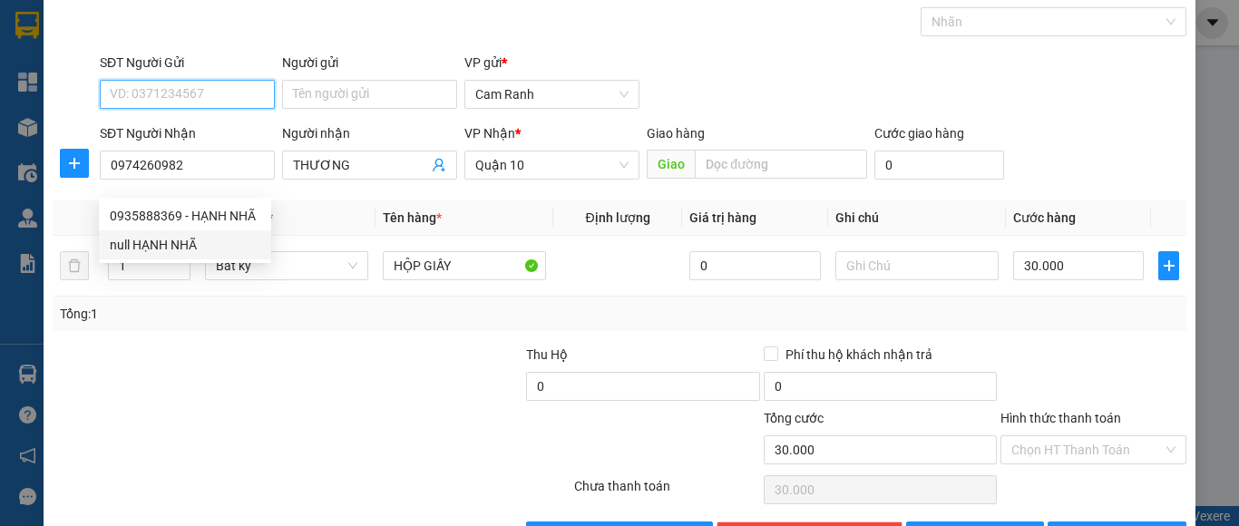
scroll to position [145, 0]
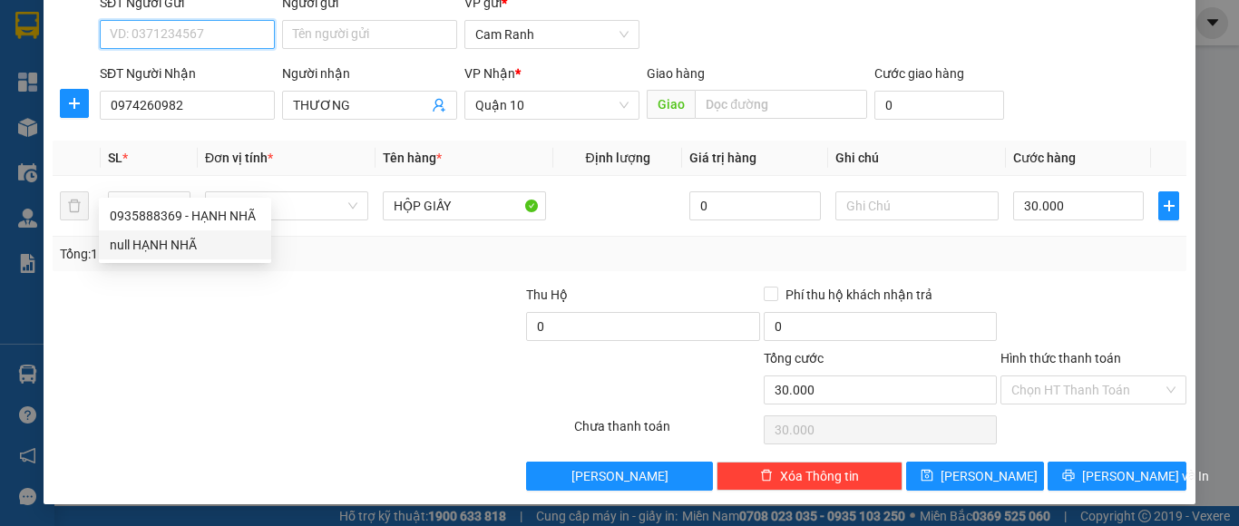
click at [219, 37] on input "SĐT Người Gửi" at bounding box center [187, 34] width 175 height 29
click at [215, 226] on div "0935888369 - HẠNH NHÃ" at bounding box center [185, 215] width 172 height 29
type input "0935888369"
type input "HẠNH NHÃ"
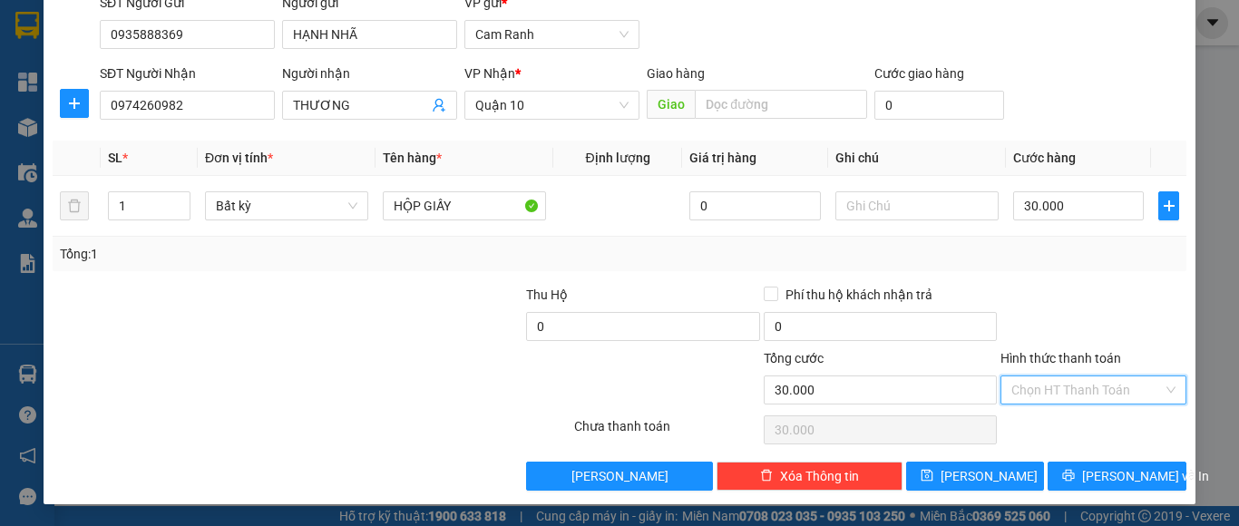
click at [1076, 387] on input "Hình thức thanh toán" at bounding box center [1086, 389] width 151 height 27
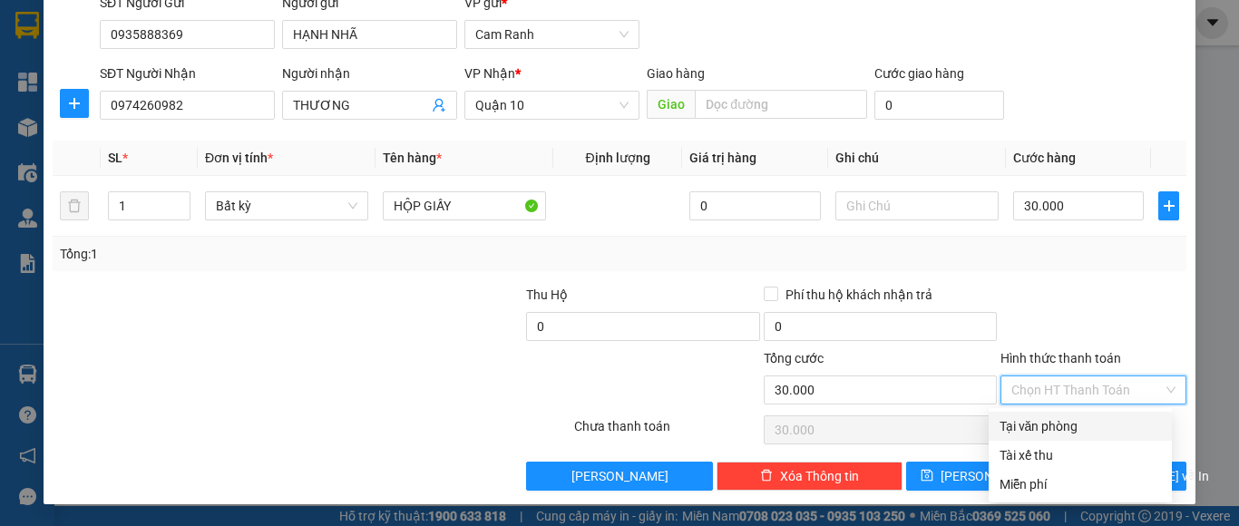
drag, startPoint x: 1069, startPoint y: 430, endPoint x: 1081, endPoint y: 455, distance: 28.4
click at [1069, 430] on div "Tại văn phòng" at bounding box center [1080, 426] width 161 height 20
type input "0"
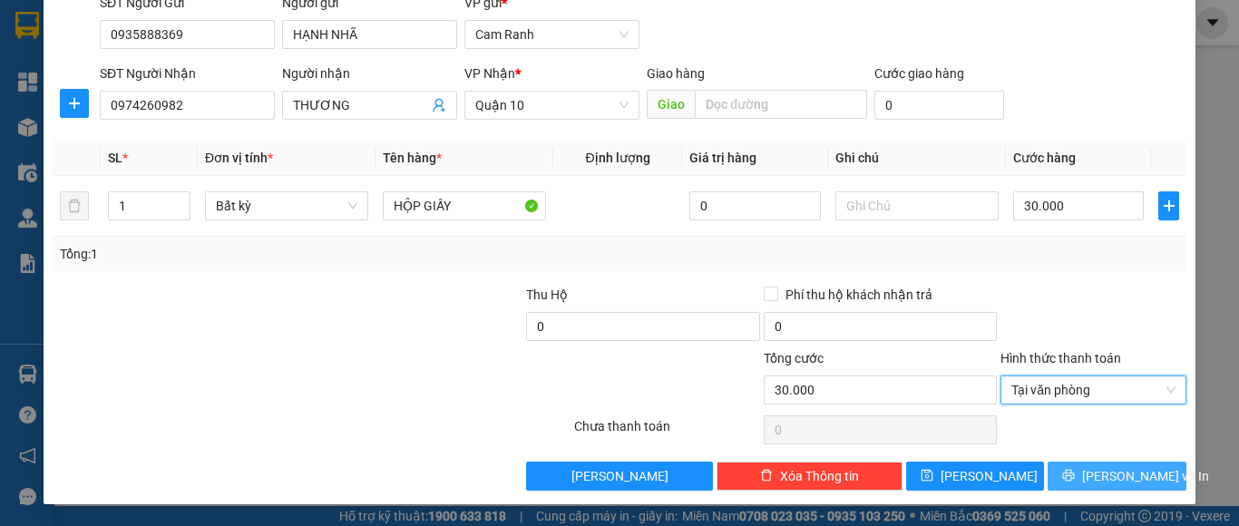
drag, startPoint x: 1093, startPoint y: 487, endPoint x: 604, endPoint y: 358, distance: 505.6
click at [1093, 485] on button "[PERSON_NAME] và In" at bounding box center [1117, 476] width 139 height 29
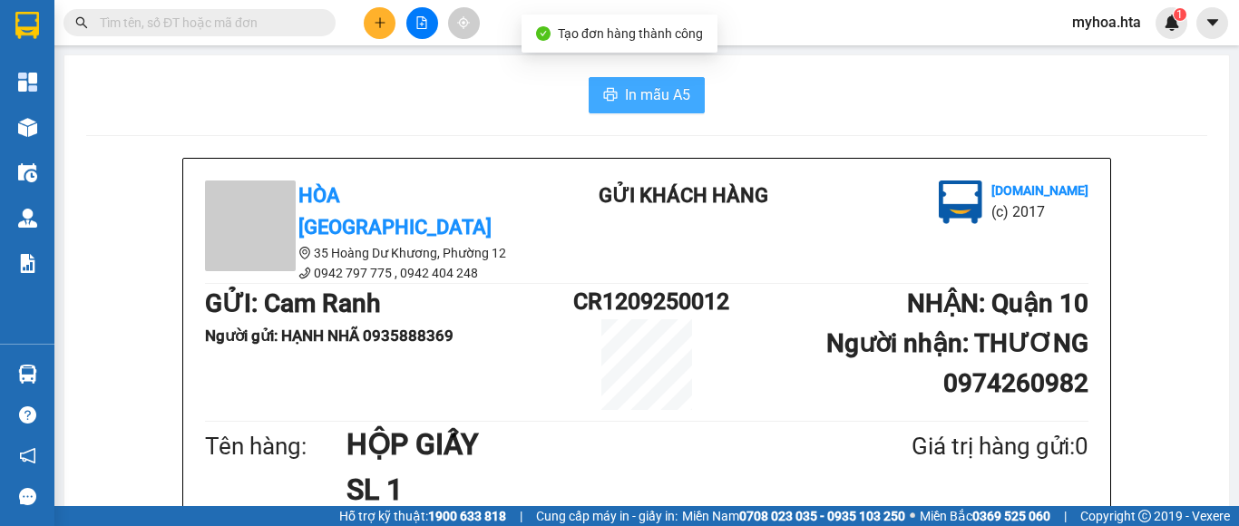
click at [654, 83] on span "In mẫu A5" at bounding box center [657, 94] width 65 height 23
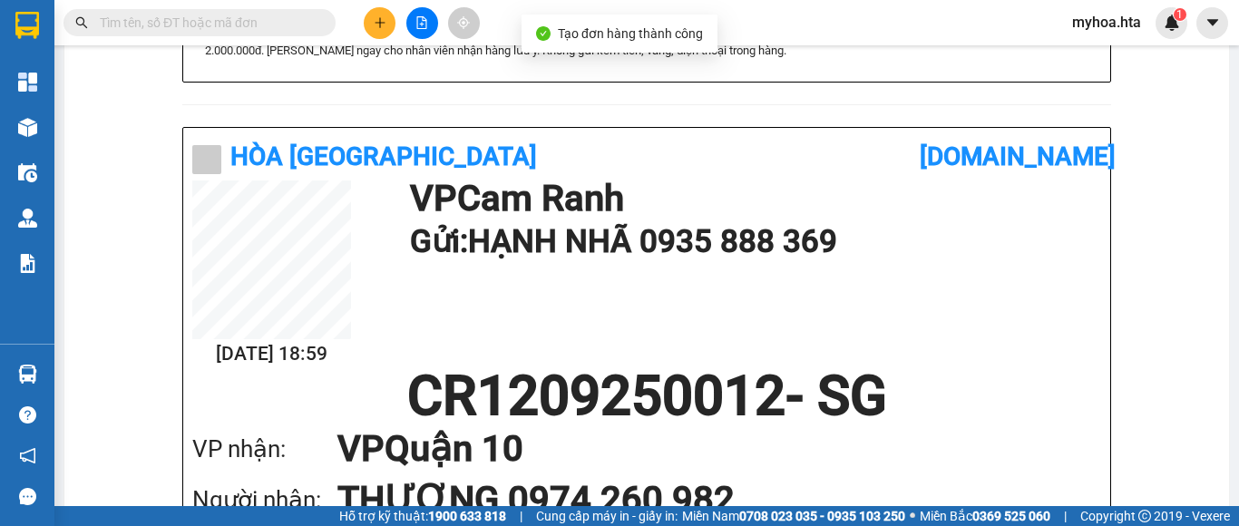
scroll to position [635, 0]
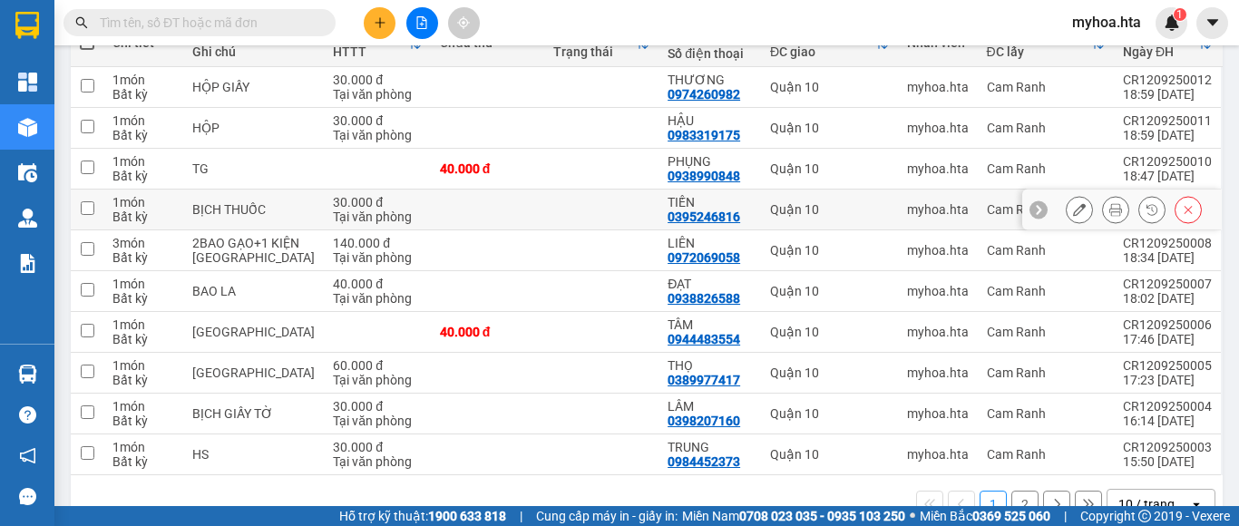
scroll to position [280, 0]
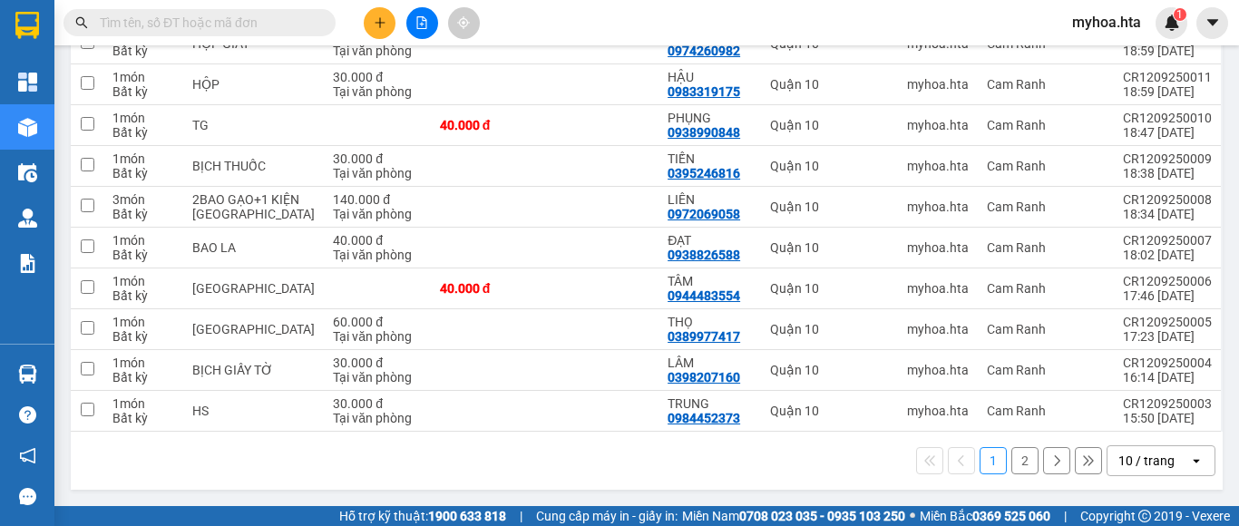
click at [1011, 463] on button "2" at bounding box center [1024, 460] width 27 height 27
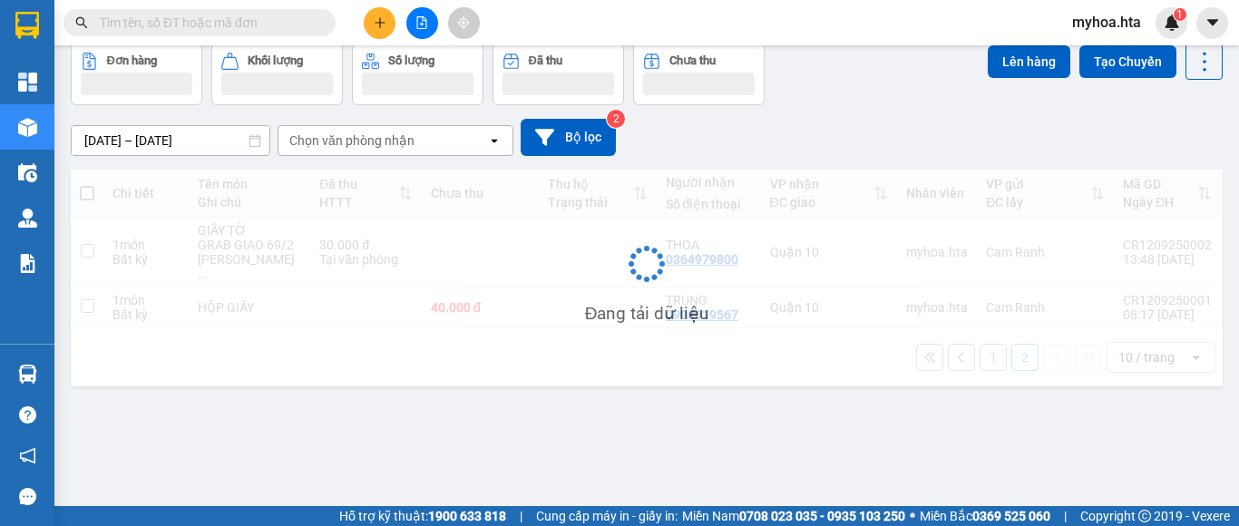
scroll to position [83, 0]
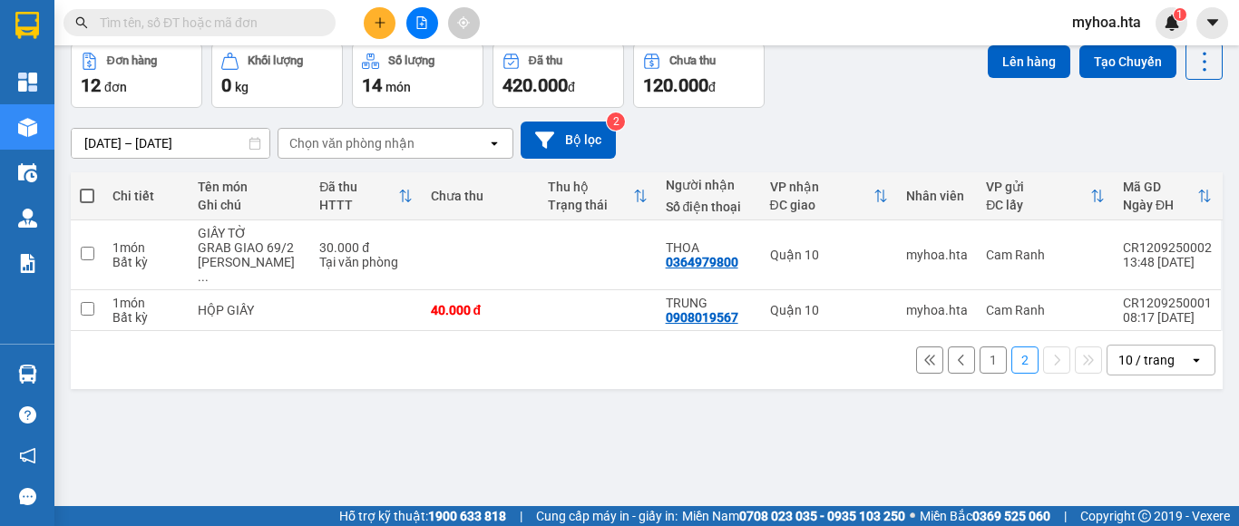
click at [980, 347] on button "1" at bounding box center [993, 360] width 27 height 27
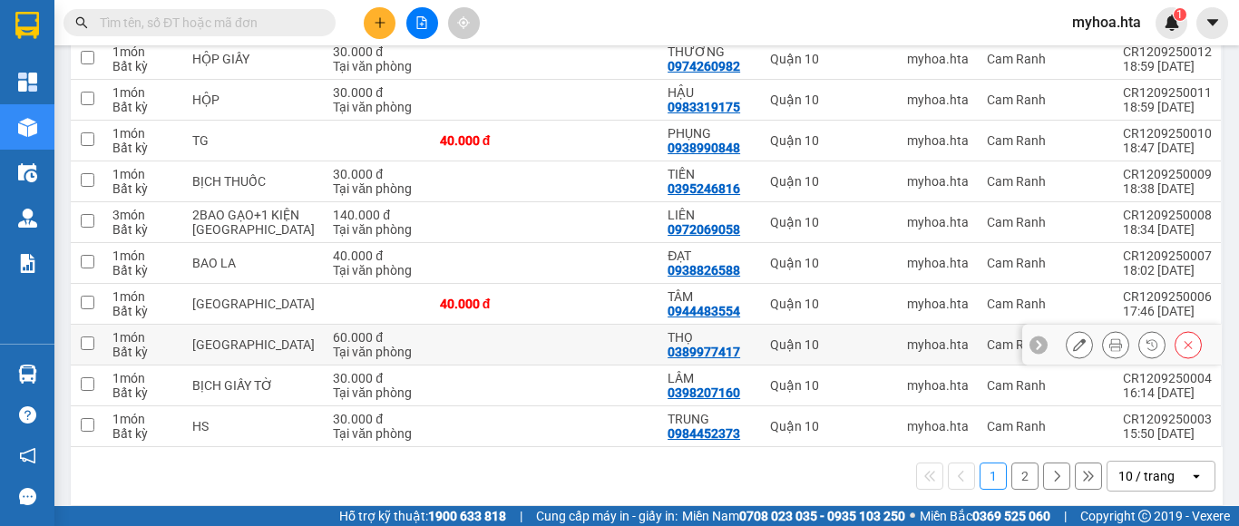
scroll to position [174, 0]
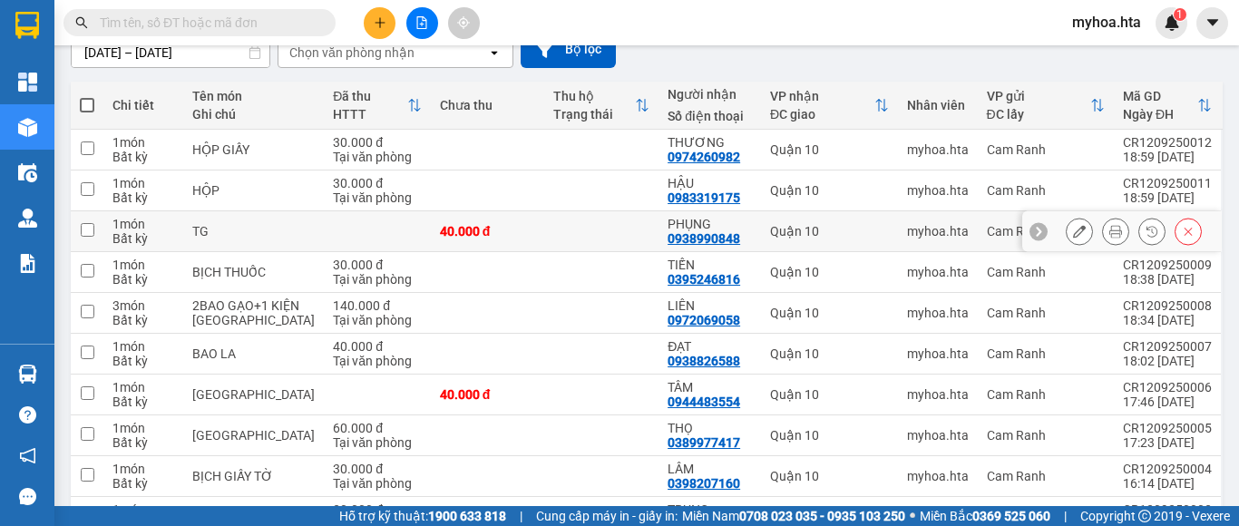
click at [1073, 234] on icon at bounding box center [1079, 231] width 13 height 13
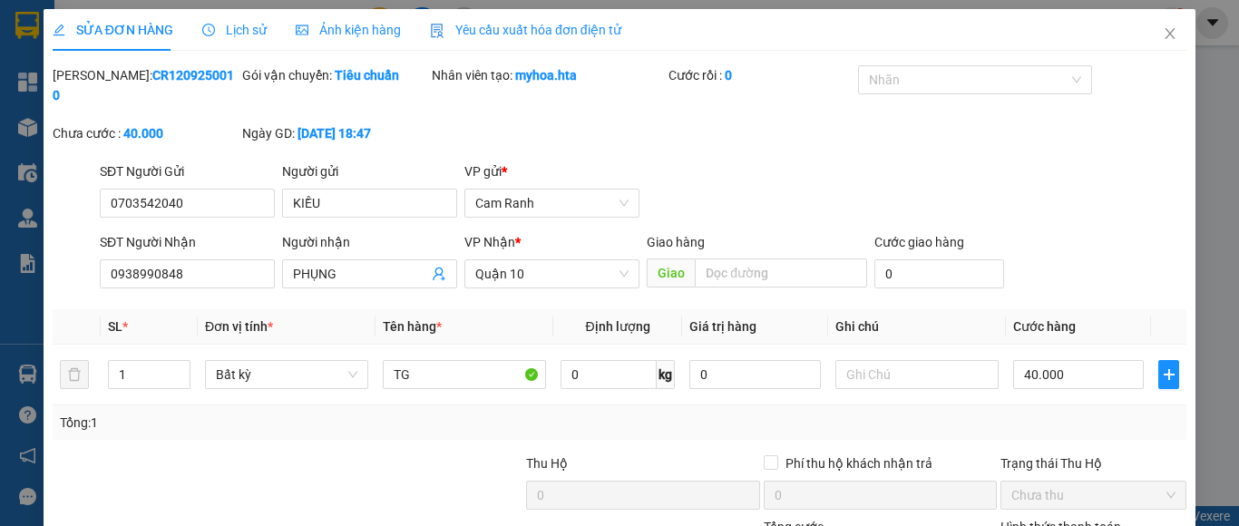
type input "0703542040"
type input "KIỀU"
type input "0938990848"
type input "PHỤNG"
type input "40.000"
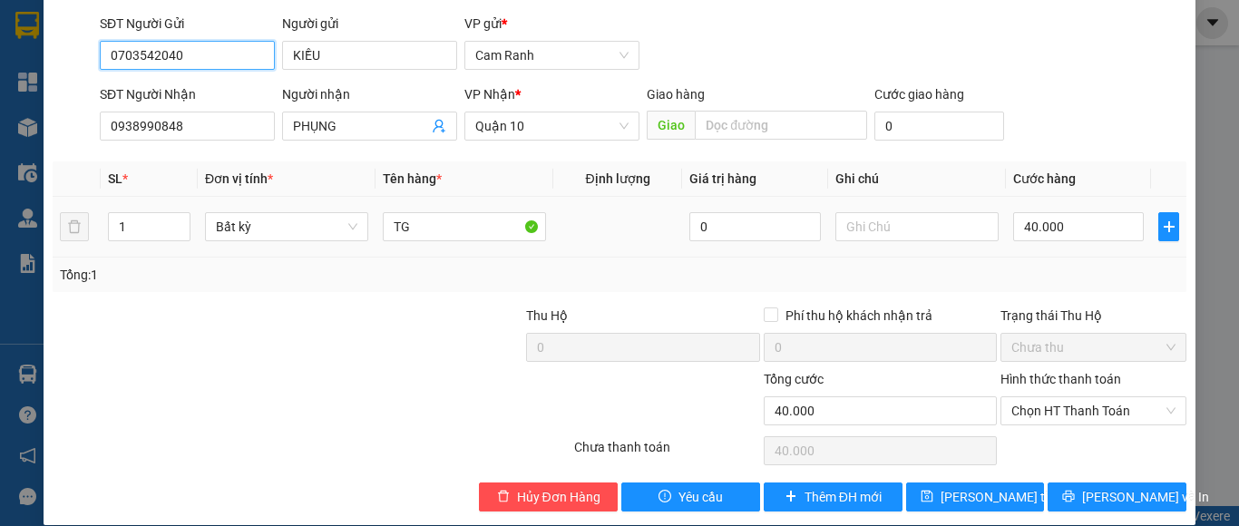
scroll to position [149, 0]
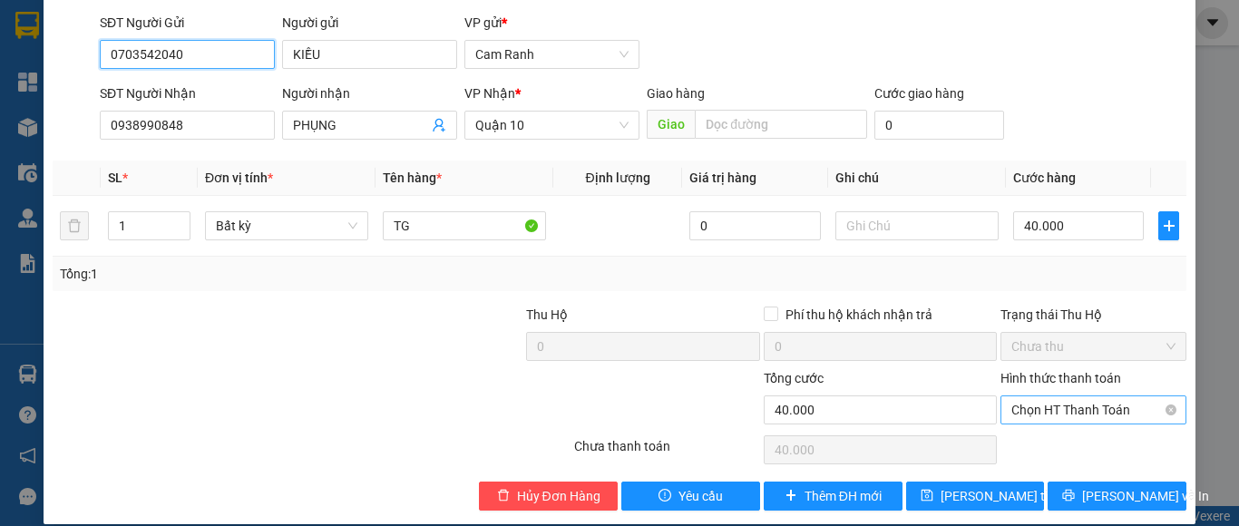
drag, startPoint x: 1079, startPoint y: 391, endPoint x: 1048, endPoint y: 385, distance: 32.4
click at [1075, 396] on span "Chọn HT Thanh Toán" at bounding box center [1093, 409] width 164 height 27
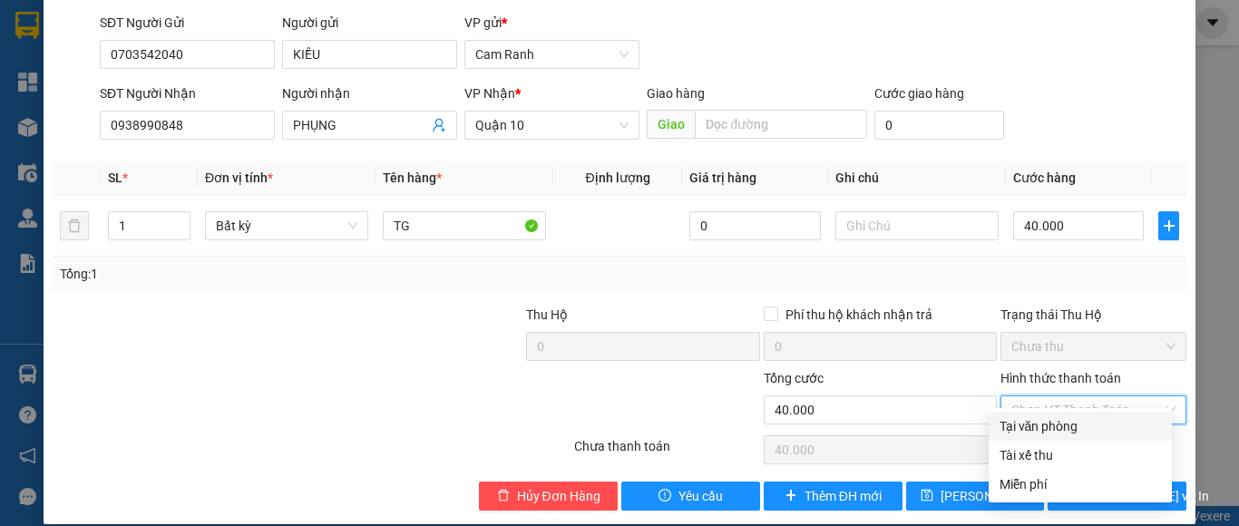
click at [1044, 428] on div "Tại văn phòng" at bounding box center [1080, 426] width 161 height 20
type input "0"
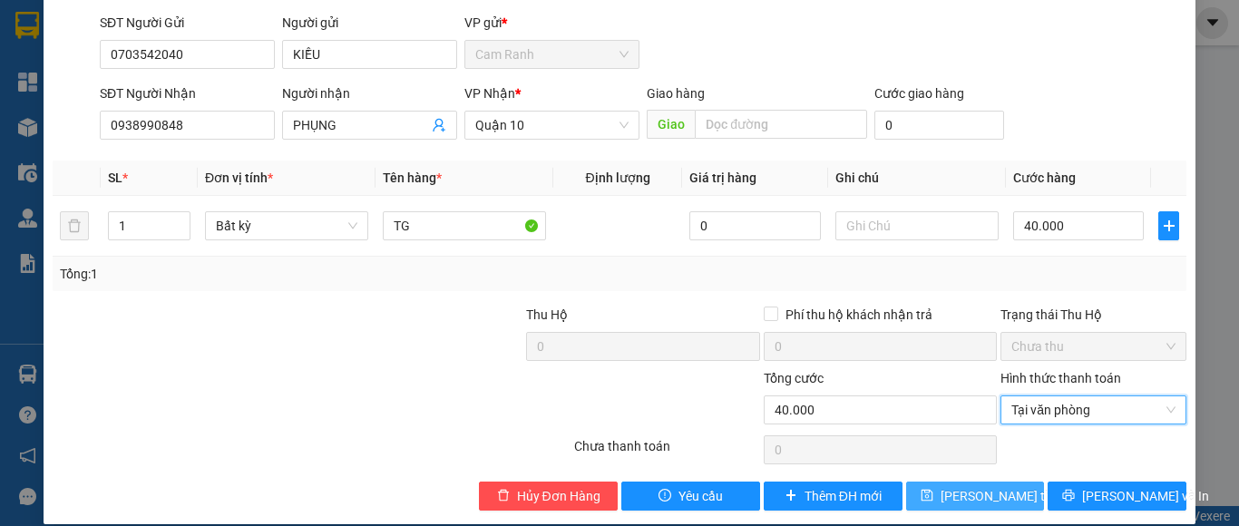
click at [1015, 482] on button "Lưu thay đổi" at bounding box center [975, 496] width 139 height 29
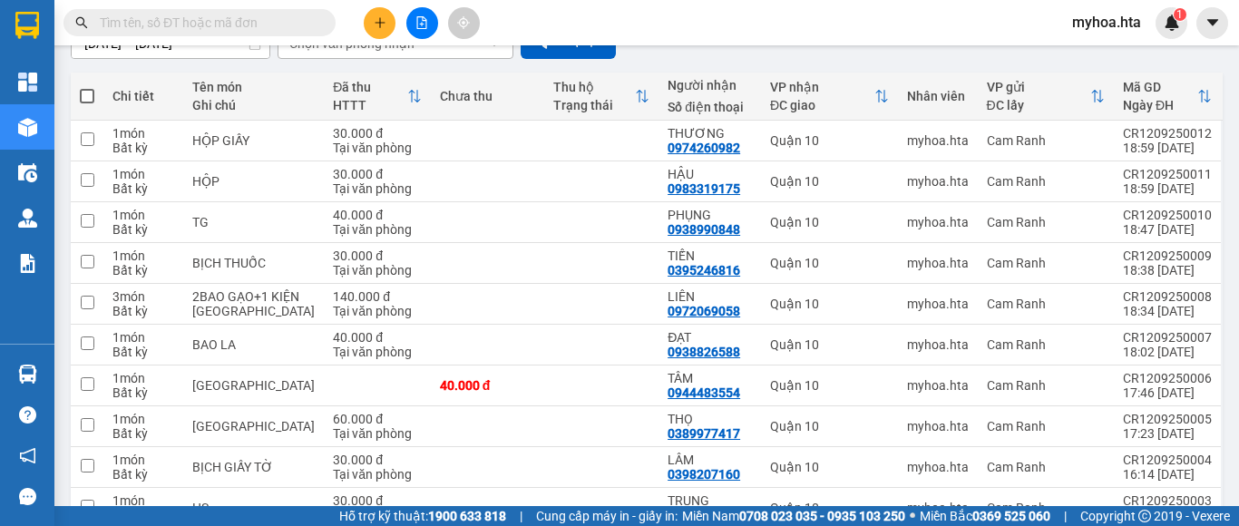
scroll to position [280, 0]
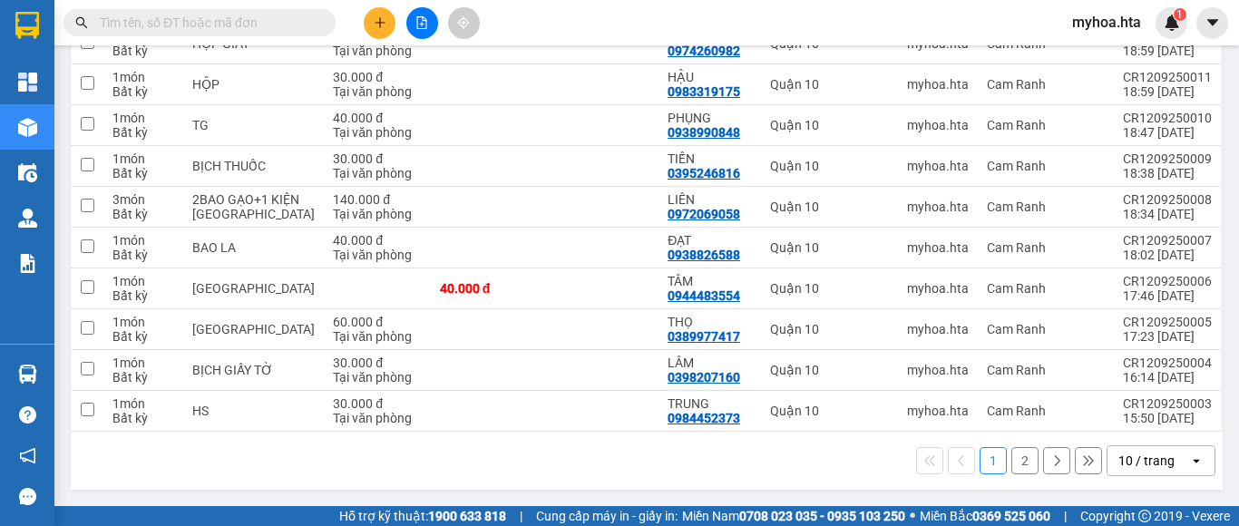
click at [1020, 463] on button "2" at bounding box center [1024, 460] width 27 height 27
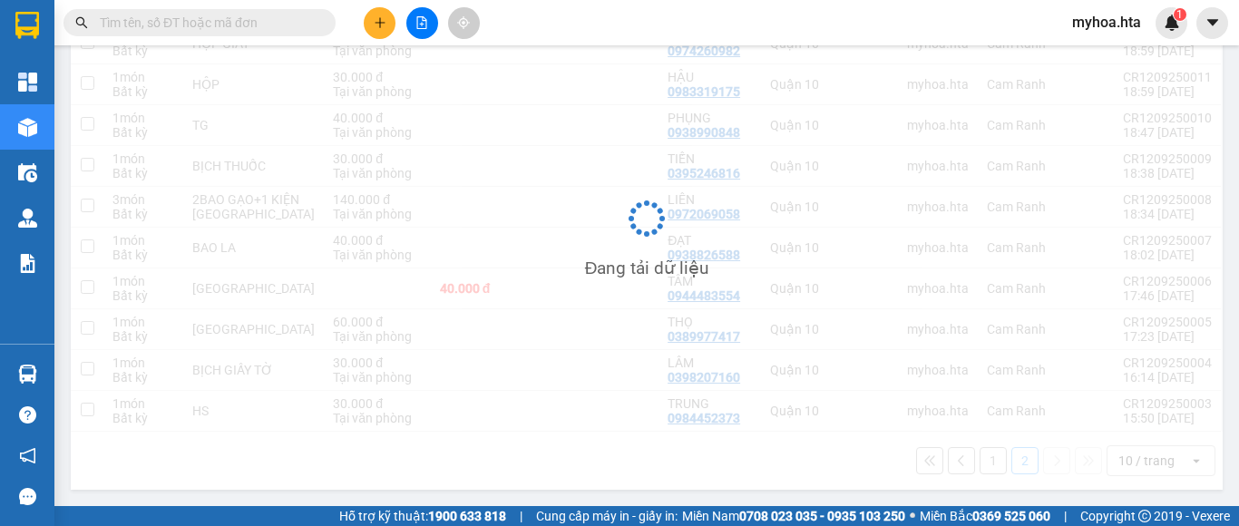
scroll to position [83, 0]
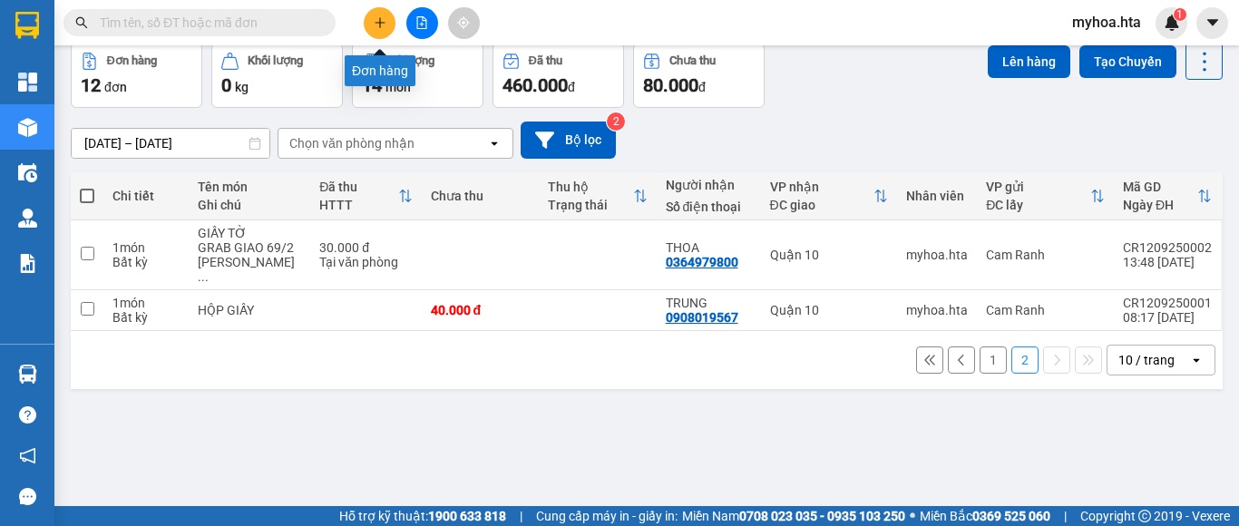
click at [383, 27] on icon "plus" at bounding box center [380, 22] width 13 height 13
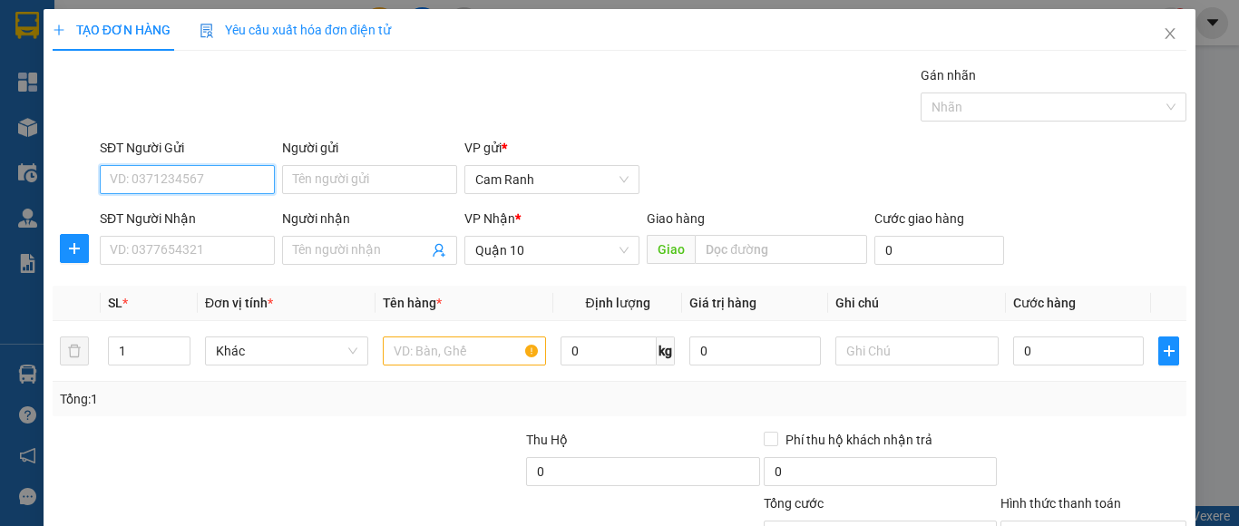
drag, startPoint x: 182, startPoint y: 181, endPoint x: 210, endPoint y: 161, distance: 34.0
click at [210, 163] on div "SĐT Người Gửi VD: 0371234567" at bounding box center [187, 169] width 175 height 63
click at [204, 220] on div "0888433039 - THIỆN" at bounding box center [185, 216] width 151 height 20
type input "0888433039"
type input "THIỆN"
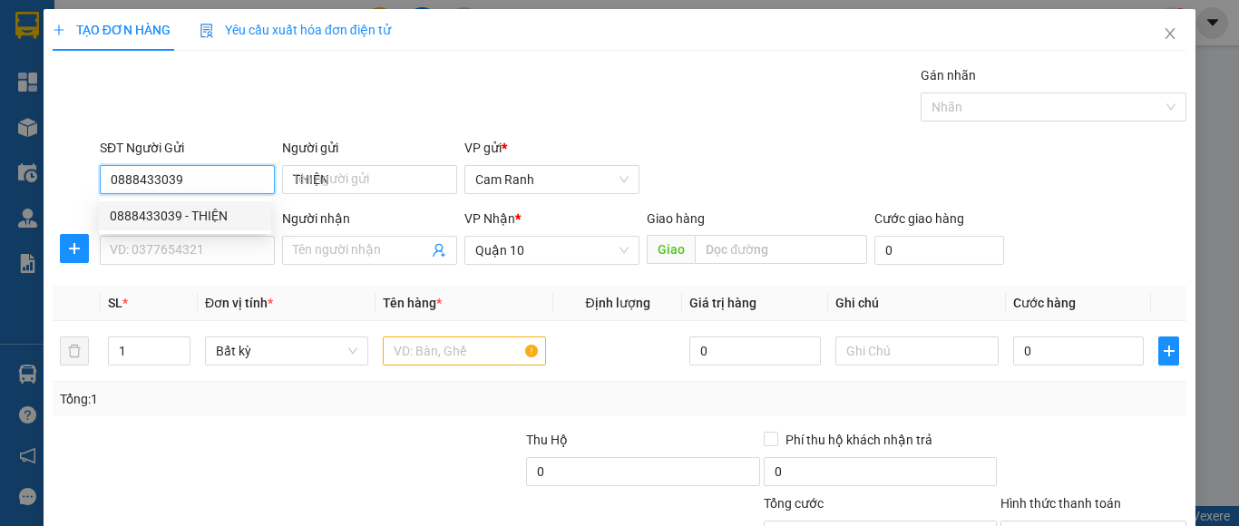
type input "50.000"
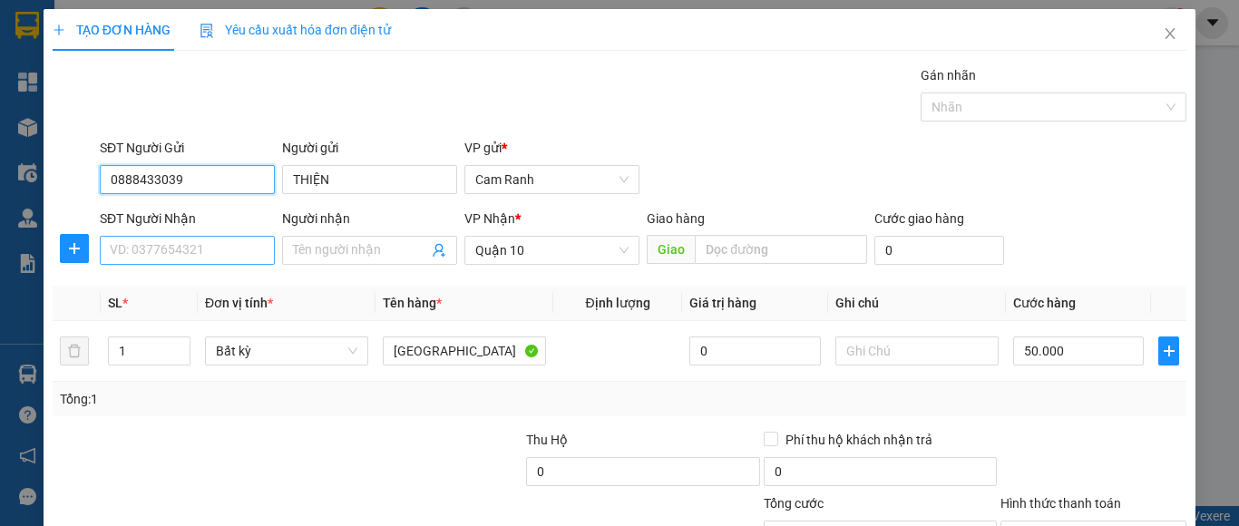
type input "0888433039"
click at [239, 245] on input "SĐT Người Nhận" at bounding box center [187, 250] width 175 height 29
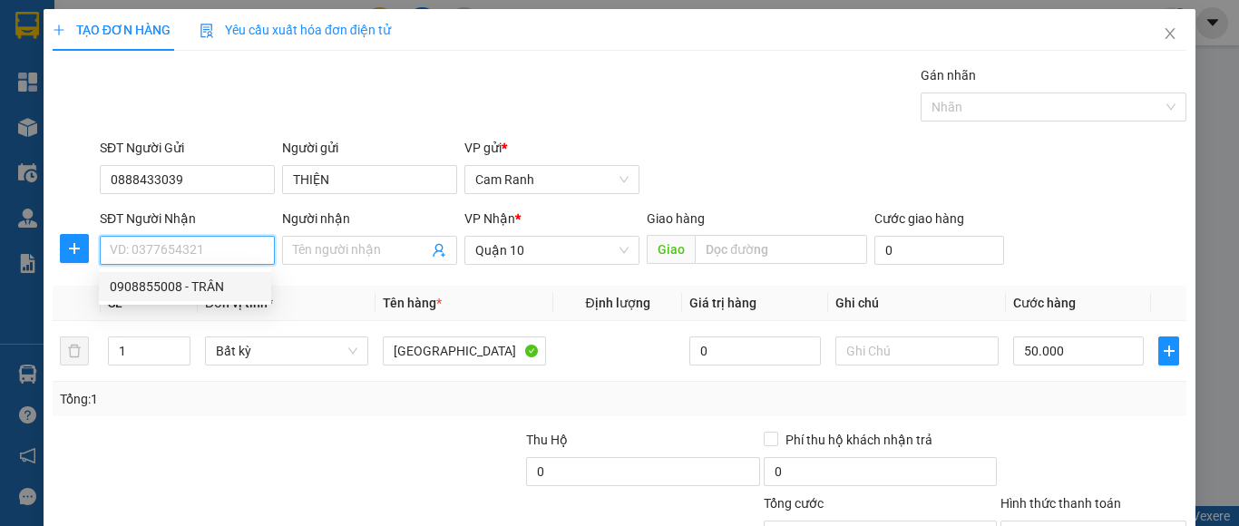
click at [214, 298] on div "0908855008 - TRÂN" at bounding box center [185, 286] width 172 height 29
type input "0908855008"
type input "TRÂN"
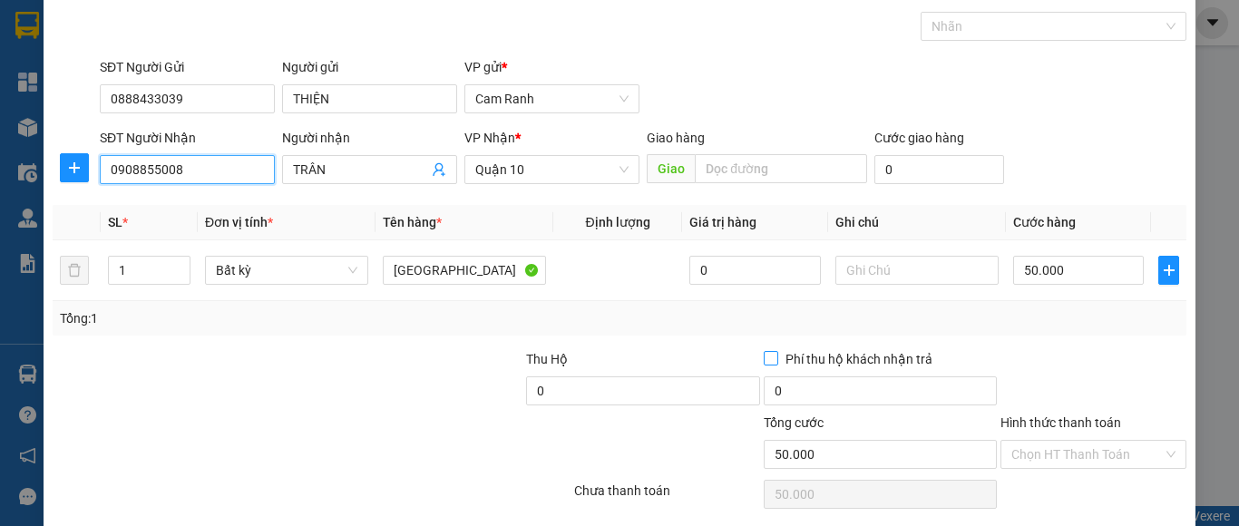
scroll to position [145, 0]
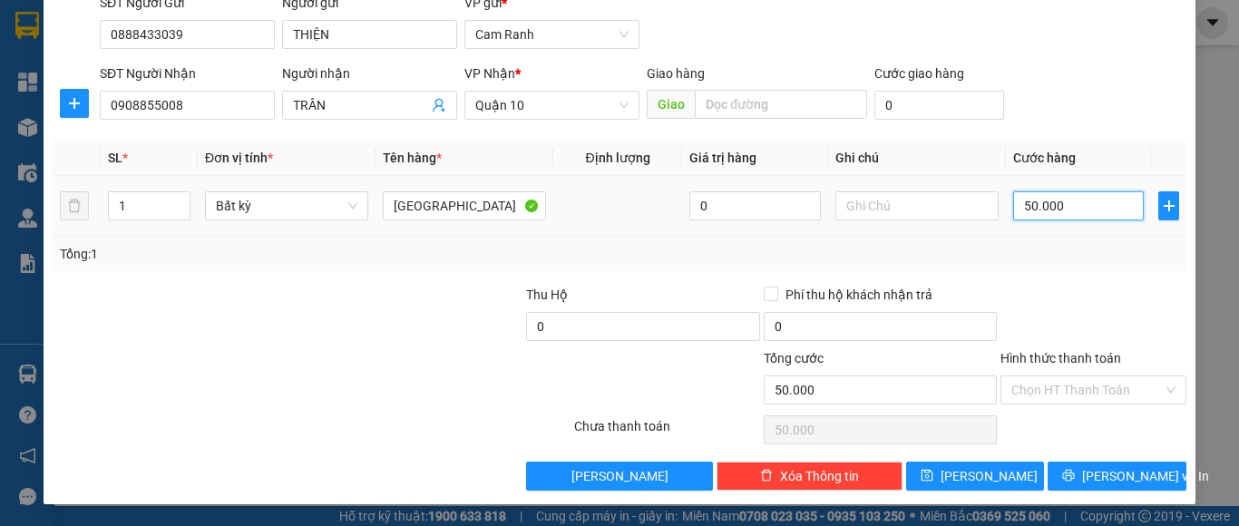
click at [1053, 210] on input "50.000" at bounding box center [1078, 205] width 131 height 29
type input "4"
type input "40"
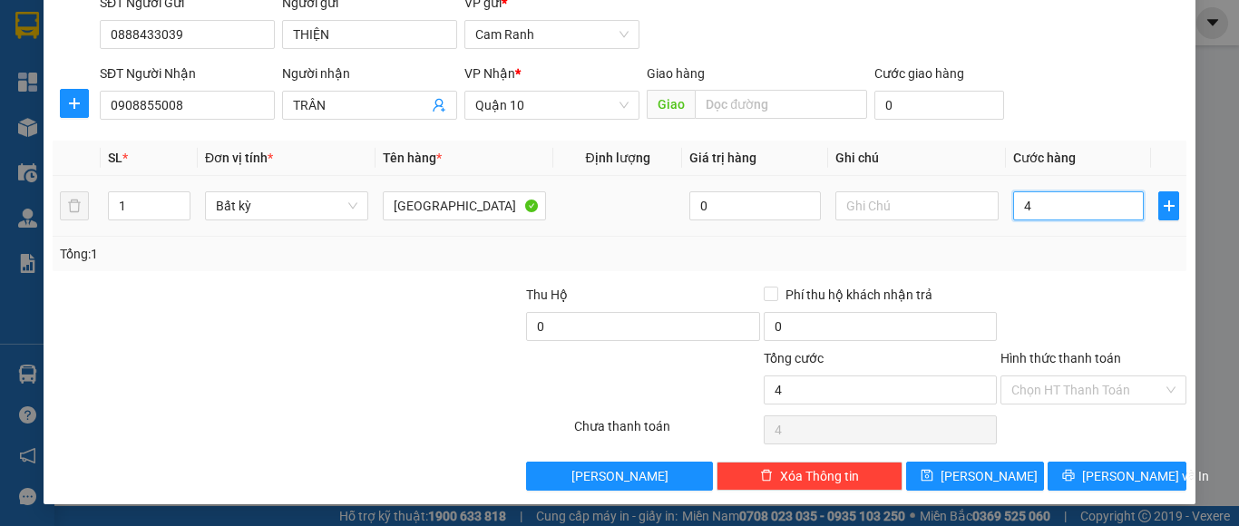
type input "40"
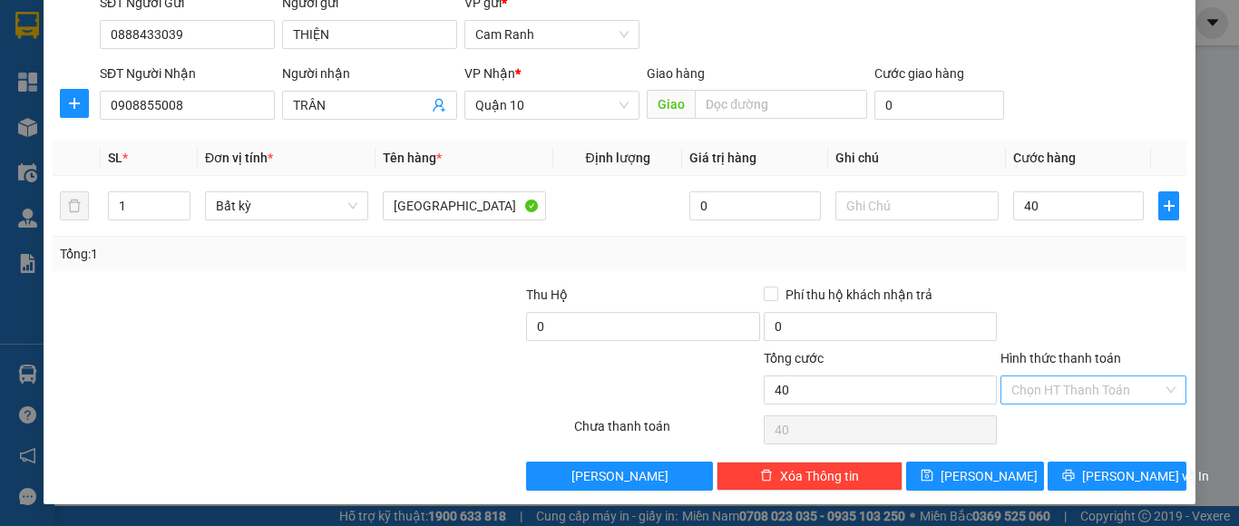
type input "40.000"
drag, startPoint x: 1108, startPoint y: 385, endPoint x: 1093, endPoint y: 427, distance: 45.0
click at [1102, 393] on input "Hình thức thanh toán" at bounding box center [1086, 389] width 151 height 27
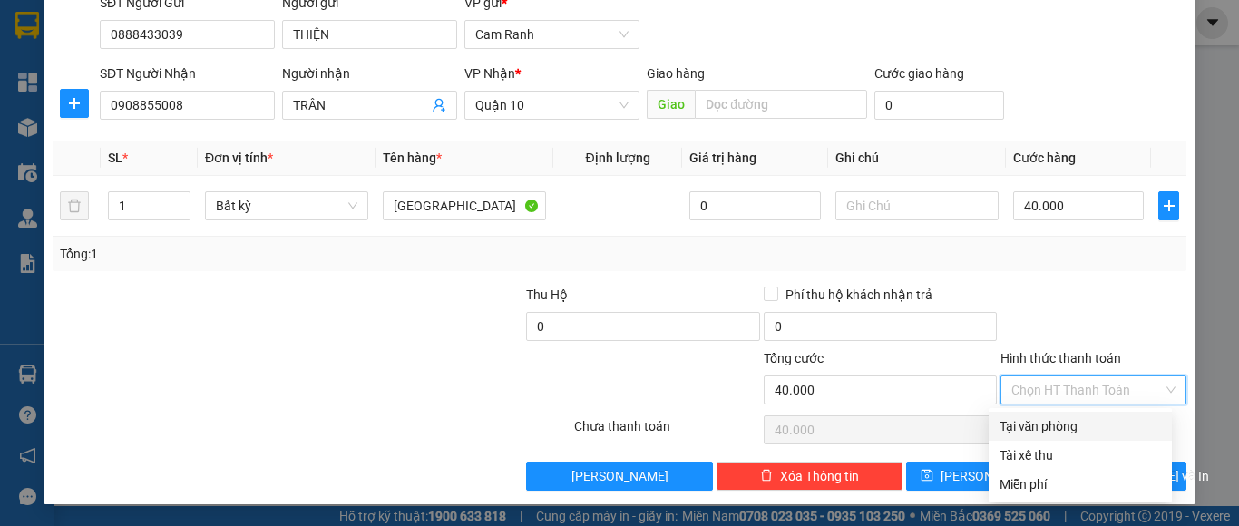
click at [1093, 424] on div "Tại văn phòng" at bounding box center [1080, 426] width 161 height 20
type input "0"
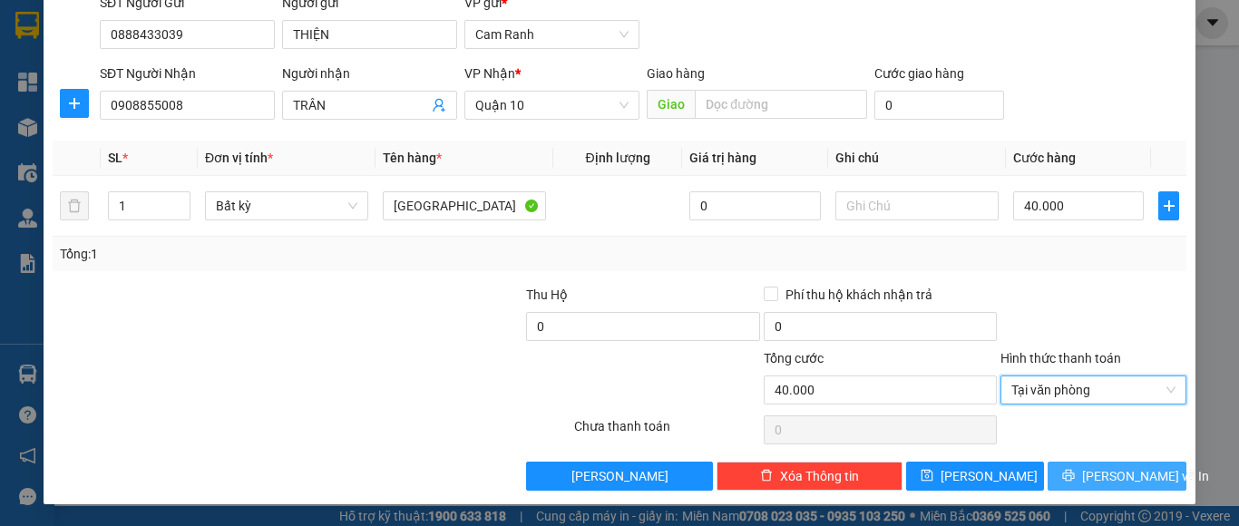
click at [1115, 478] on span "Lưu và In" at bounding box center [1145, 476] width 127 height 20
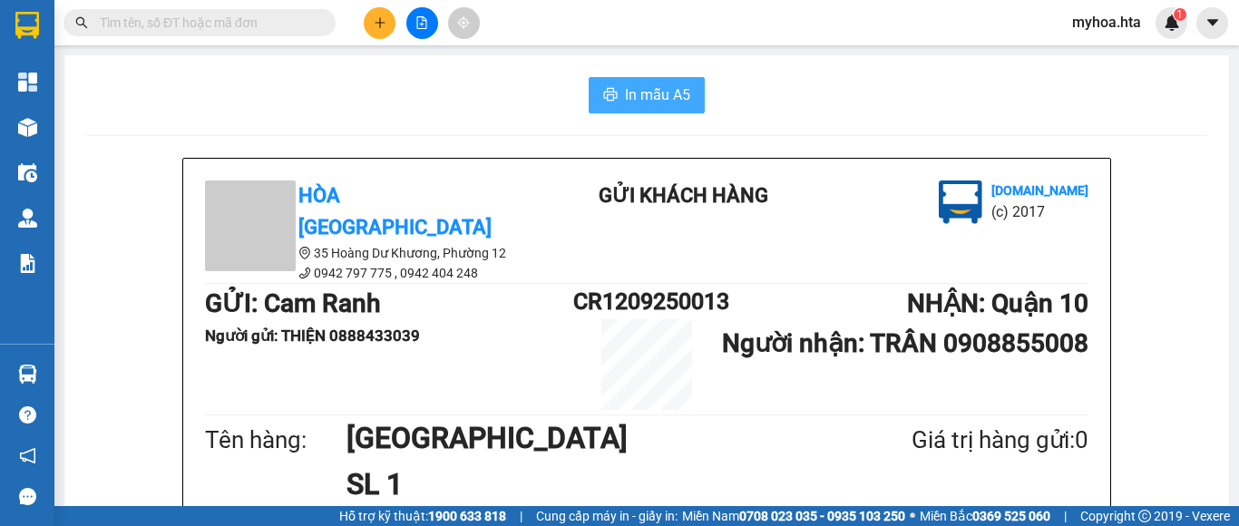
click at [654, 88] on span "In mẫu A5" at bounding box center [657, 94] width 65 height 23
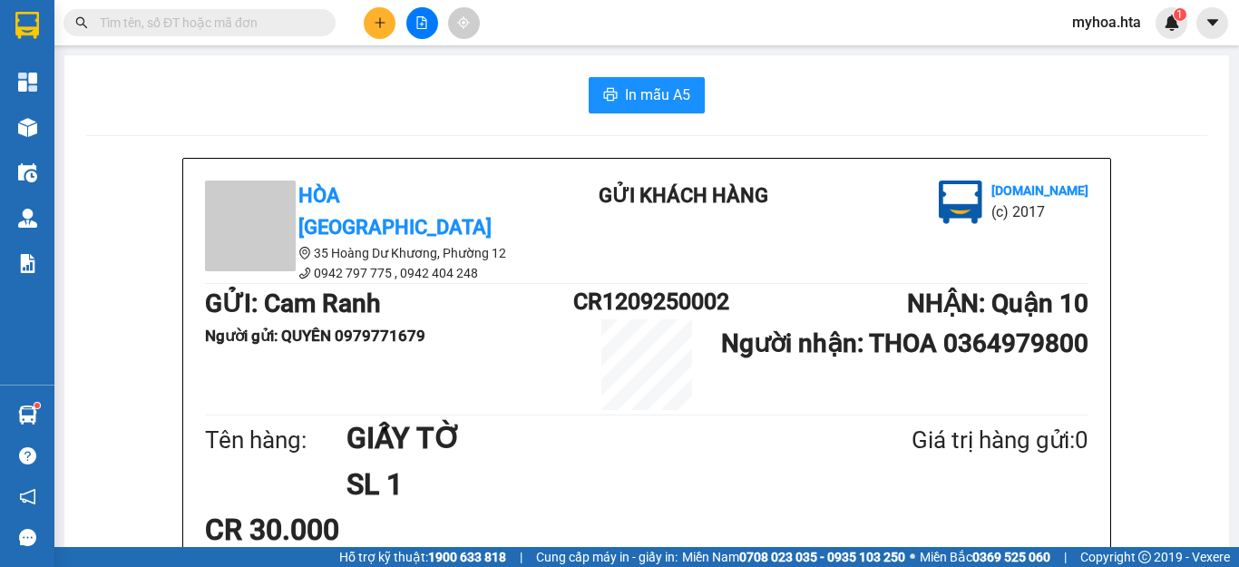
scroll to position [210, 0]
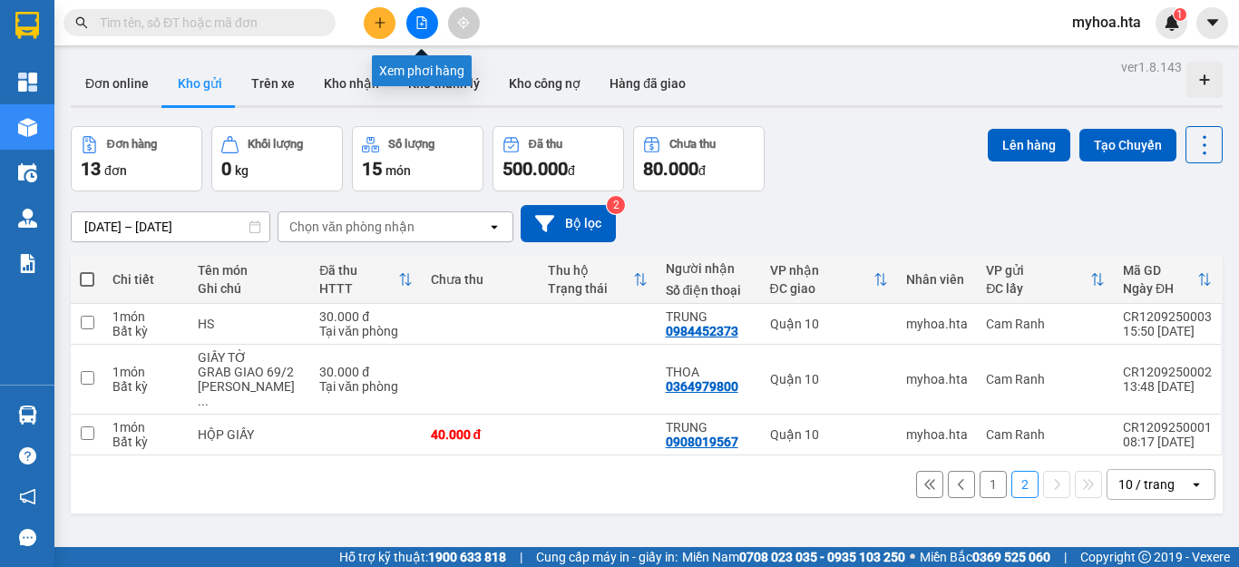
drag, startPoint x: 421, startPoint y: 24, endPoint x: 395, endPoint y: 43, distance: 32.5
click at [421, 27] on icon "file-add" at bounding box center [421, 22] width 13 height 13
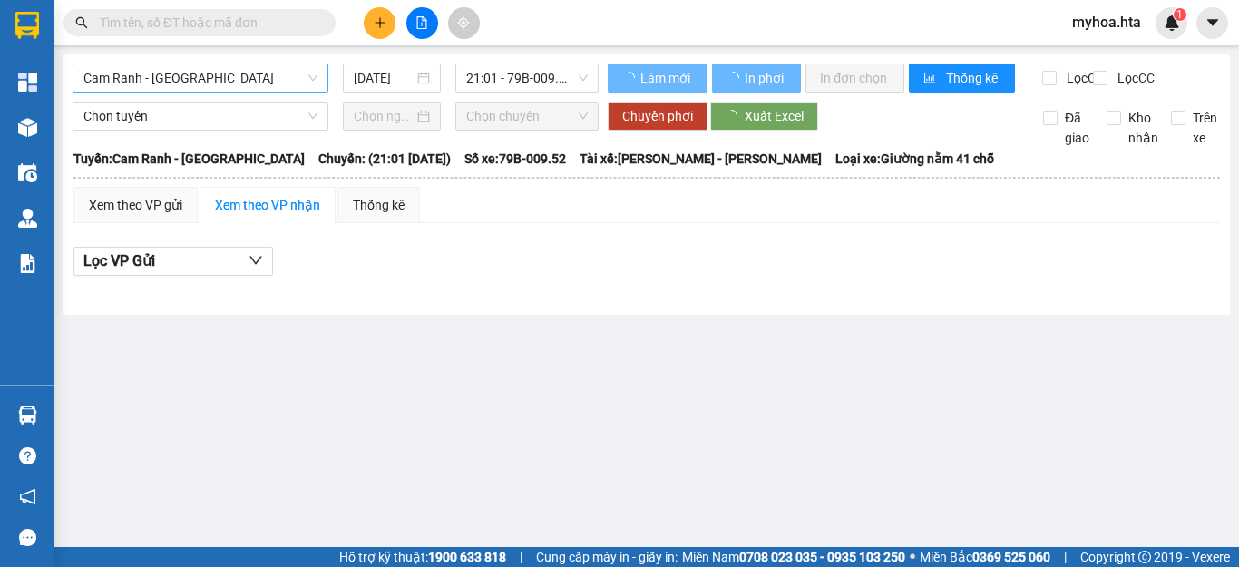
click at [242, 86] on span "Cam Ranh - [GEOGRAPHIC_DATA]" at bounding box center [200, 77] width 234 height 27
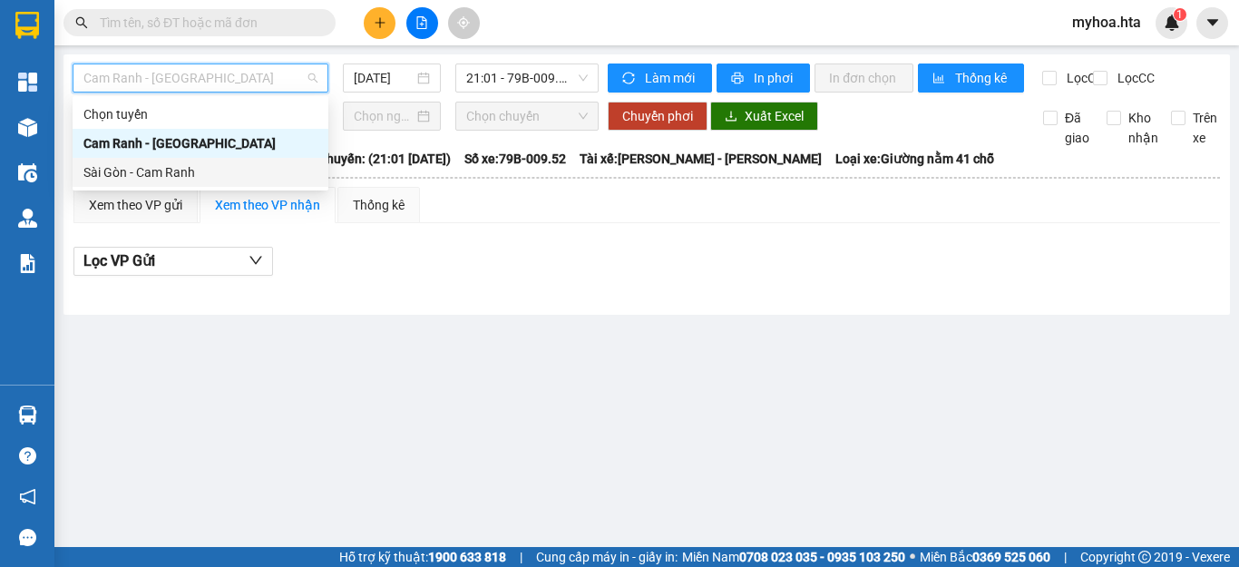
click at [195, 171] on div "Sài Gòn - Cam Ranh" at bounding box center [200, 172] width 234 height 20
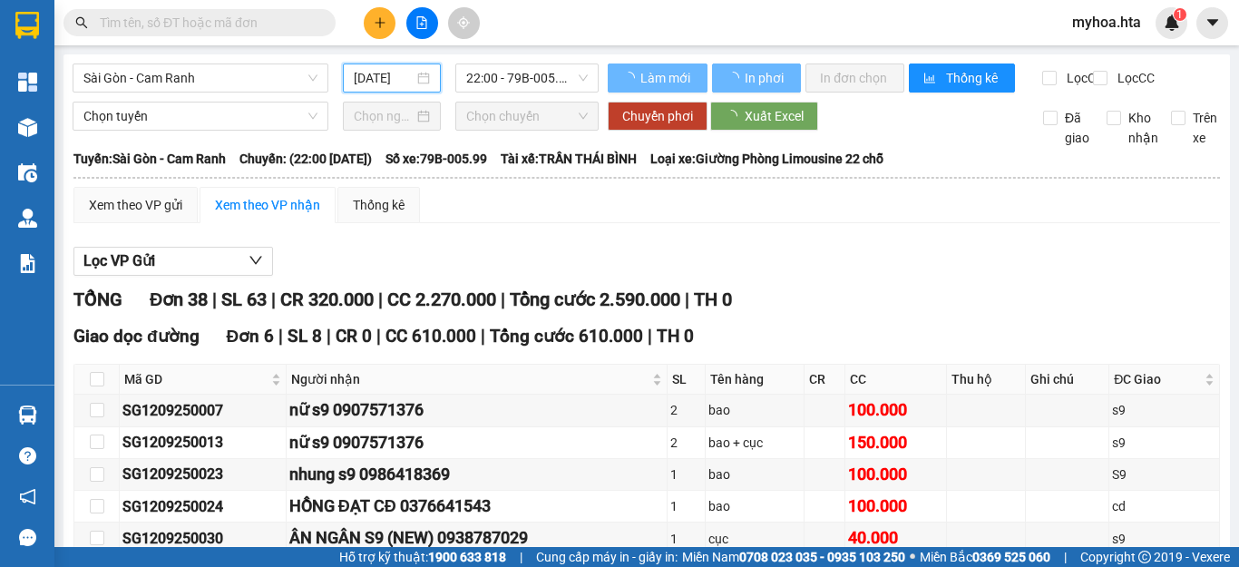
click at [386, 73] on input "[DATE]" at bounding box center [384, 78] width 60 height 20
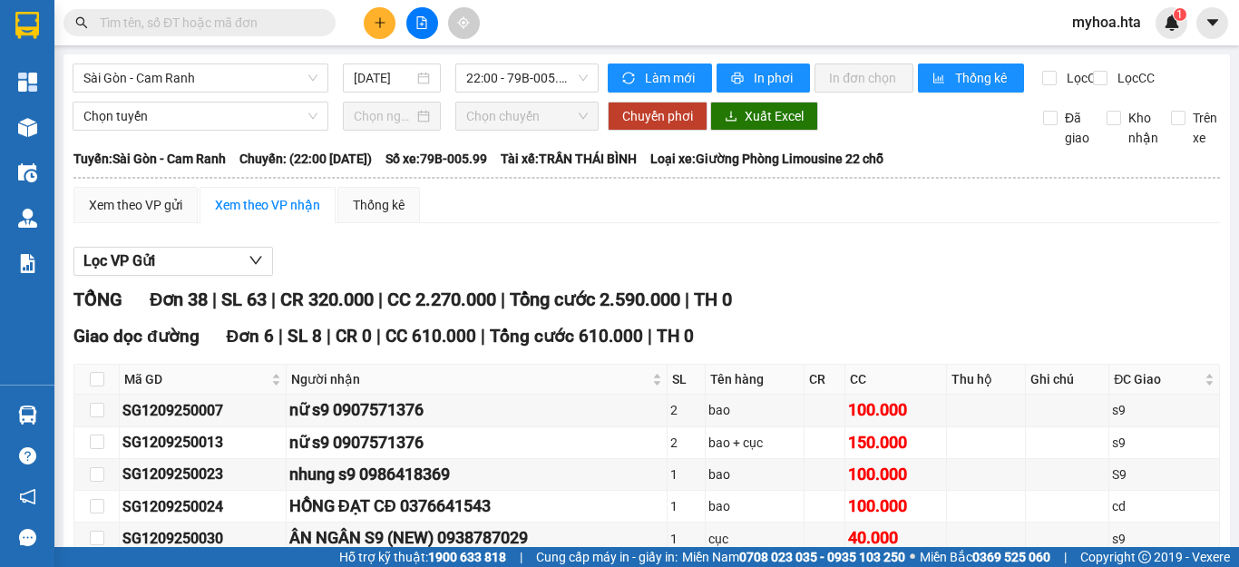
click at [716, 210] on div "Xem theo VP gửi Xem theo VP nhận Thống kê" at bounding box center [646, 205] width 1147 height 36
click at [405, 83] on input "[DATE]" at bounding box center [384, 78] width 60 height 20
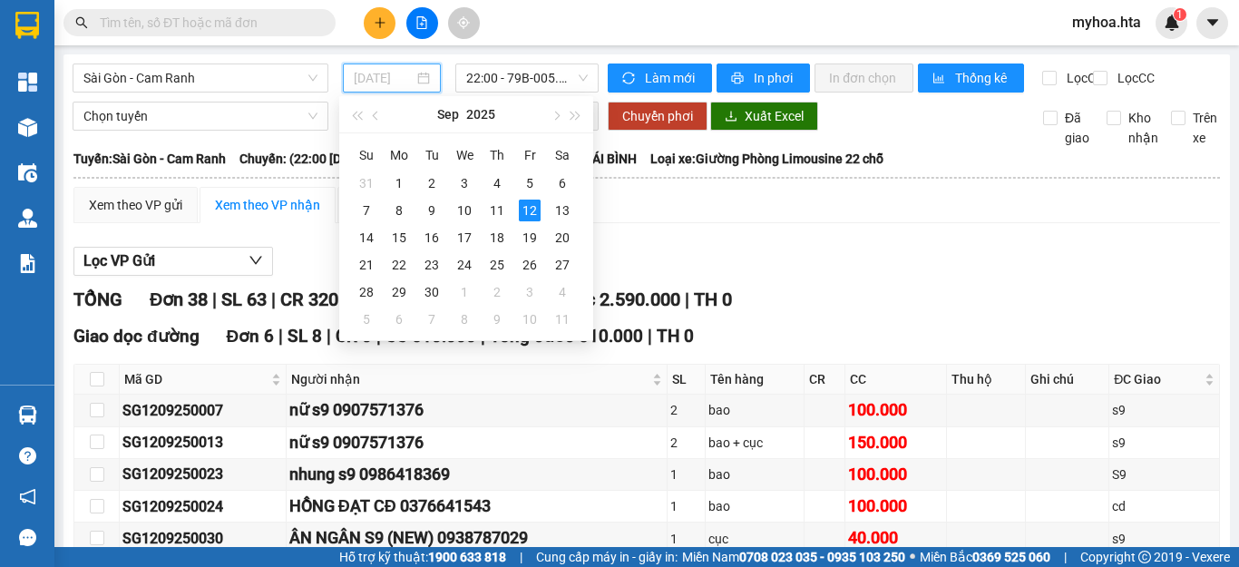
click at [528, 201] on div "12" at bounding box center [530, 211] width 22 height 22
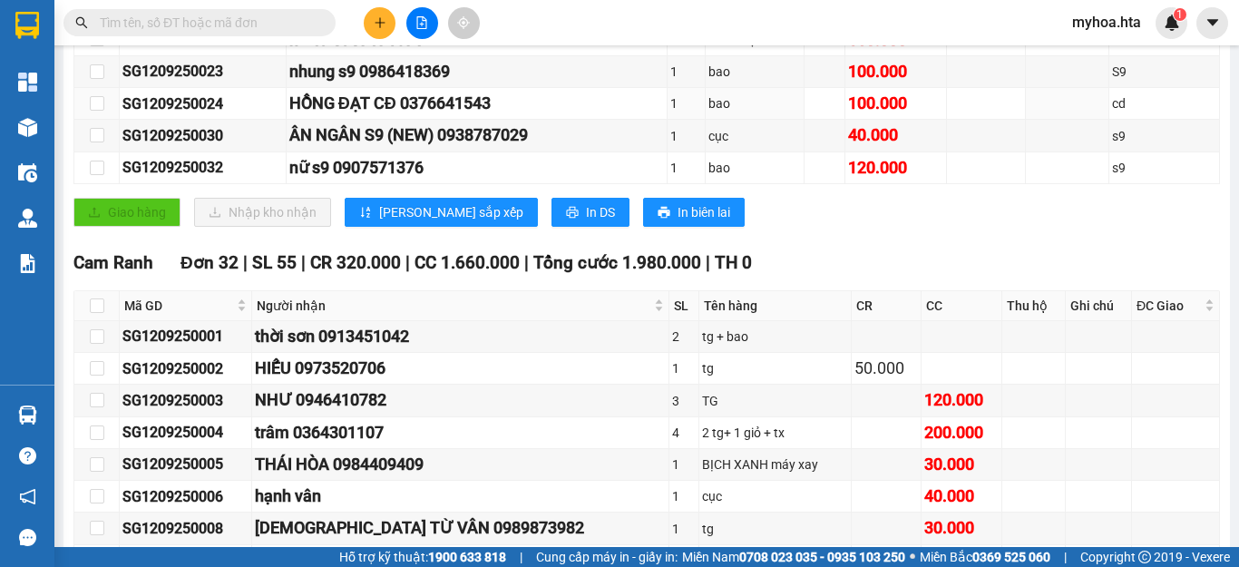
scroll to position [312, 0]
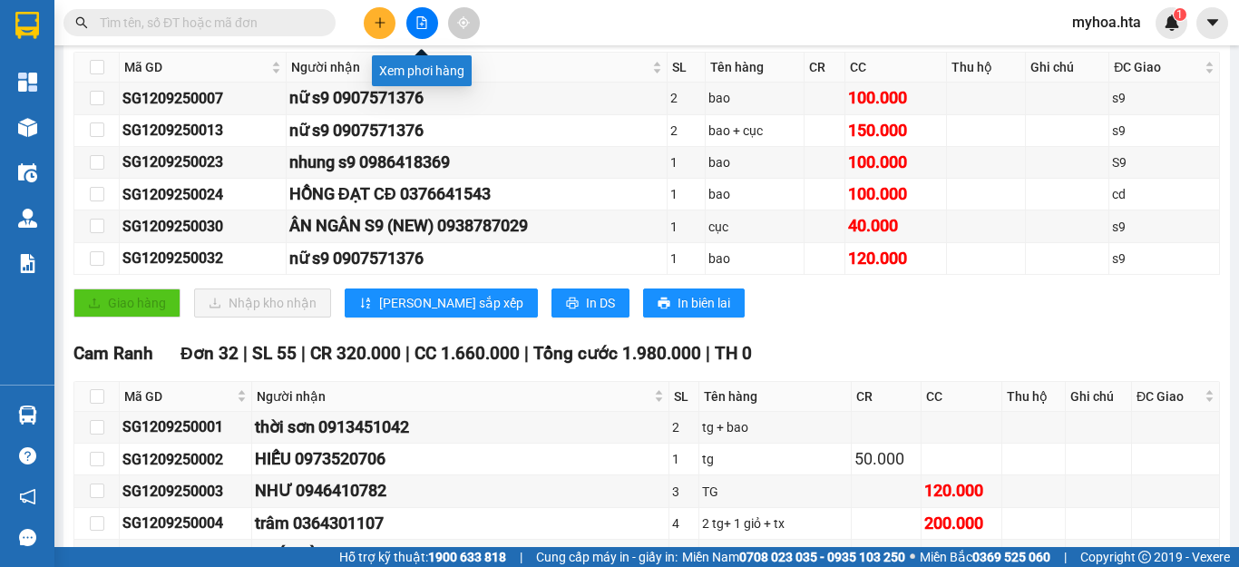
click at [417, 23] on icon "file-add" at bounding box center [422, 22] width 10 height 13
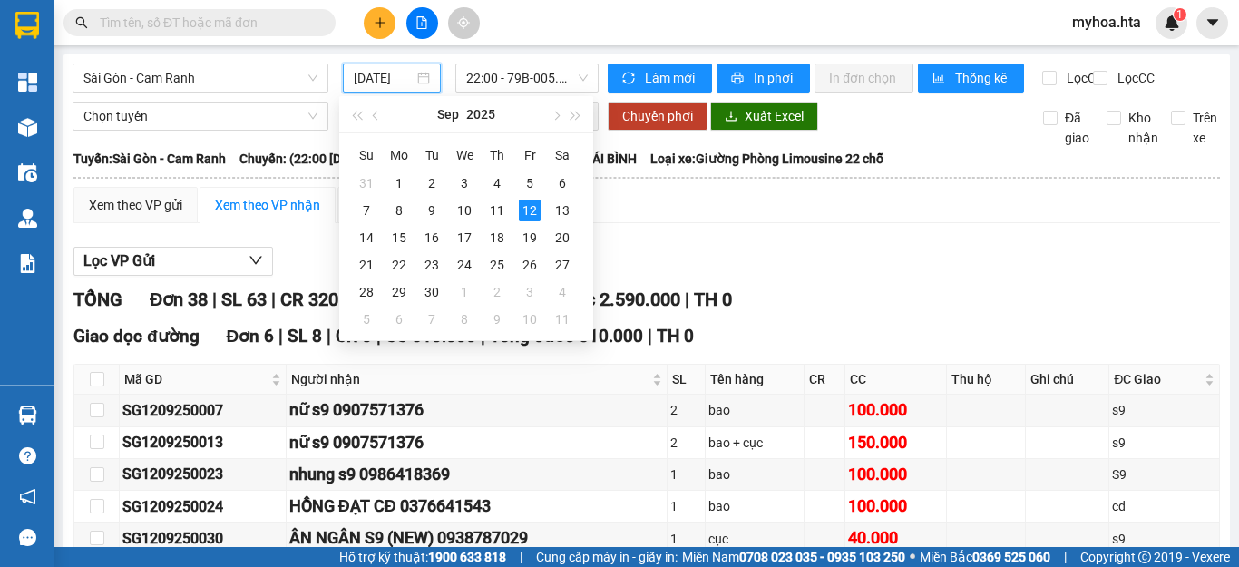
click at [384, 81] on input "[DATE]" at bounding box center [384, 78] width 60 height 20
click at [497, 215] on div "11" at bounding box center [497, 211] width 22 height 22
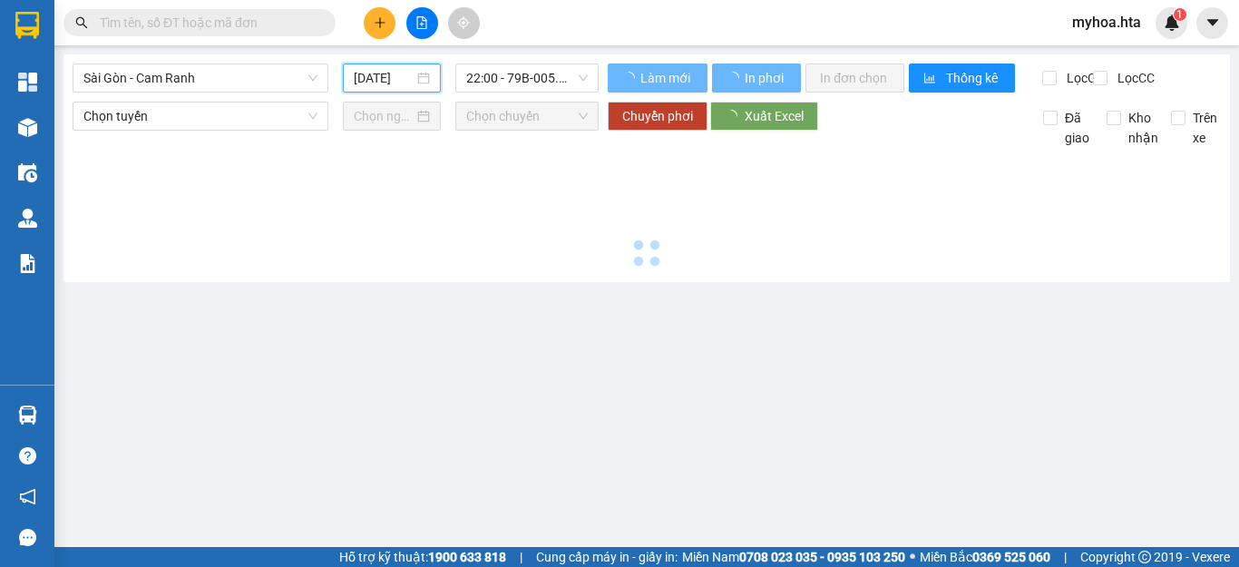
type input "11/09/2025"
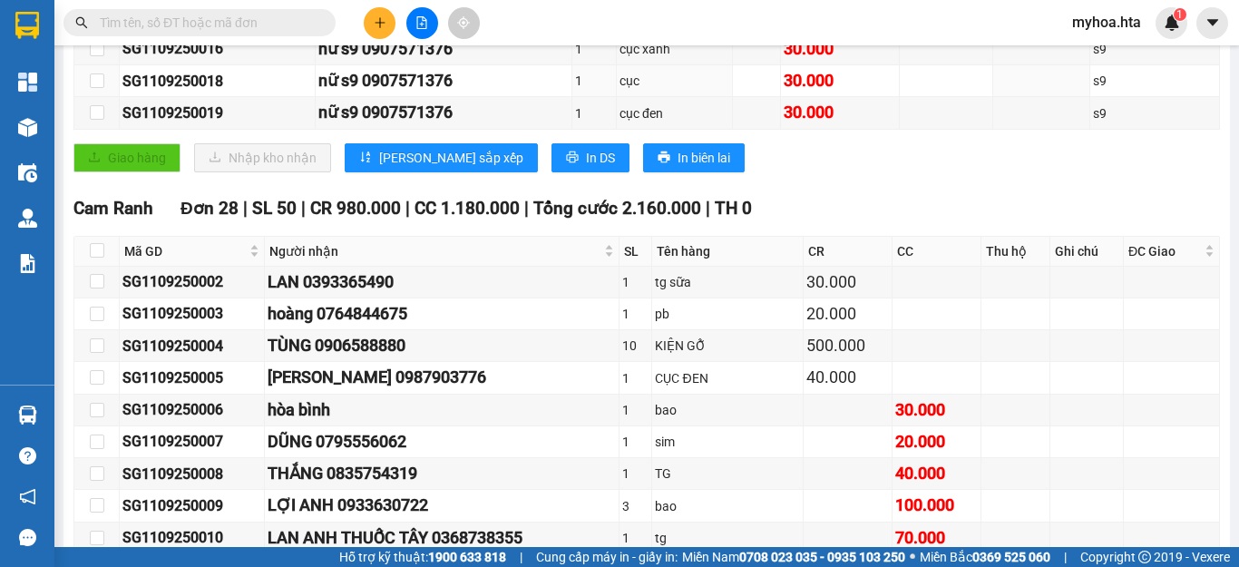
scroll to position [363, 0]
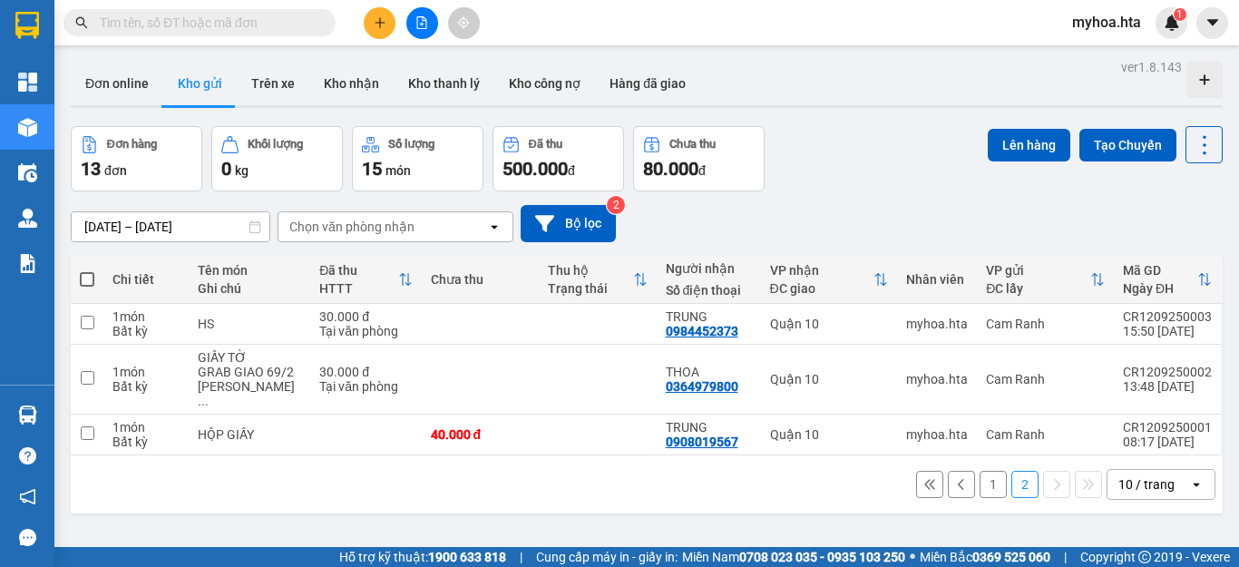
click at [1157, 478] on div "10 / trang" at bounding box center [1146, 484] width 56 height 18
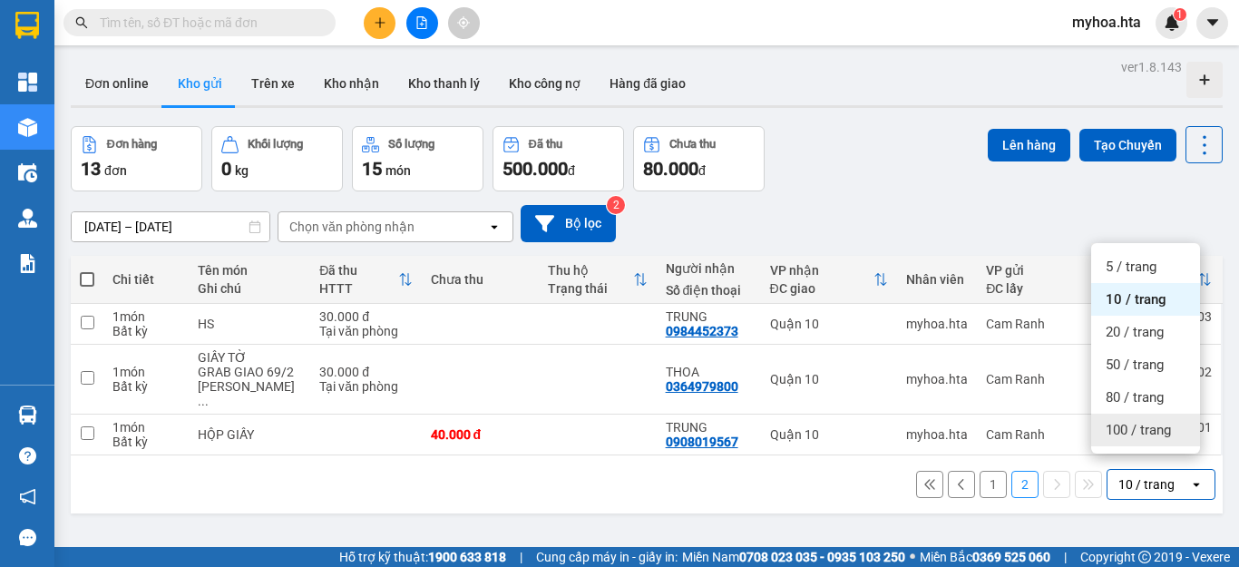
click at [755, 197] on div "[DATE] – [DATE] Press the down arrow key to interact with the calendar and sele…" at bounding box center [647, 223] width 1152 height 64
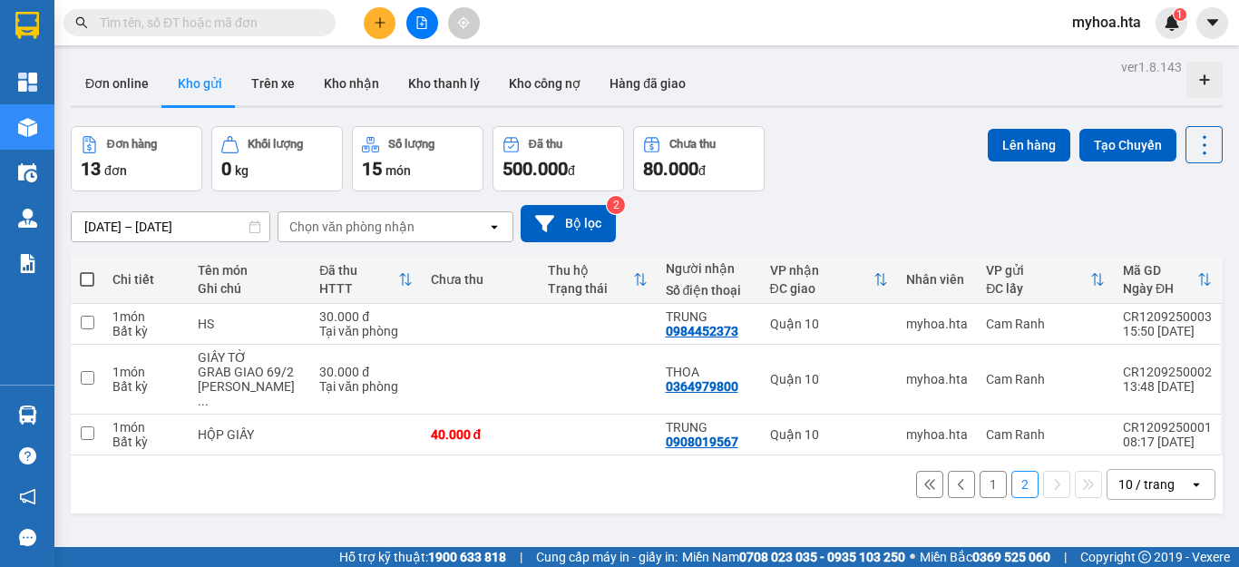
click at [80, 278] on span at bounding box center [87, 279] width 15 height 15
click at [87, 270] on input "checkbox" at bounding box center [87, 270] width 0 height 0
checkbox input "true"
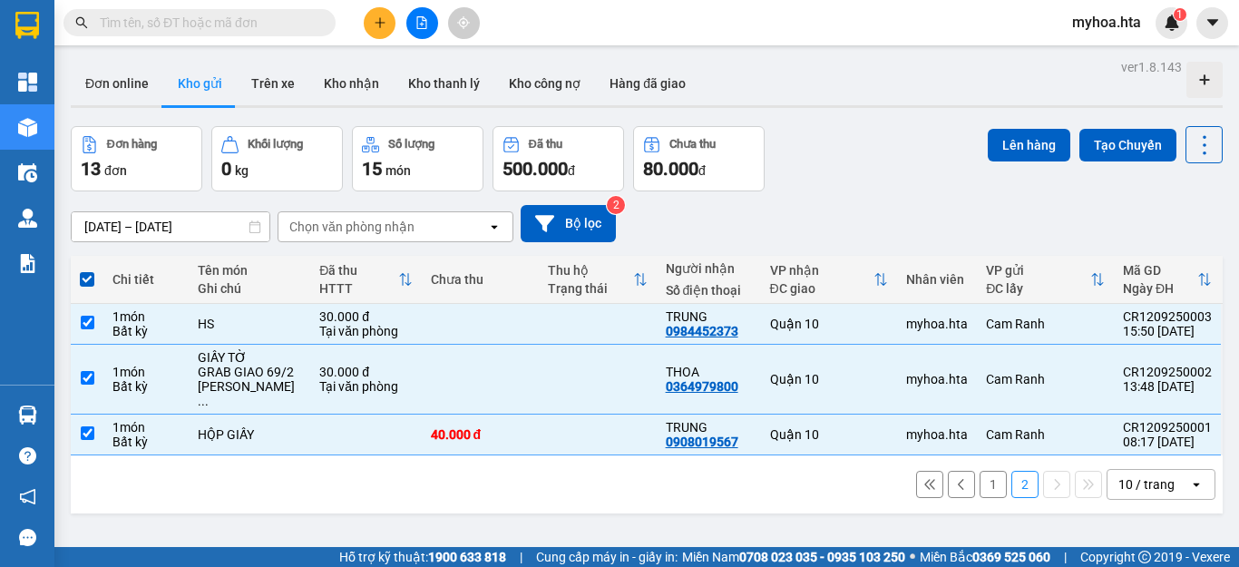
click at [90, 274] on span at bounding box center [87, 279] width 15 height 15
click at [87, 270] on input "checkbox" at bounding box center [87, 270] width 0 height 0
checkbox input "false"
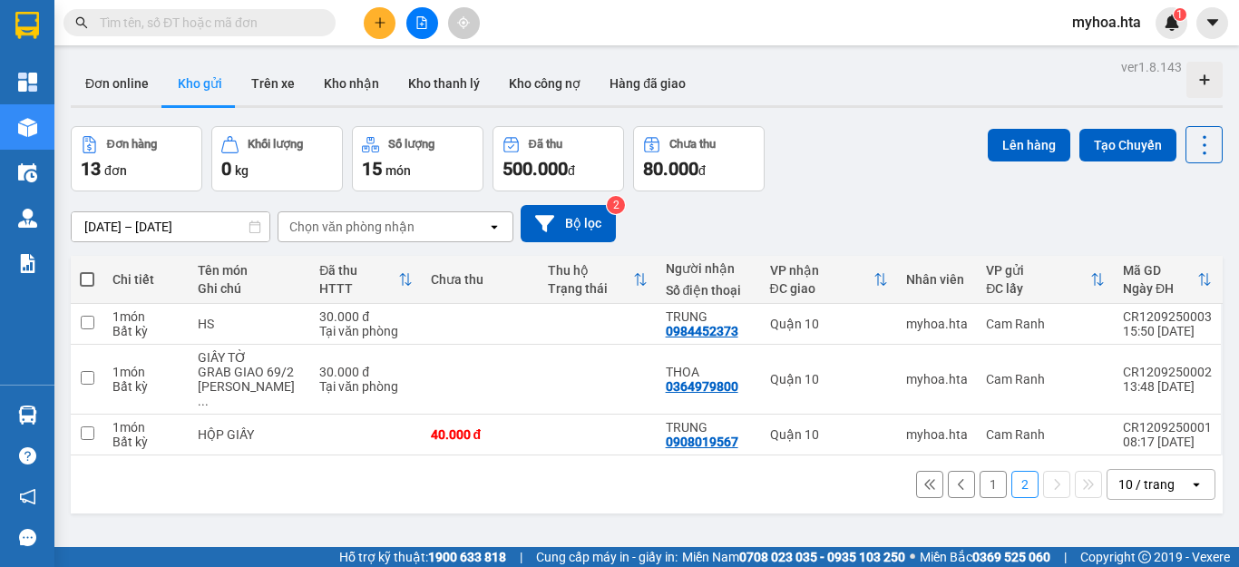
click at [1139, 475] on div "10 / trang" at bounding box center [1146, 484] width 56 height 18
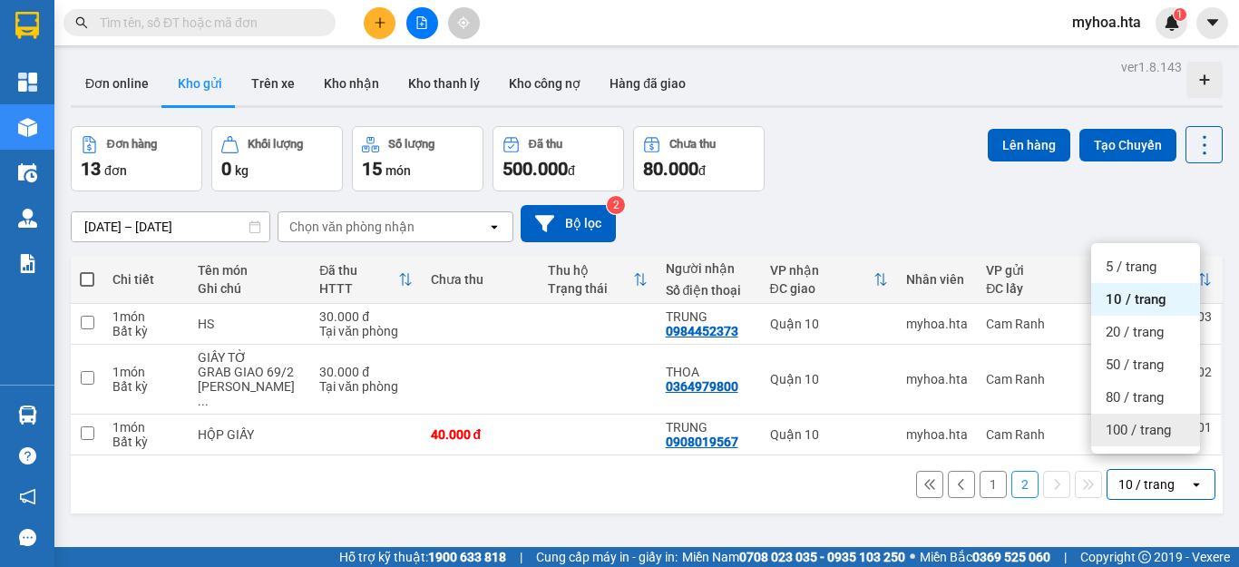
click at [1148, 437] on span "100 / trang" at bounding box center [1138, 430] width 65 height 18
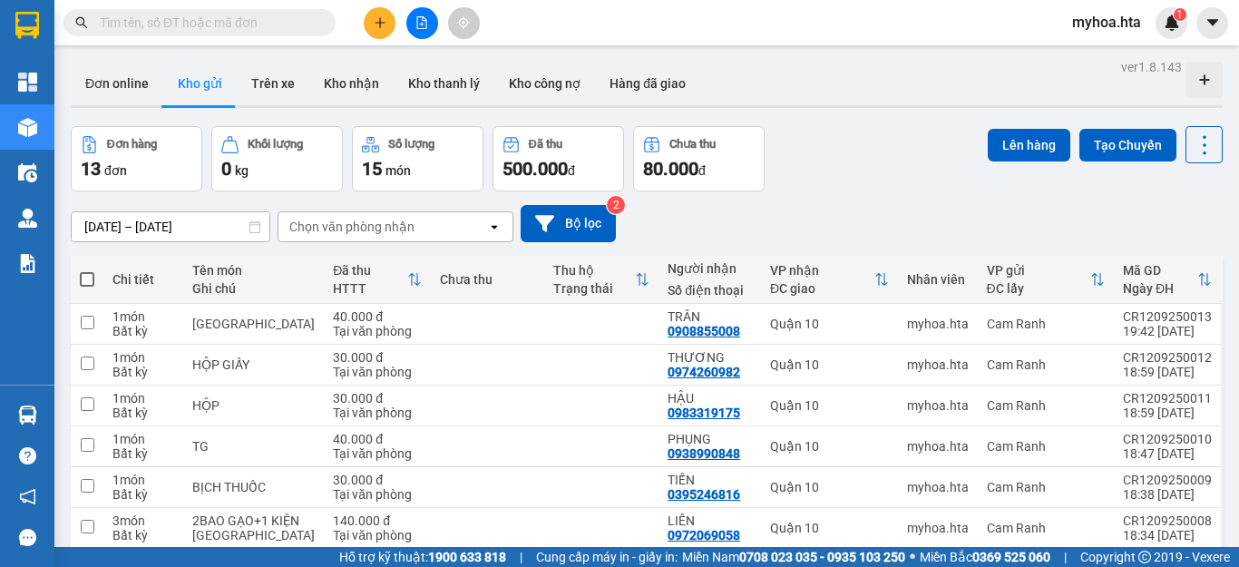
click at [81, 279] on span at bounding box center [87, 279] width 15 height 15
click at [87, 270] on input "checkbox" at bounding box center [87, 270] width 0 height 0
checkbox input "true"
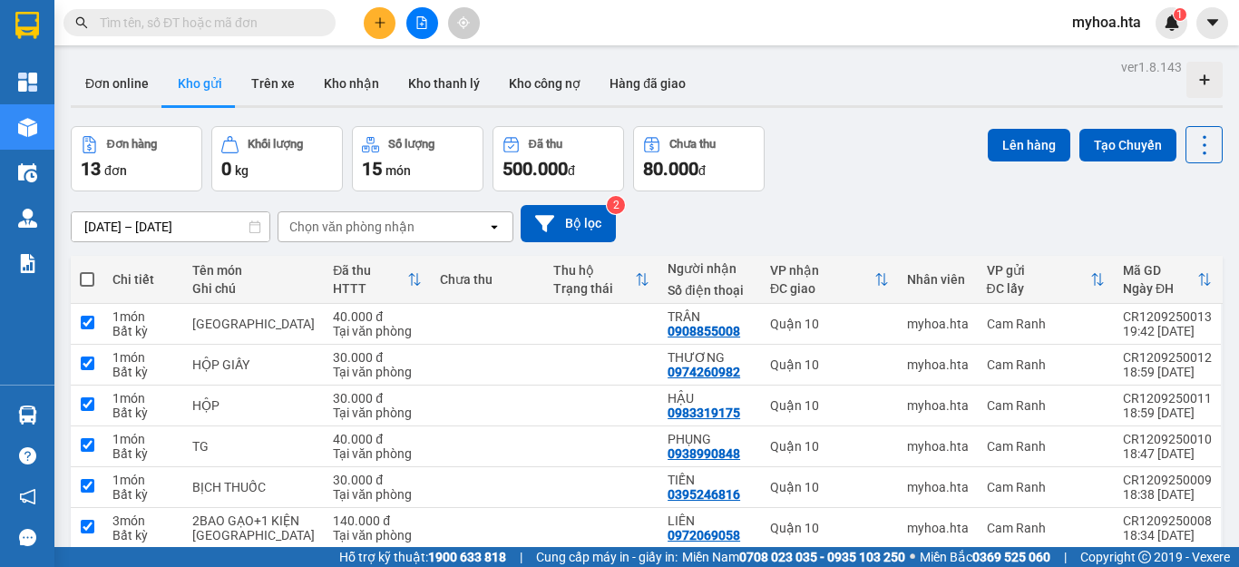
checkbox input "true"
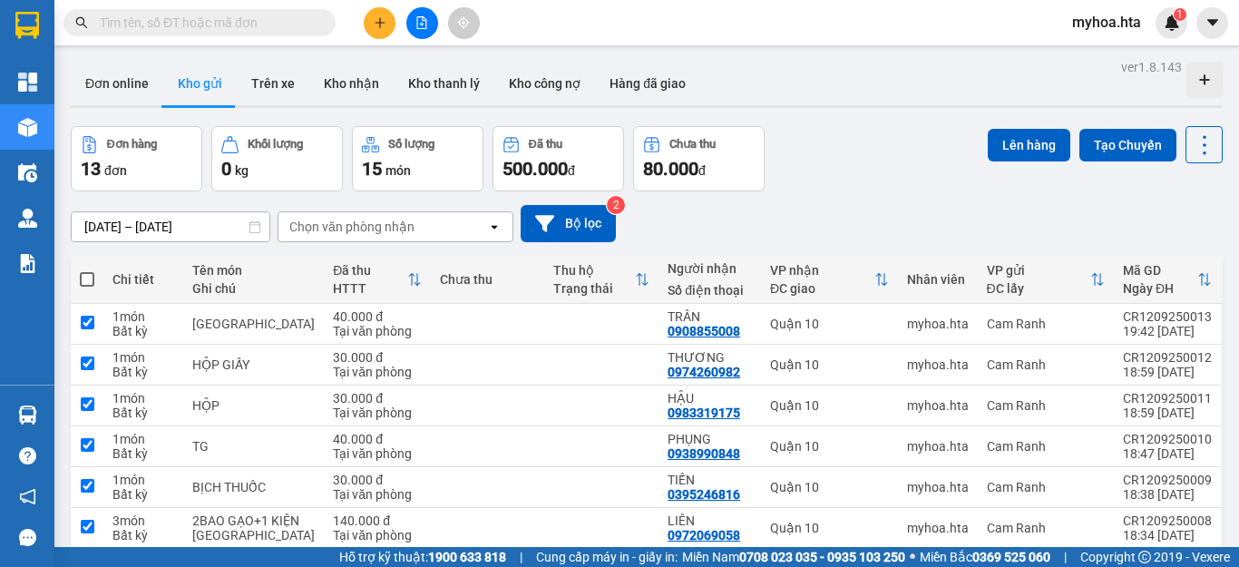
checkbox input "true"
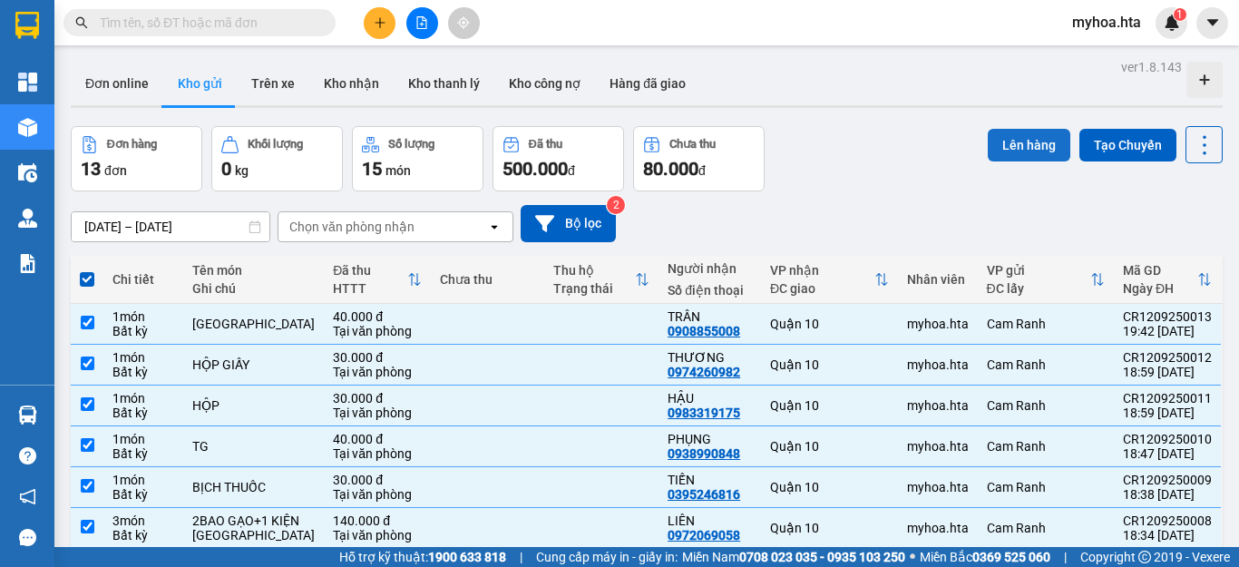
click at [1001, 137] on button "Lên hàng" at bounding box center [1029, 145] width 83 height 33
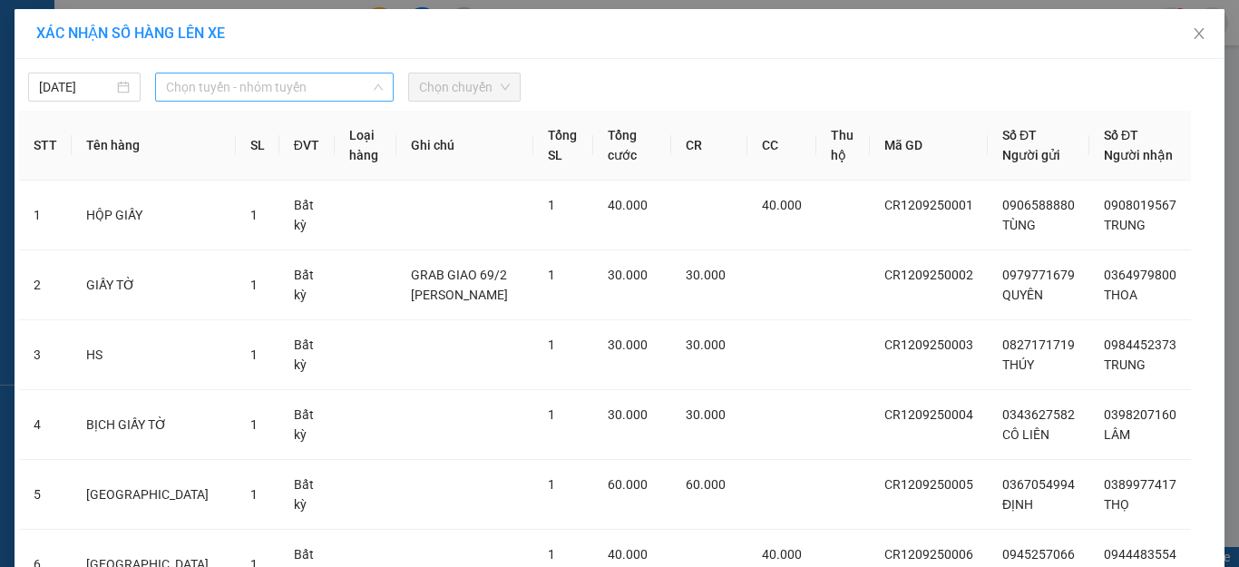
click at [320, 91] on span "Chọn tuyến - nhóm tuyến" at bounding box center [274, 86] width 217 height 27
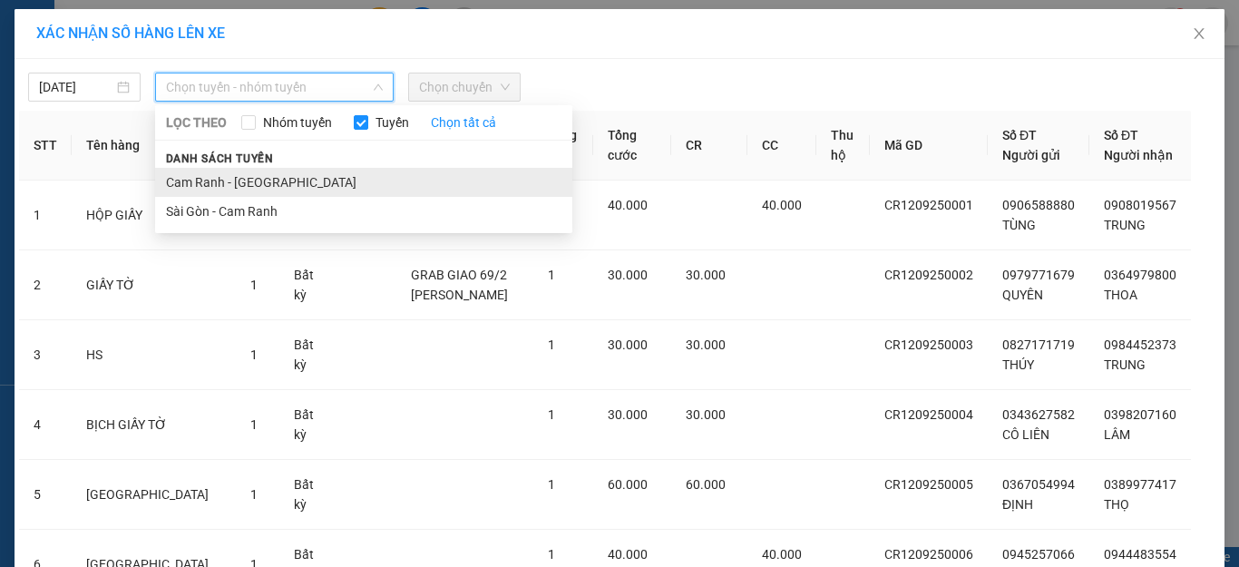
click at [338, 179] on li "Cam Ranh - [GEOGRAPHIC_DATA]" at bounding box center [363, 182] width 417 height 29
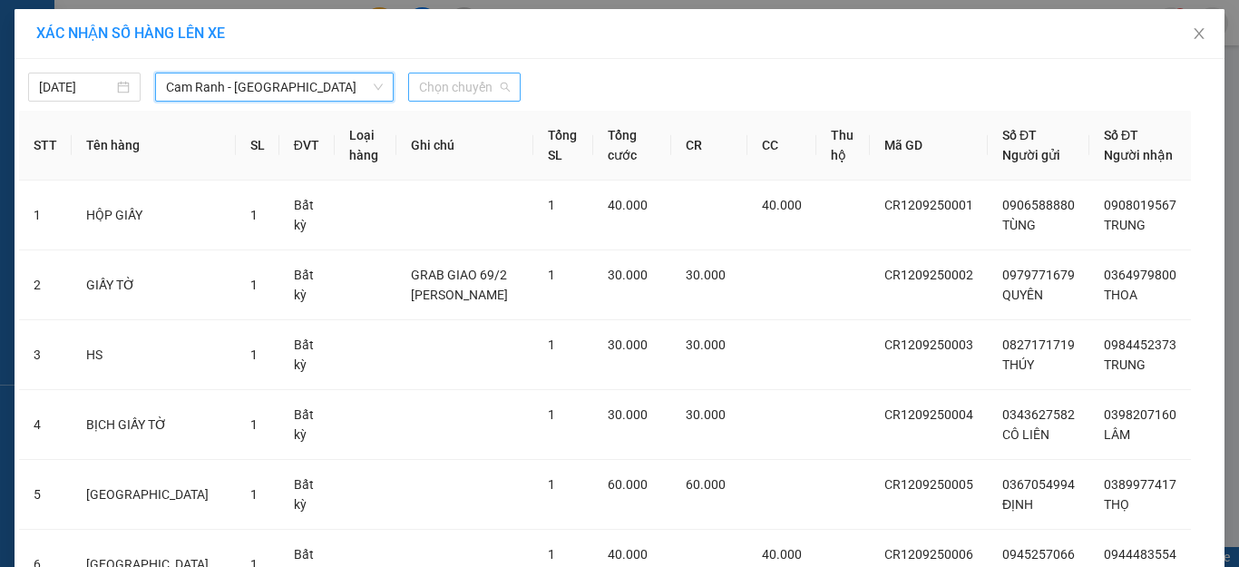
click at [479, 78] on span "Chọn chuyến" at bounding box center [464, 86] width 91 height 27
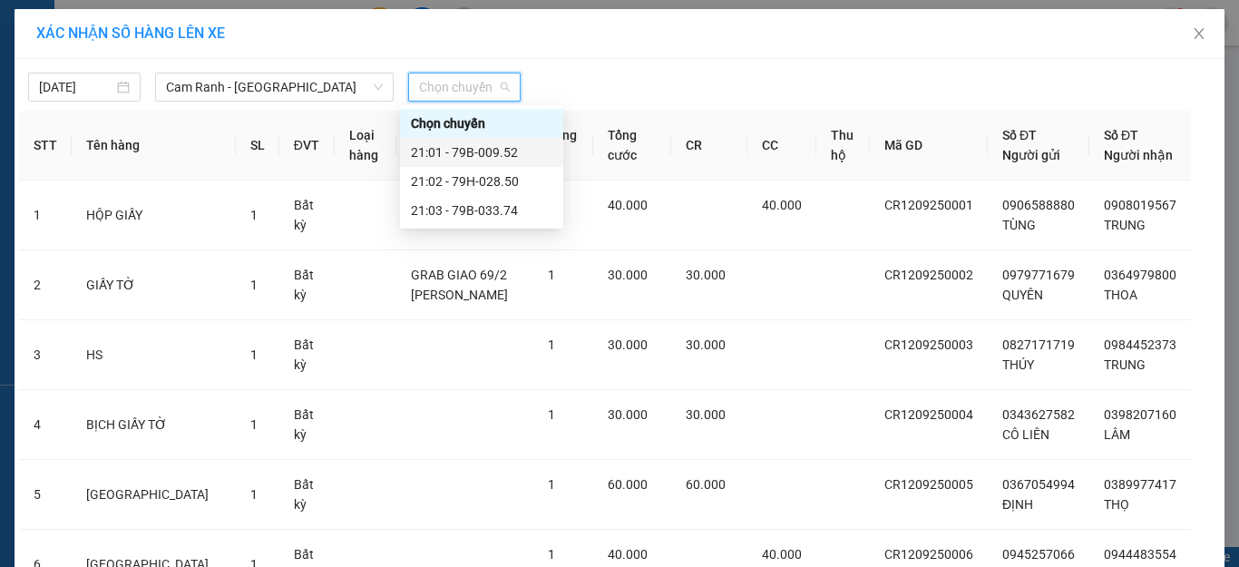
click at [488, 149] on div "21:01 - 79B-009.52" at bounding box center [482, 152] width 142 height 20
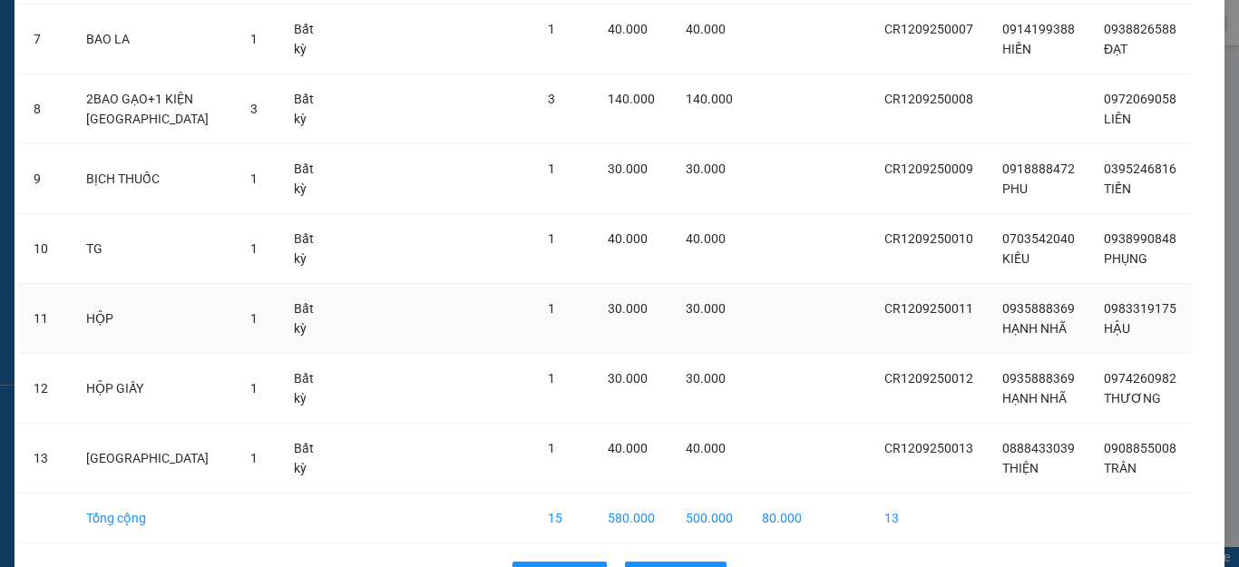
scroll to position [701, 0]
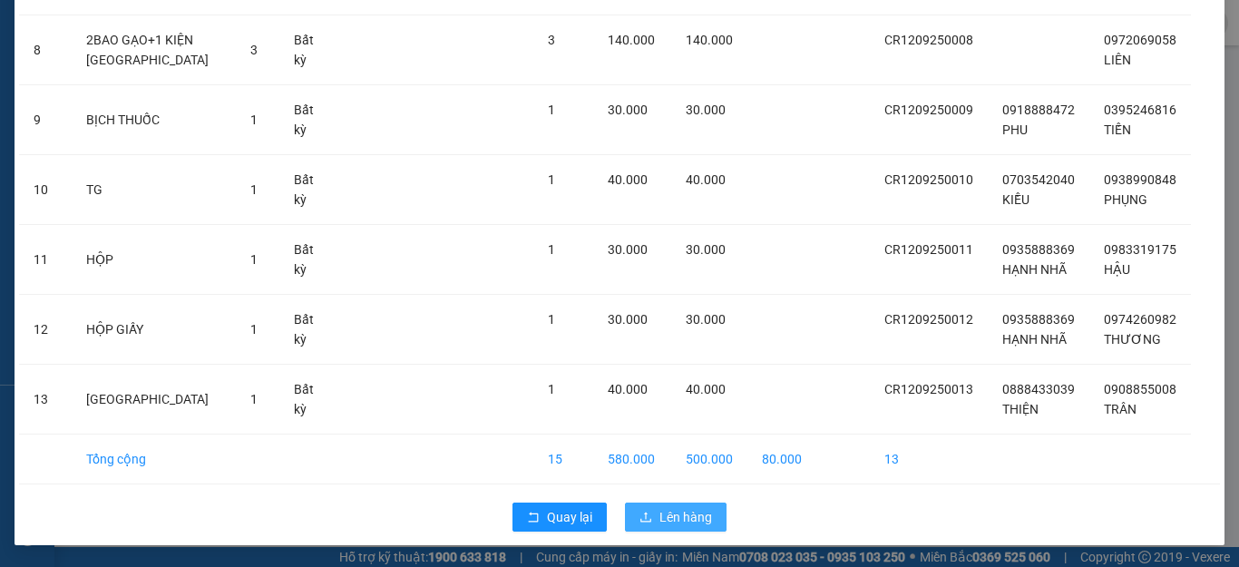
click at [670, 518] on span "Lên hàng" at bounding box center [685, 517] width 53 height 20
